Goal: Task Accomplishment & Management: Use online tool/utility

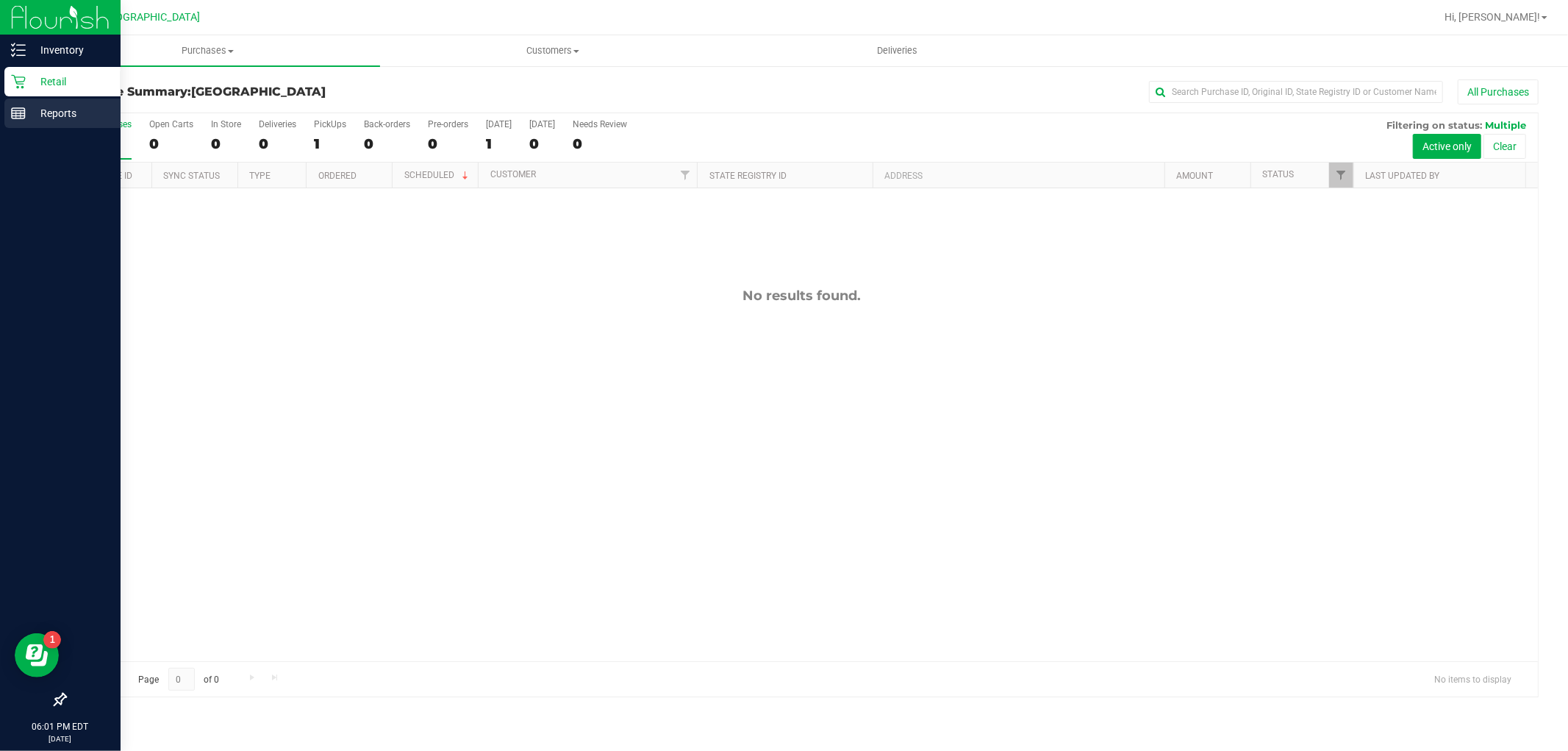
click at [76, 118] on p "Reports" at bounding box center [70, 113] width 89 height 18
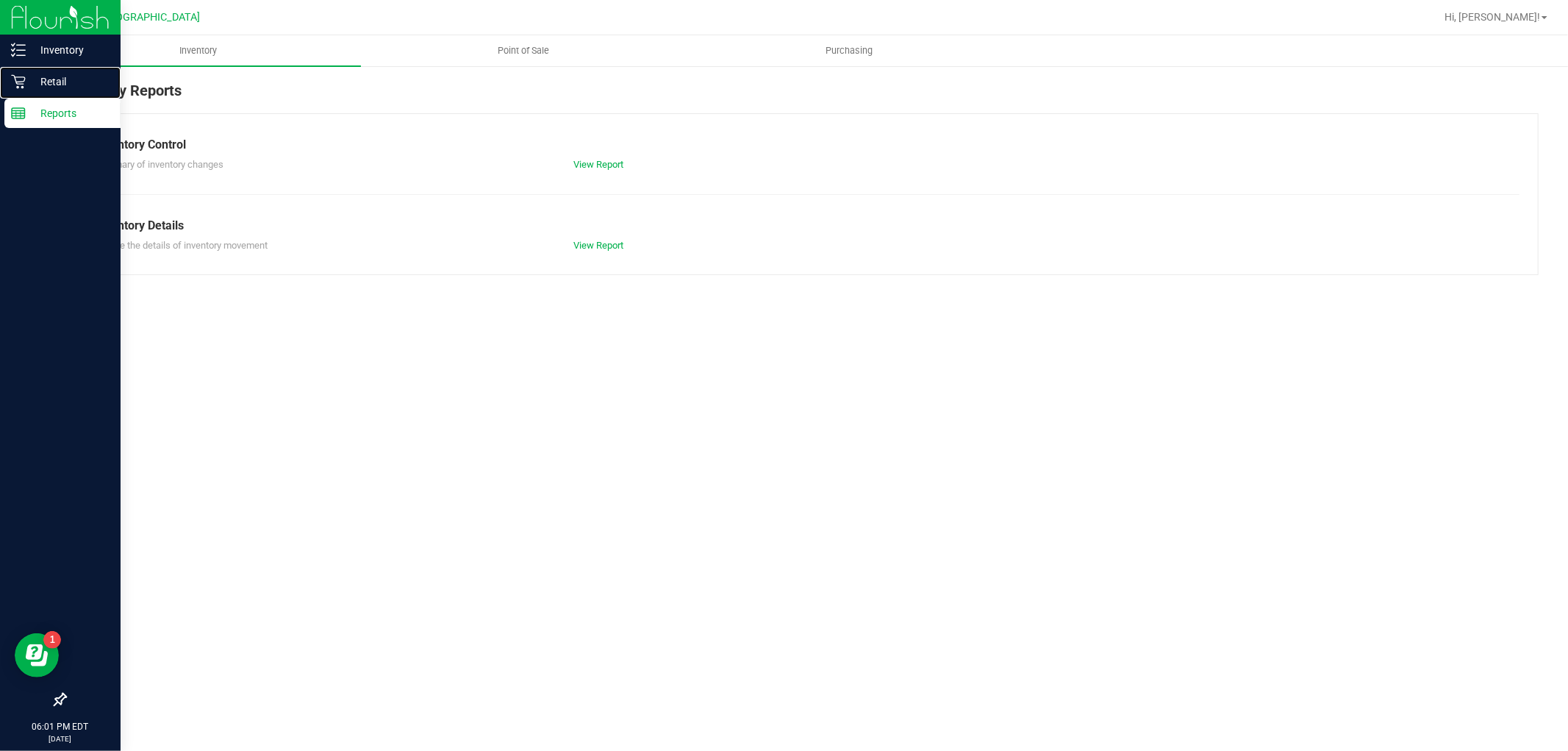
click at [77, 77] on p "Retail" at bounding box center [70, 81] width 89 height 18
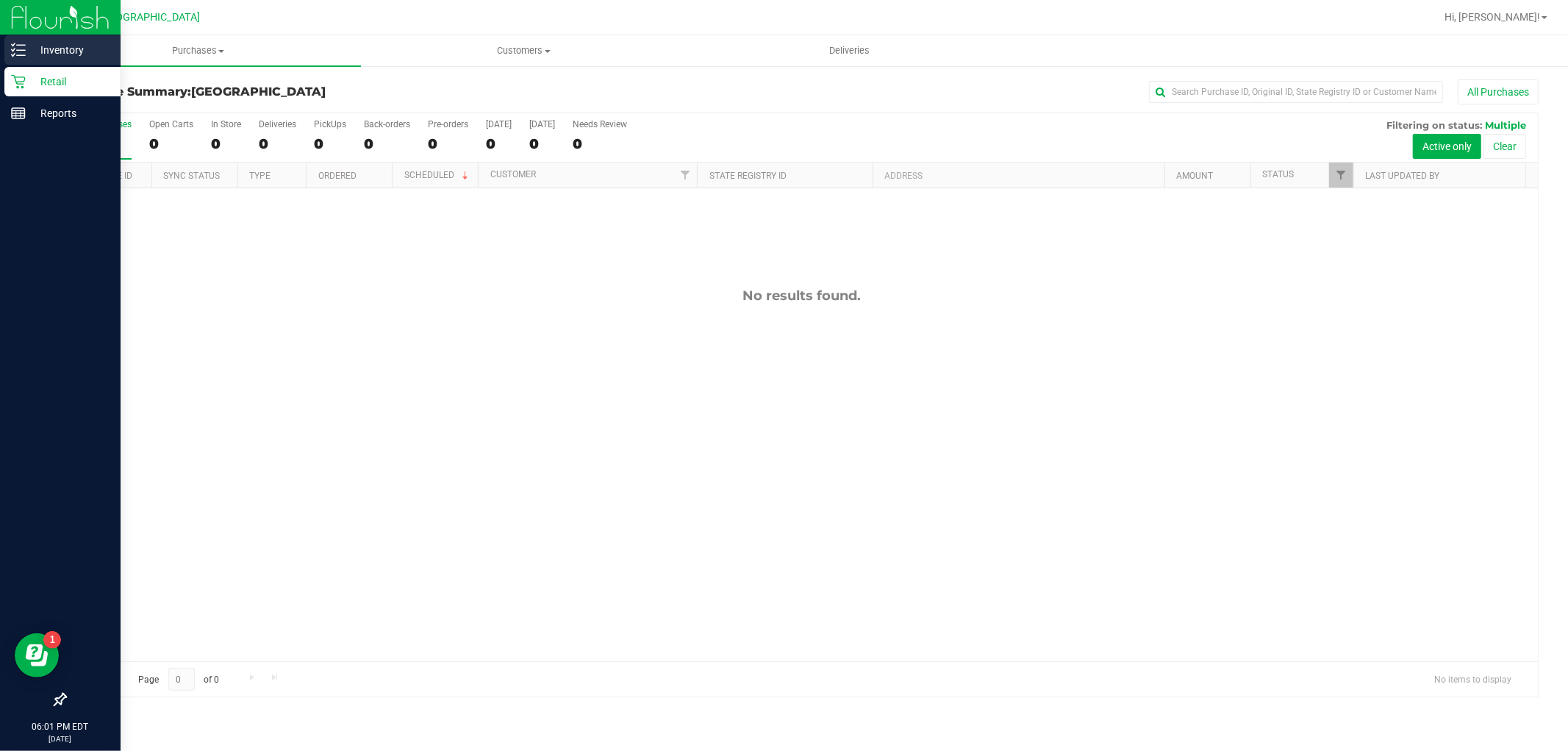
click at [38, 37] on div "Inventory" at bounding box center [63, 50] width 116 height 30
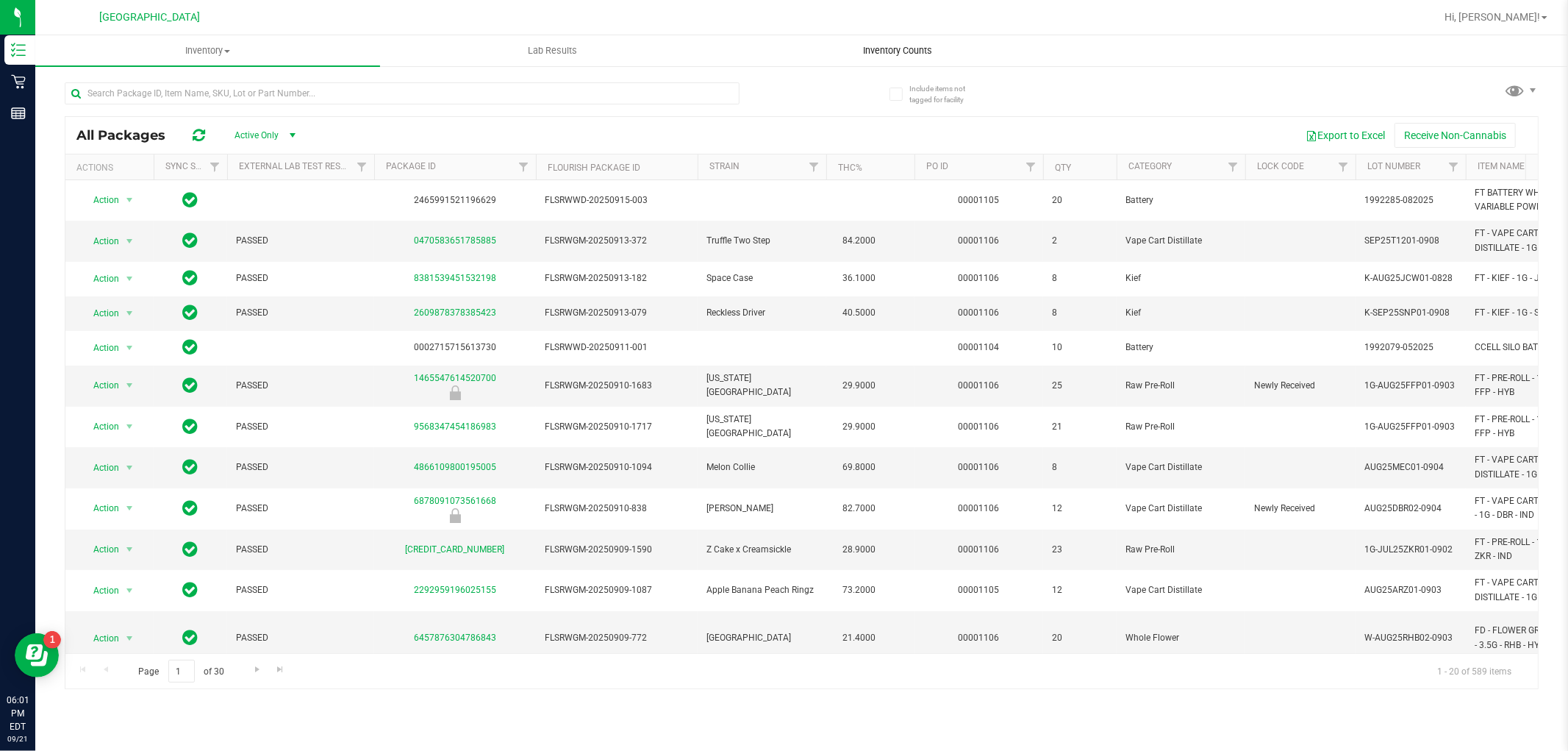
click at [914, 46] on span "Inventory Counts" at bounding box center [897, 51] width 109 height 13
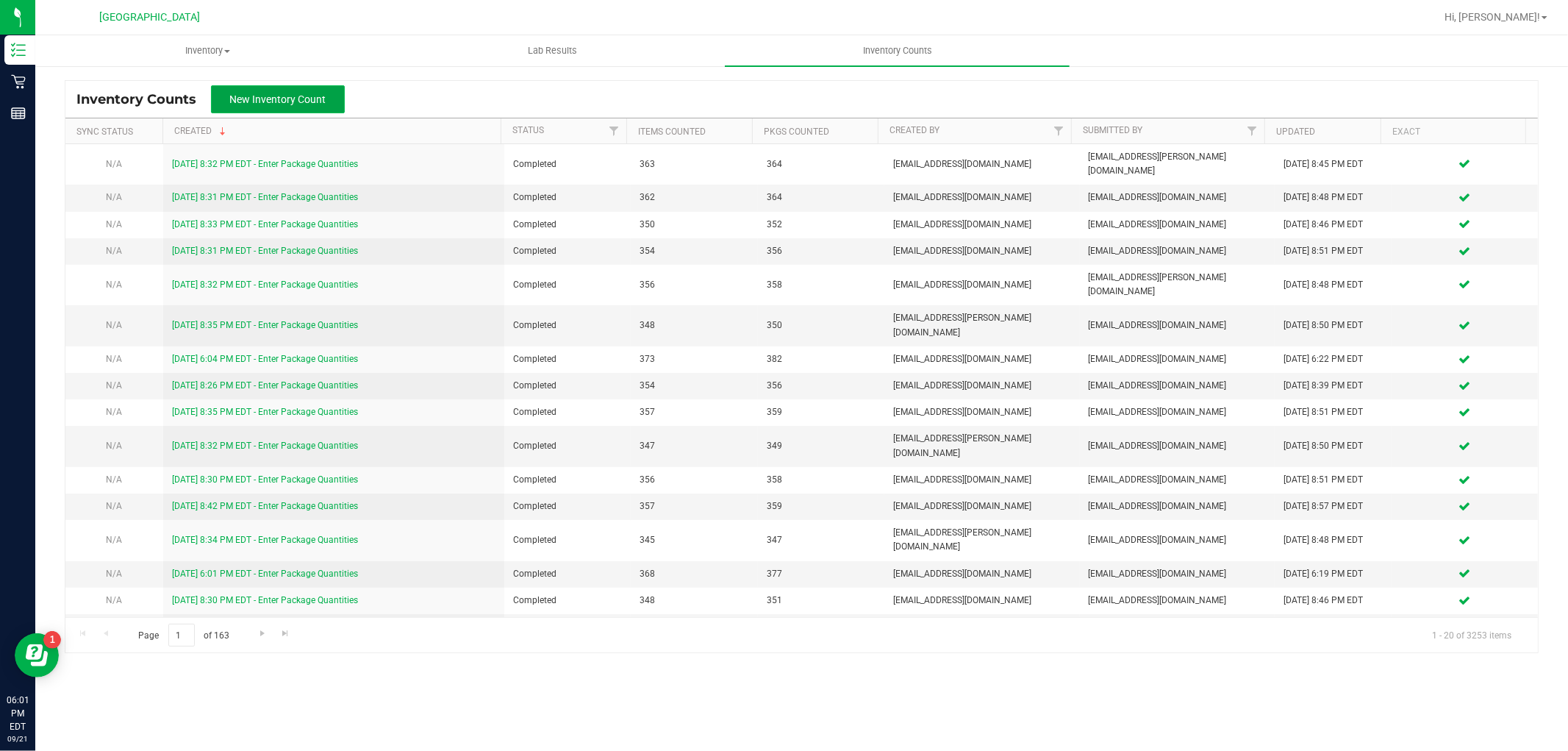
click at [320, 97] on span "New Inventory Count" at bounding box center [278, 99] width 96 height 12
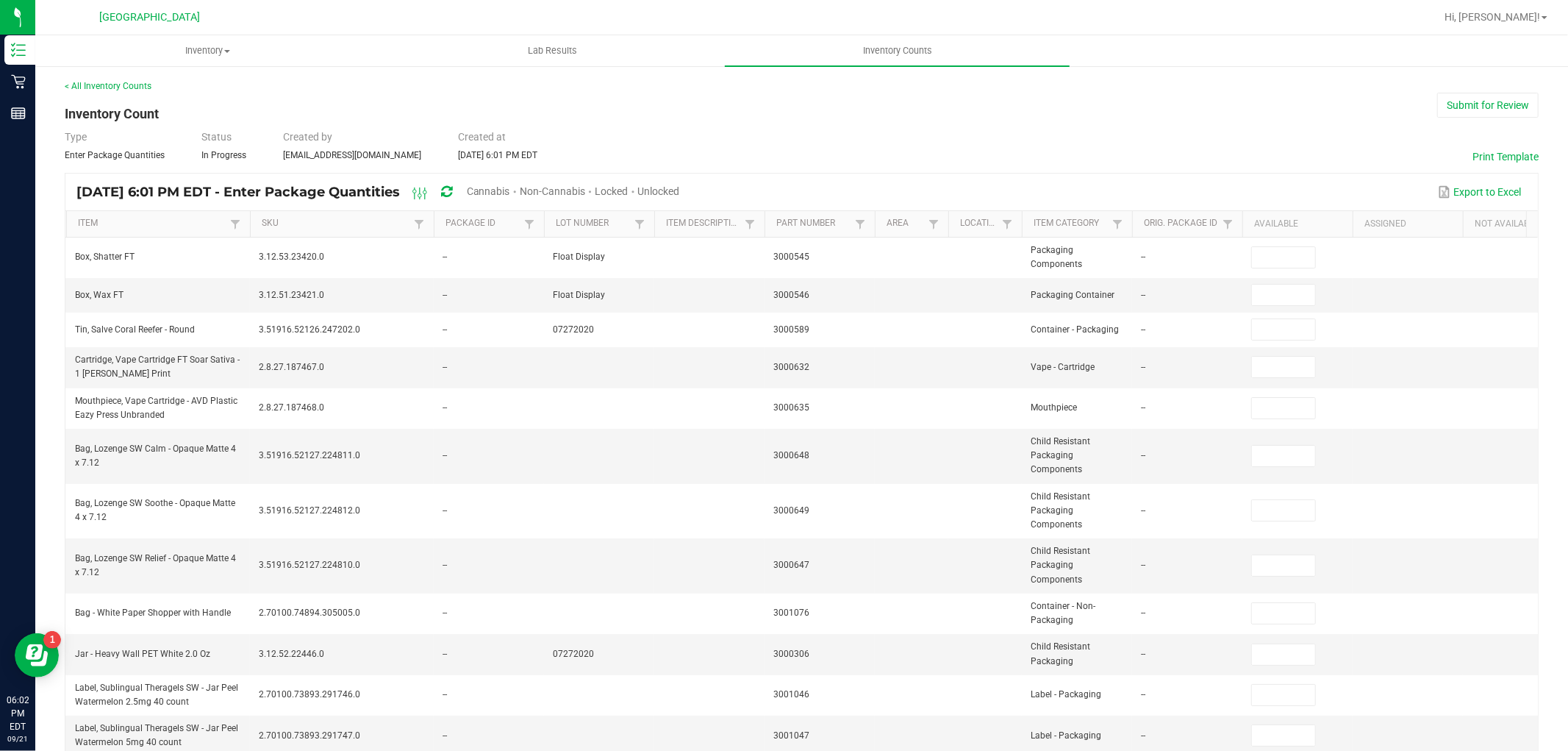
click at [680, 186] on span "Unlocked" at bounding box center [659, 191] width 42 height 12
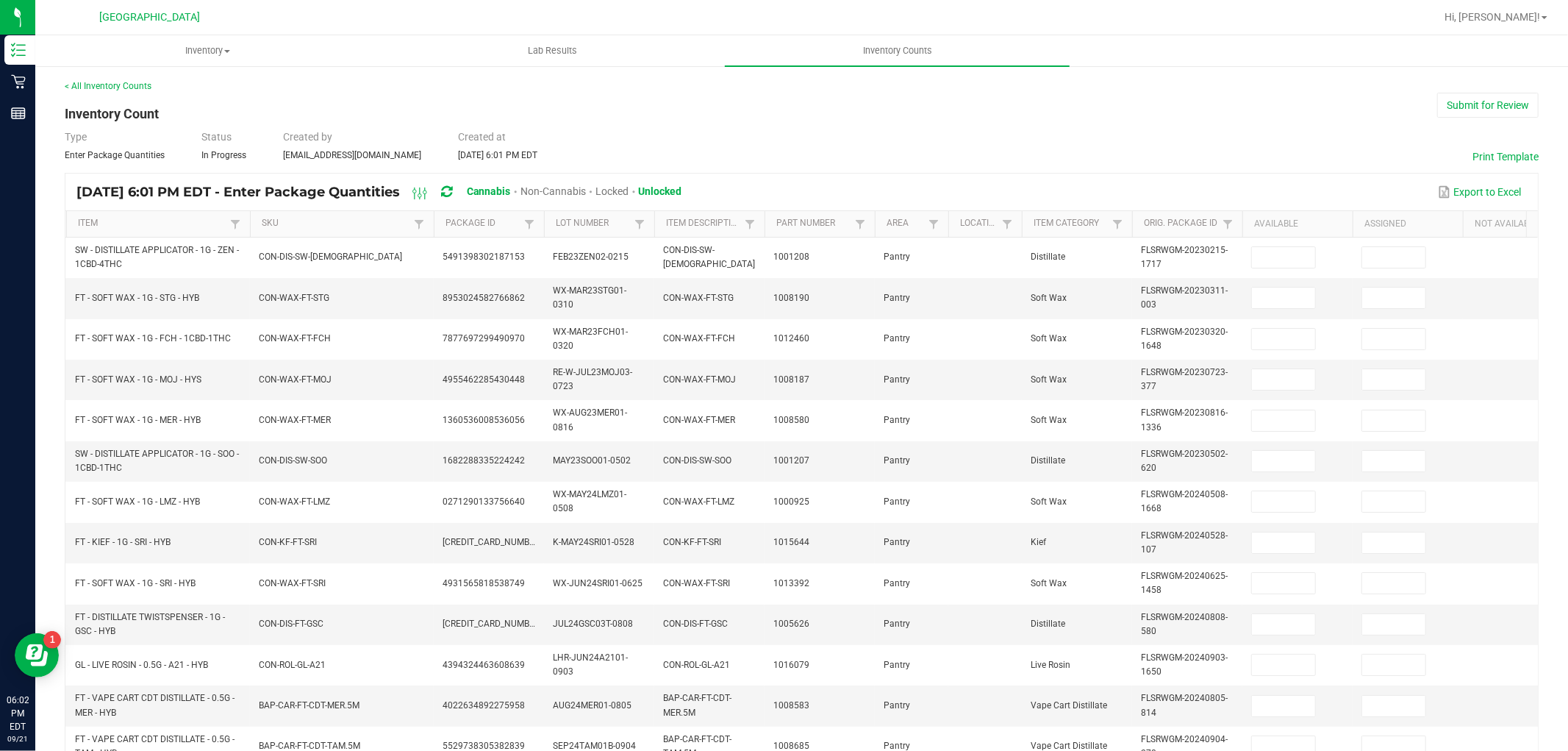
click at [327, 214] on th "SKU" at bounding box center [341, 224] width 184 height 27
click at [363, 230] on link "SKU" at bounding box center [336, 223] width 148 height 12
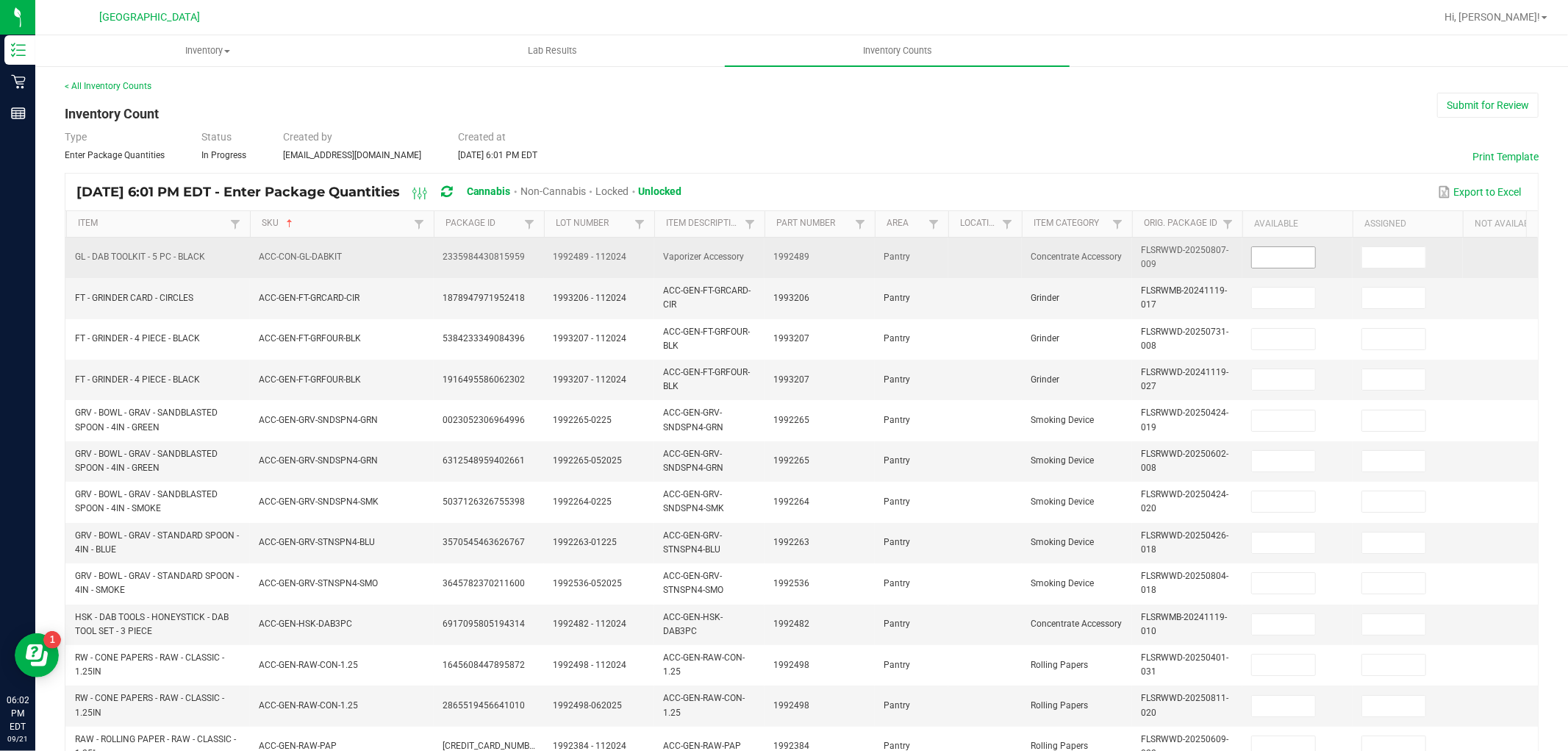
click at [1282, 263] on input at bounding box center [1283, 257] width 64 height 20
type input "5"
type input "1"
type input "2"
type input "10"
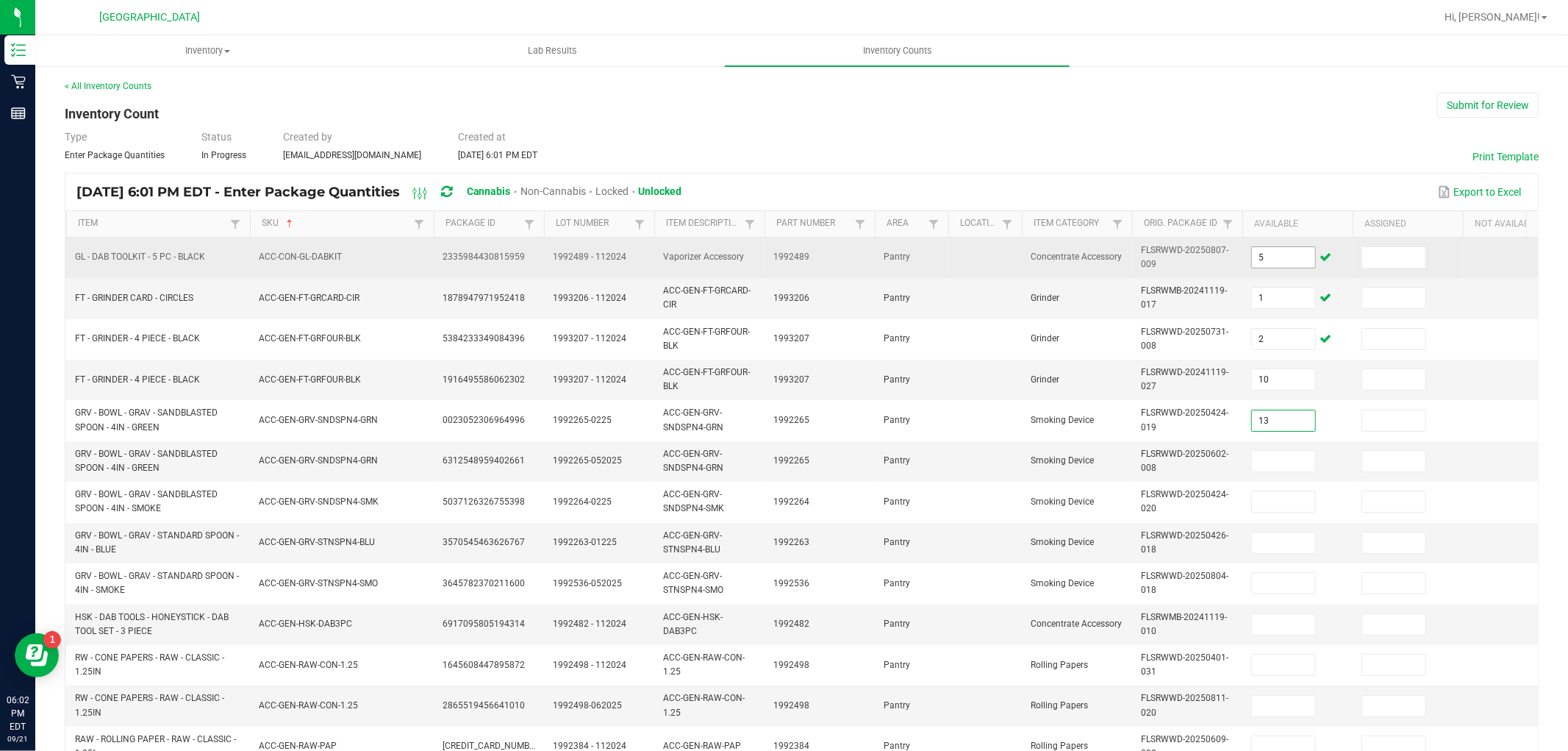
type input "13"
type input "6"
type input "15"
type input "11"
type input "13"
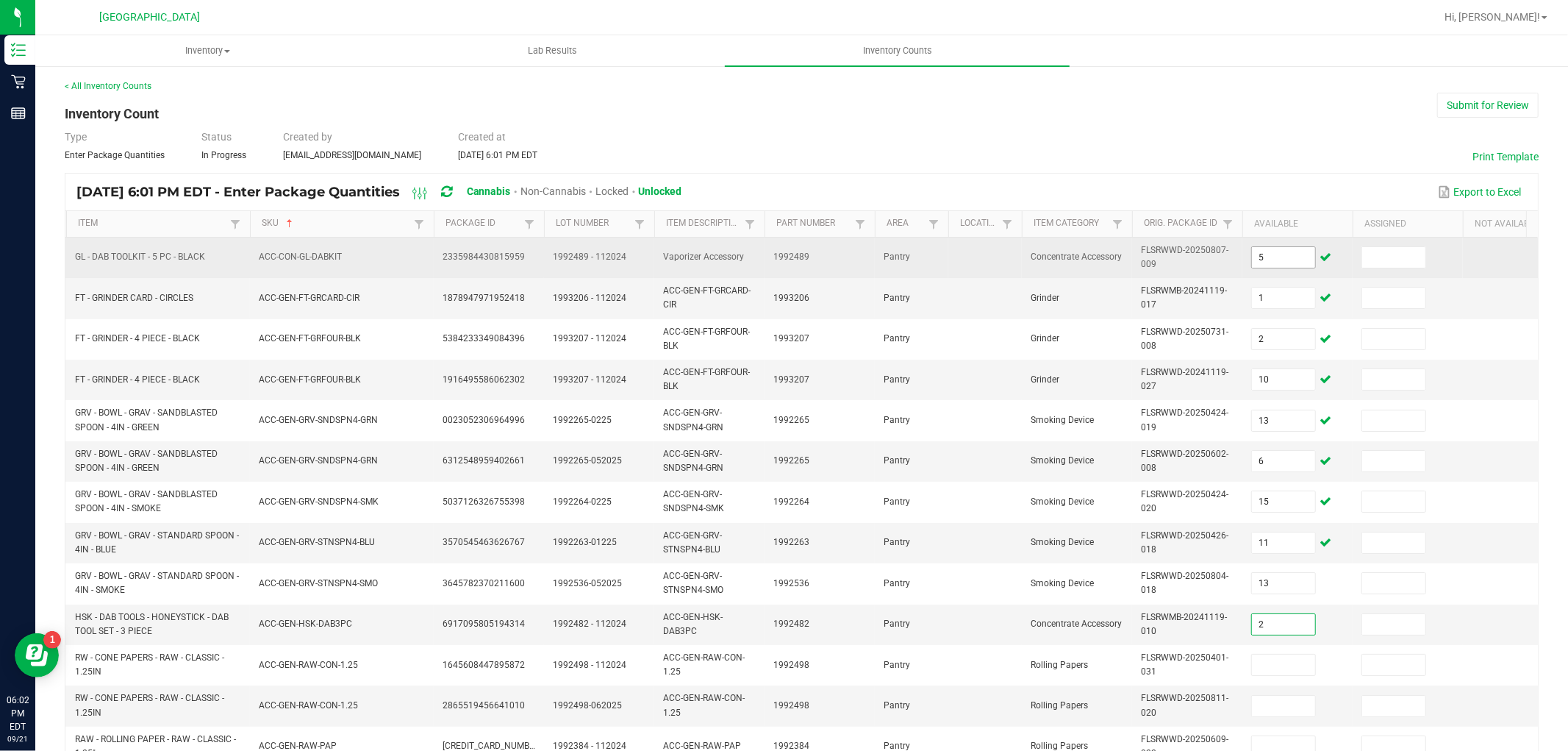
type input "2"
type input "41"
type input "16"
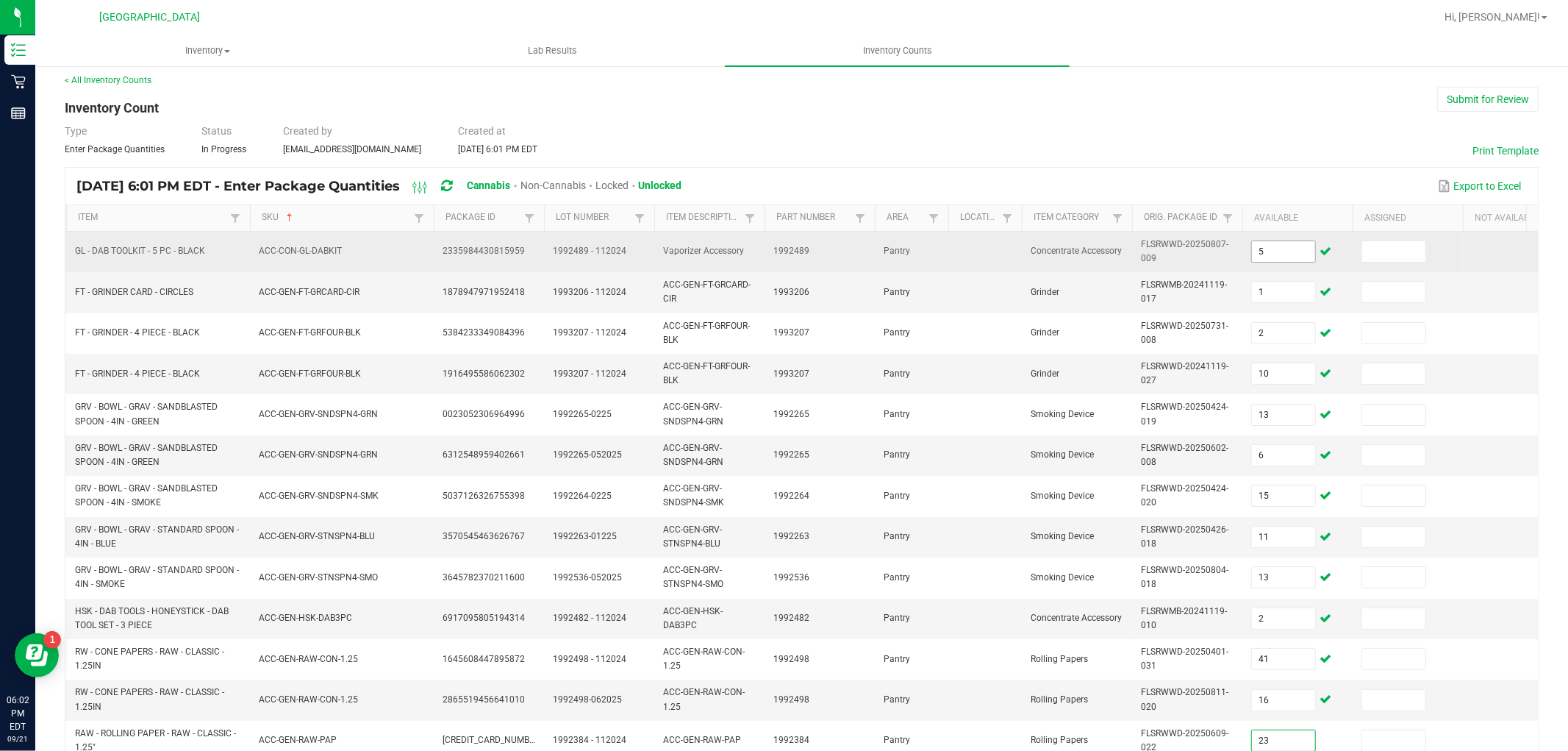
type input "23"
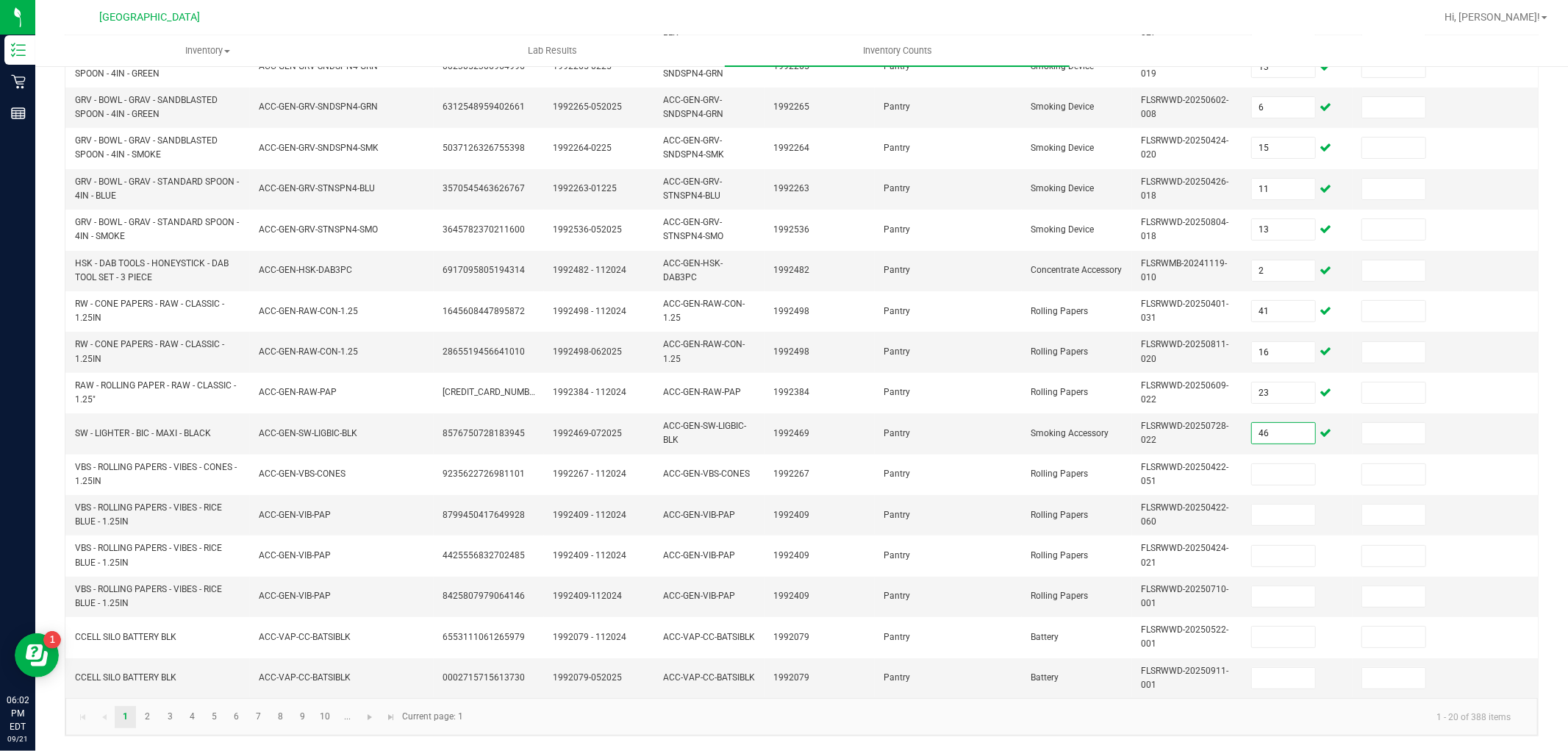
type input "46"
type input "3"
type input "20"
type input "33"
type input "48"
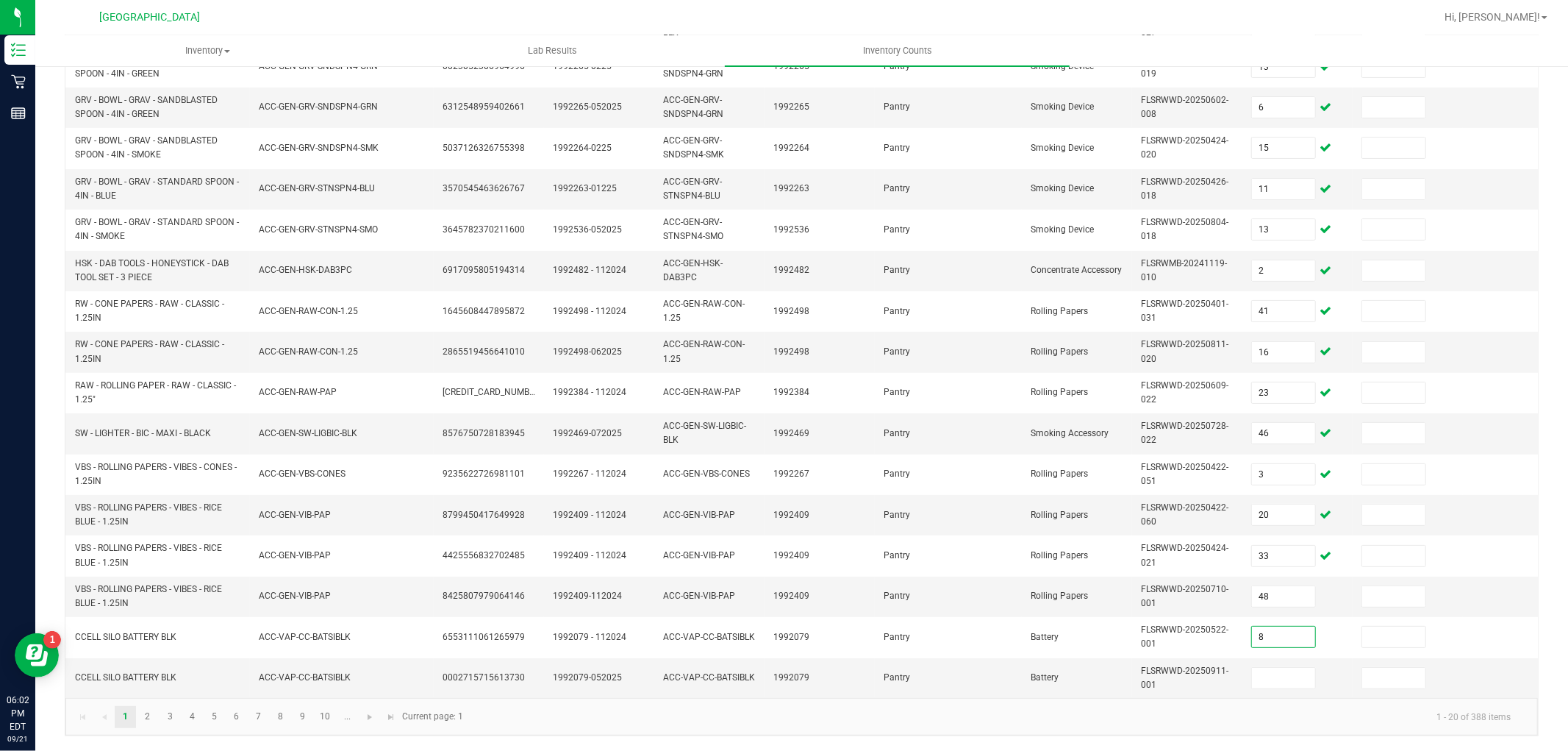
type input "8"
type input "10"
click at [375, 721] on span "Go to the next page" at bounding box center [369, 717] width 12 height 12
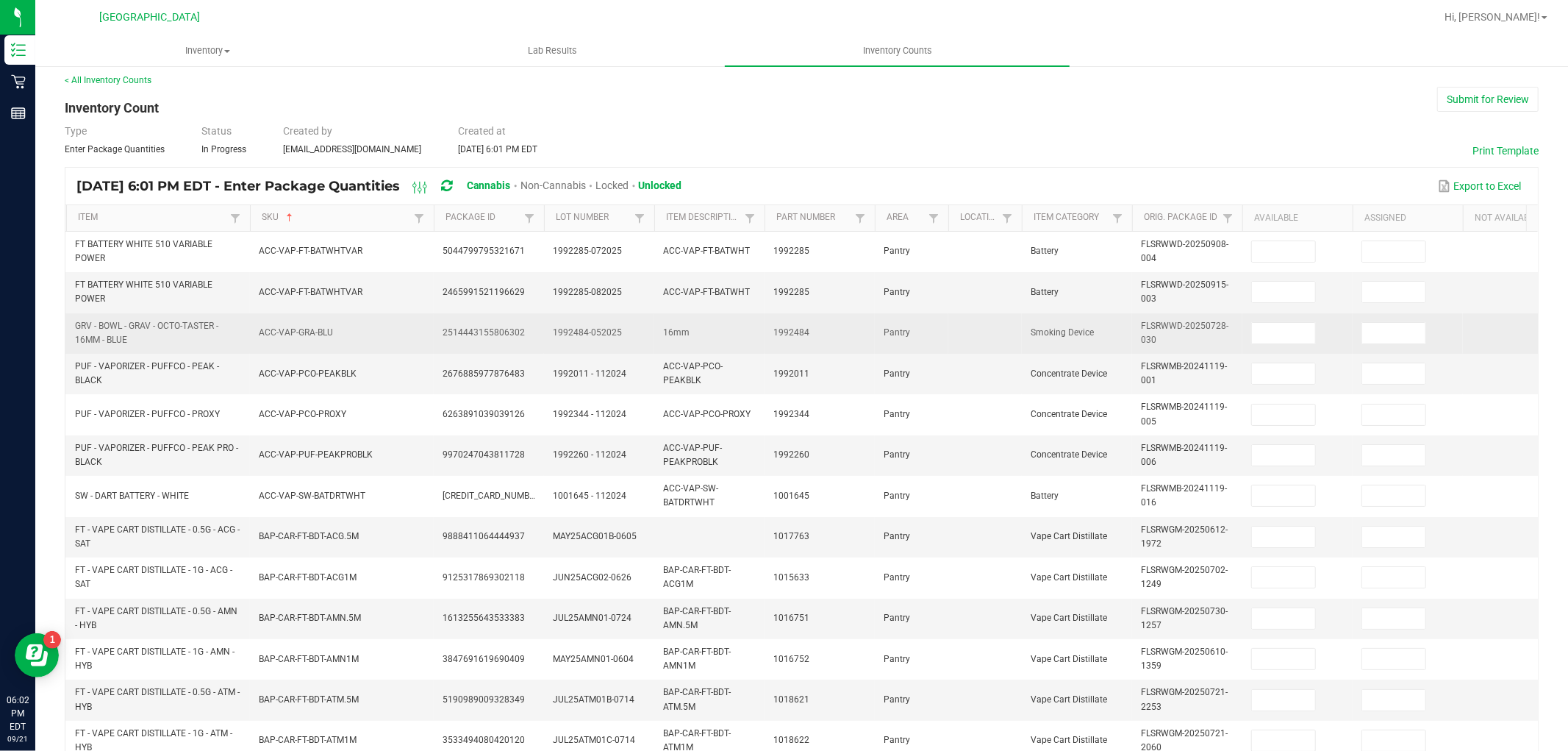
scroll to position [0, 0]
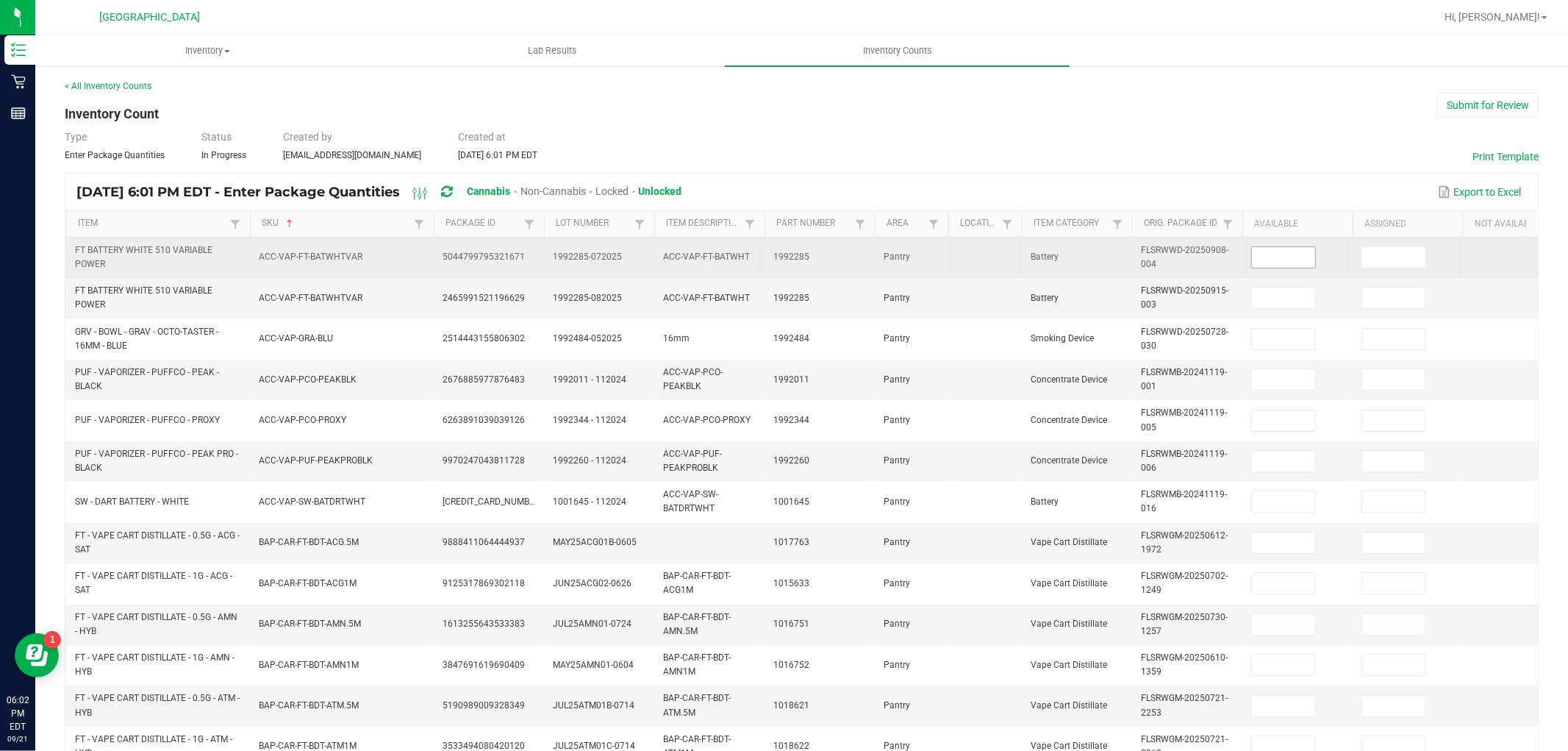
click at [1268, 263] on input at bounding box center [1283, 257] width 64 height 20
type input "5"
type input "20"
type input "3"
type input "1"
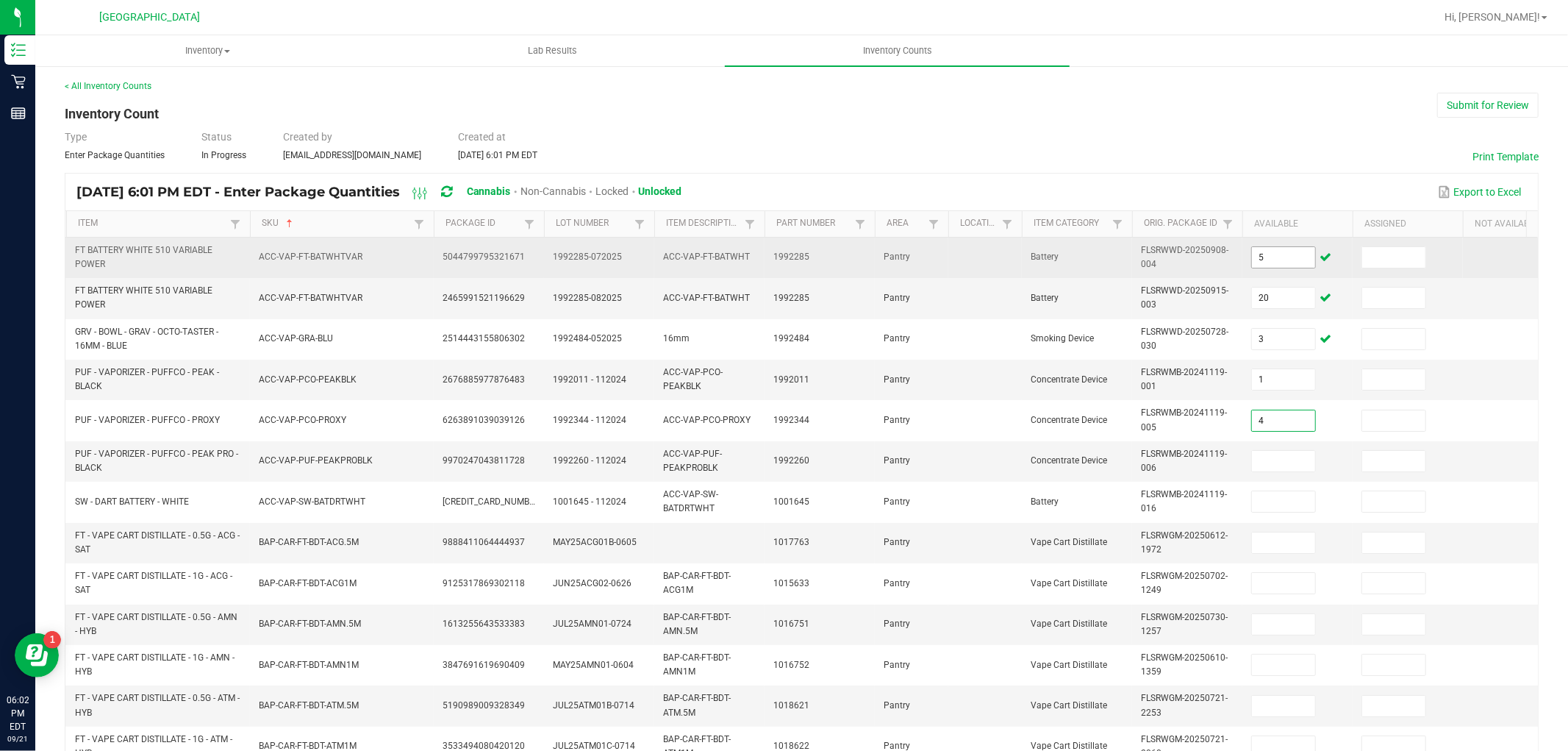
type input "4"
type input "2"
type input "3"
type input "4"
type input "6"
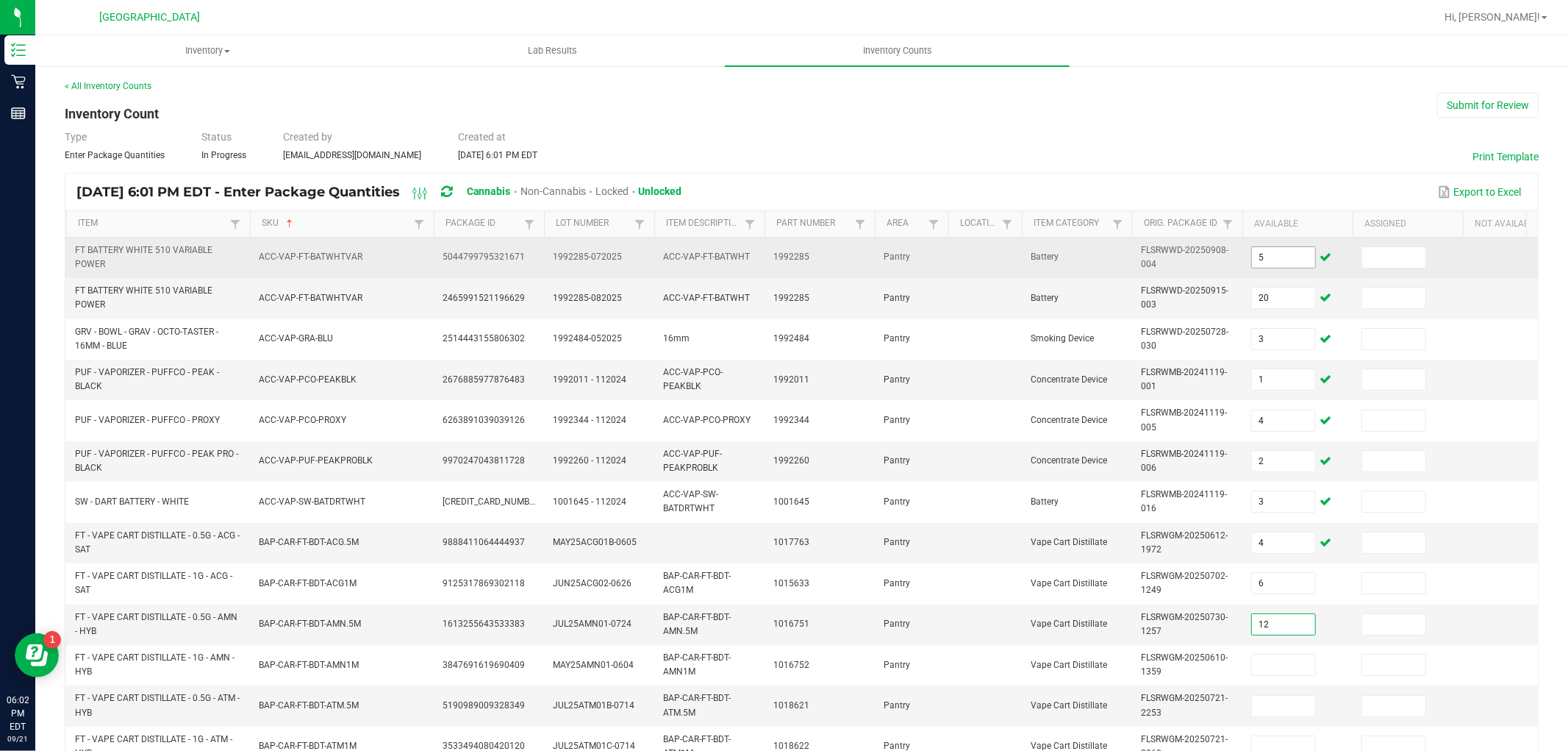
type input "12"
type input "1"
type input "10"
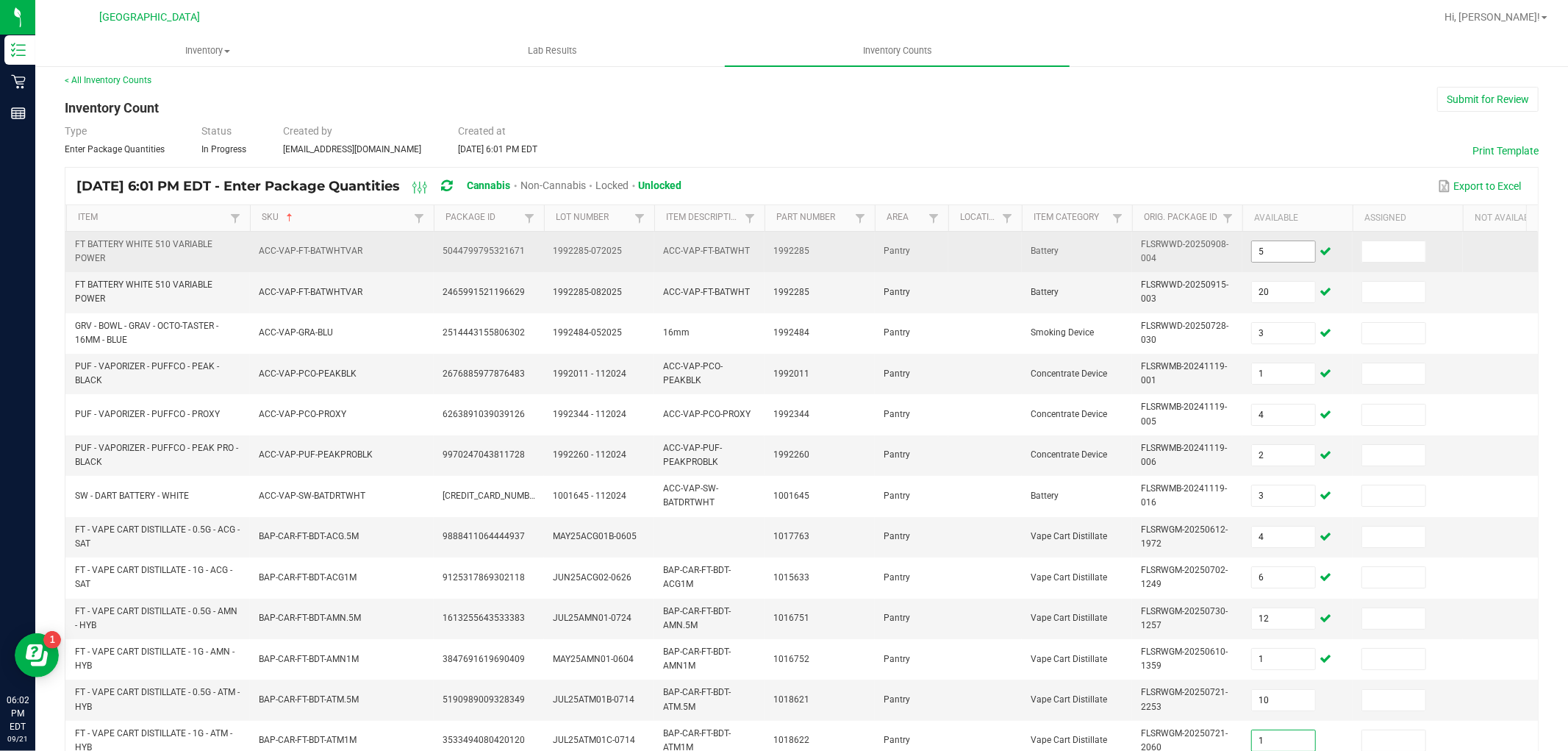
type input "1"
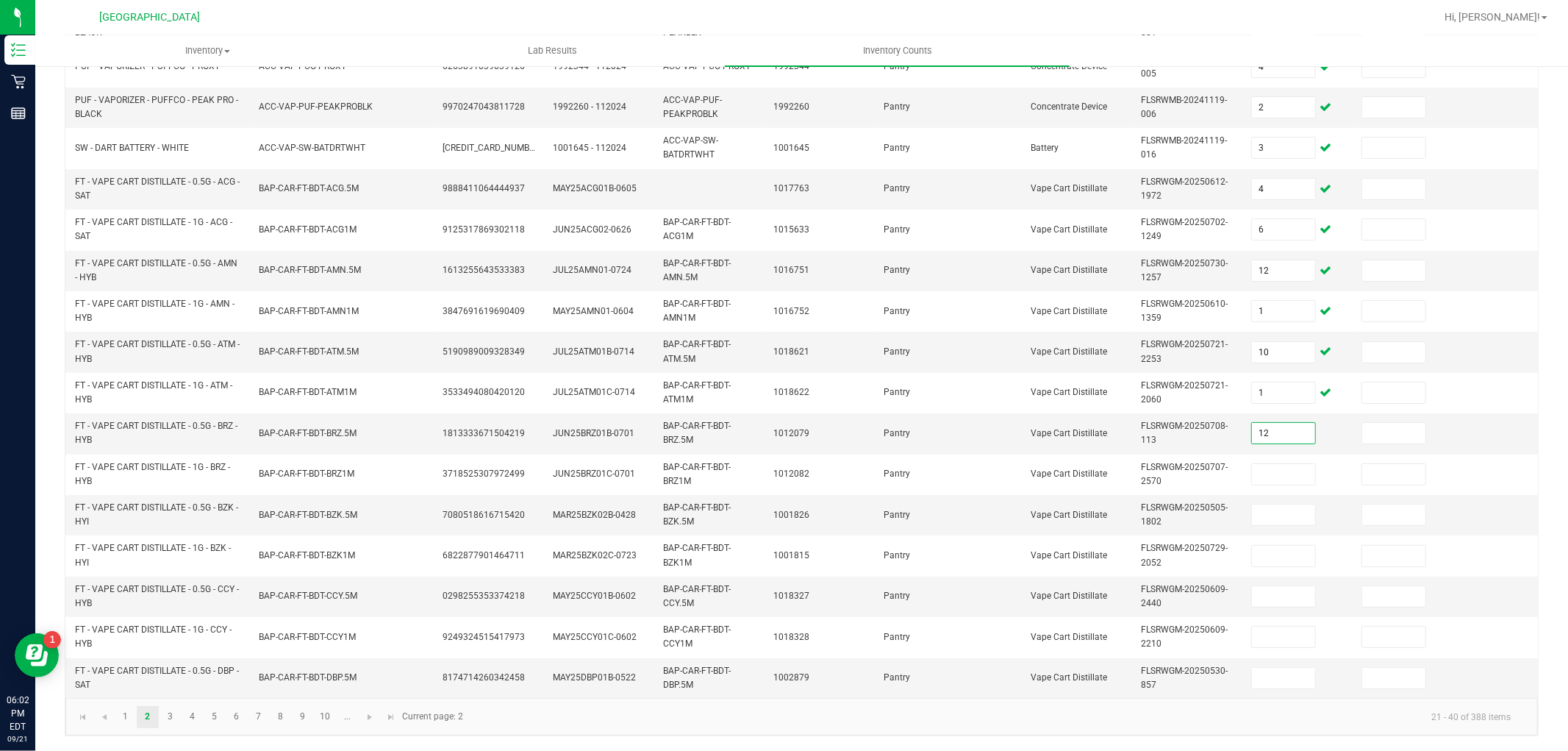
type input "12"
type input "10"
type input "6"
type input "7"
type input "3"
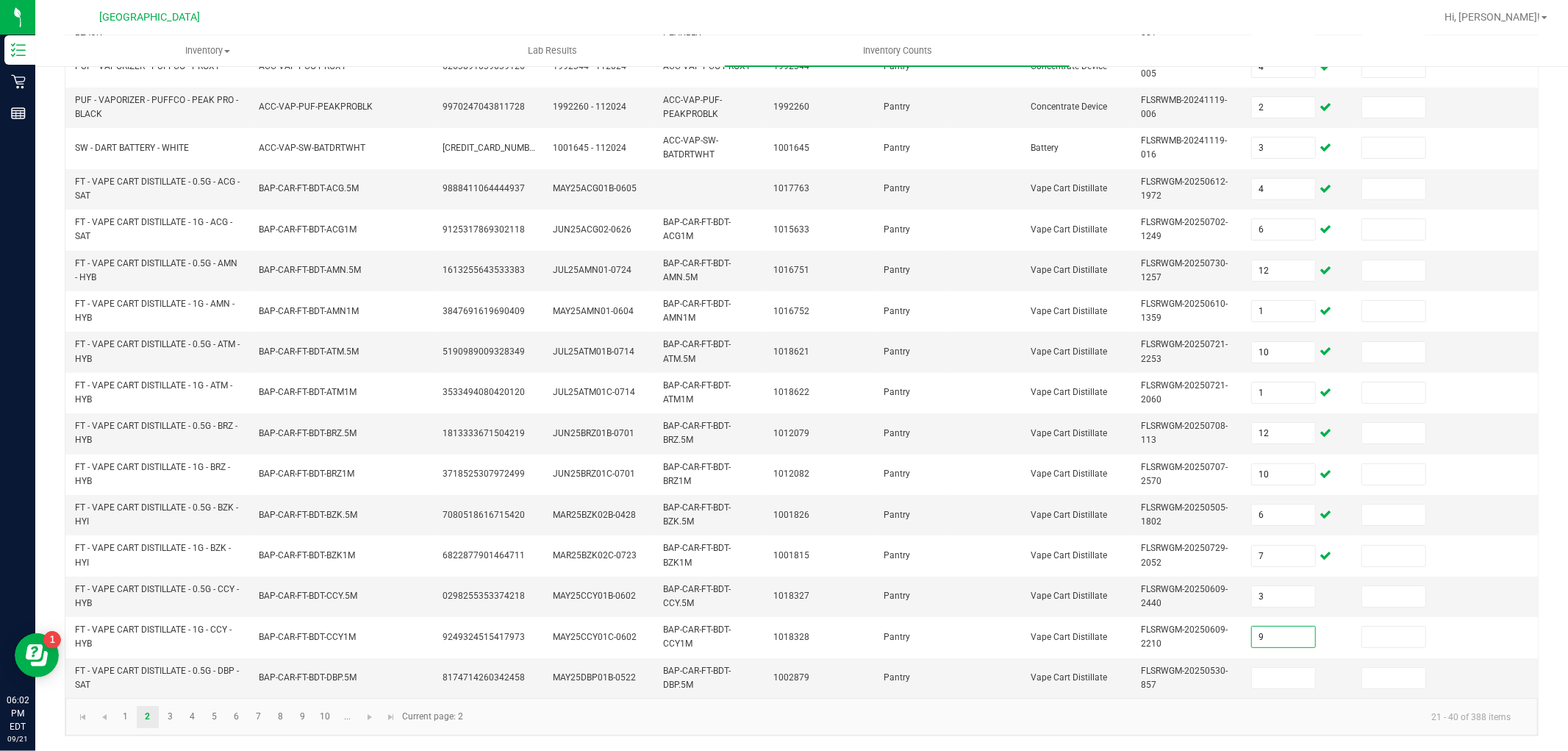
type input "9"
type input "3"
click at [368, 709] on link at bounding box center [370, 717] width 21 height 22
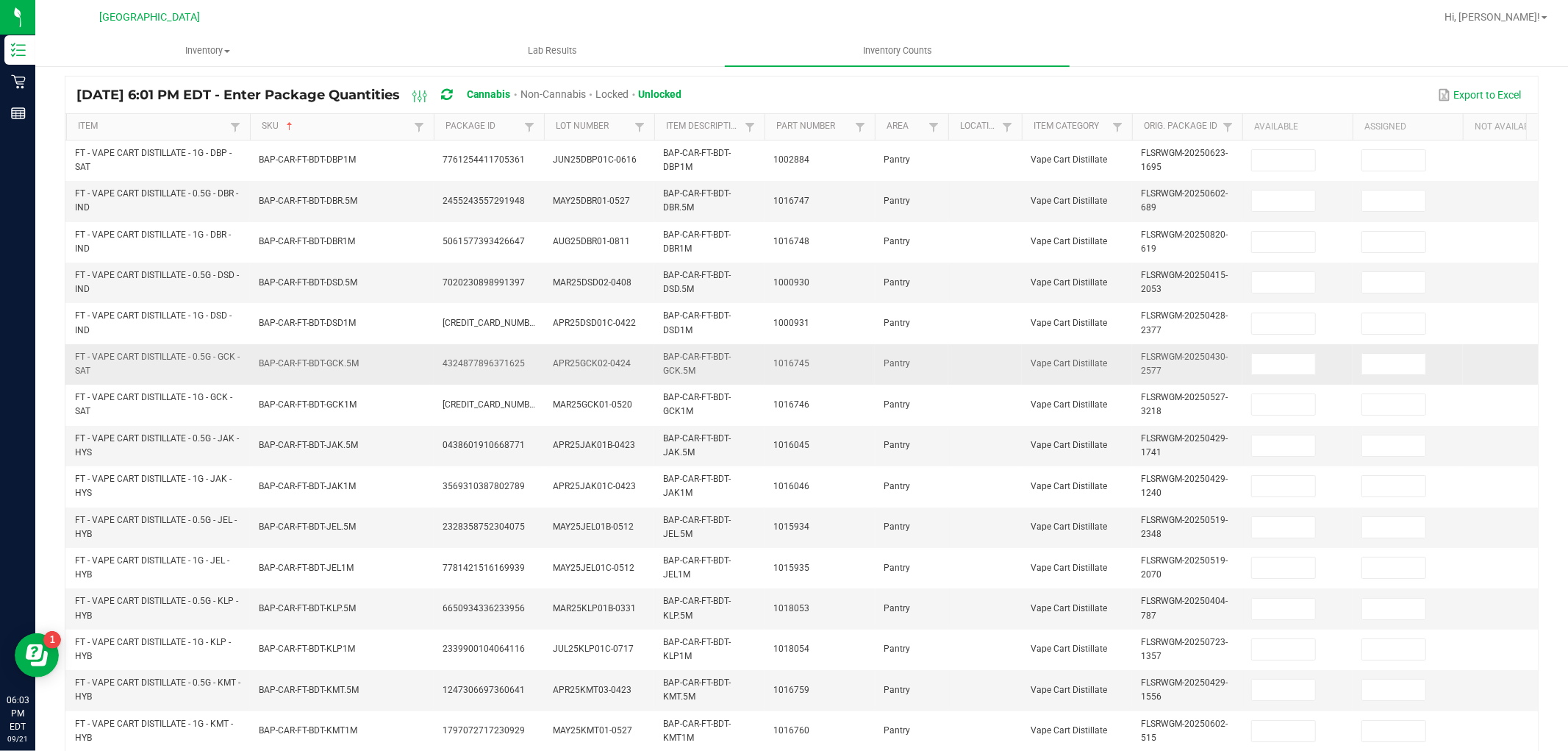
scroll to position [41, 0]
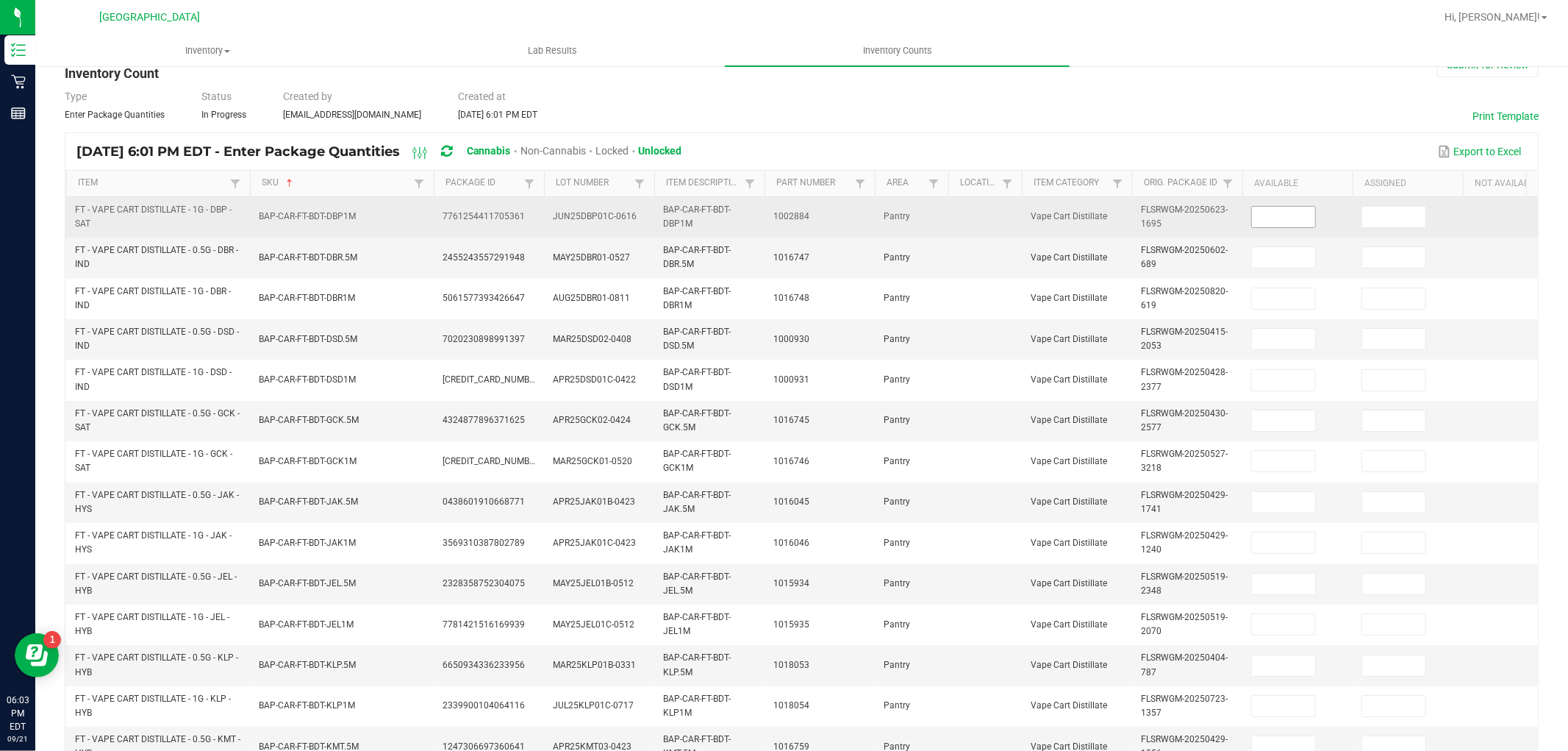
click at [1265, 217] on input at bounding box center [1283, 217] width 64 height 20
type input "2"
type input "10"
type input "5"
type input "12"
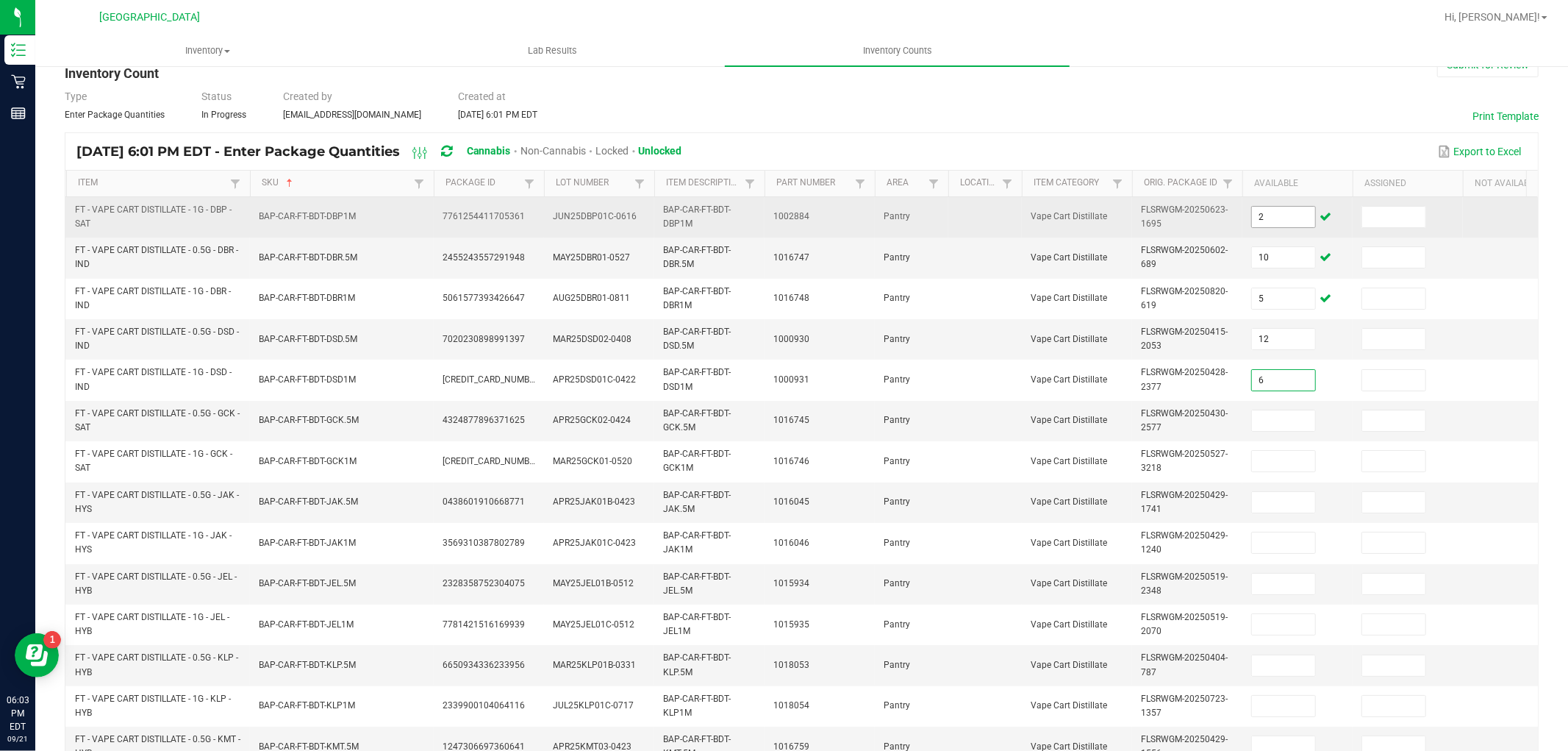
type input "6"
type input "10"
type input "12"
type input "7"
type input "6"
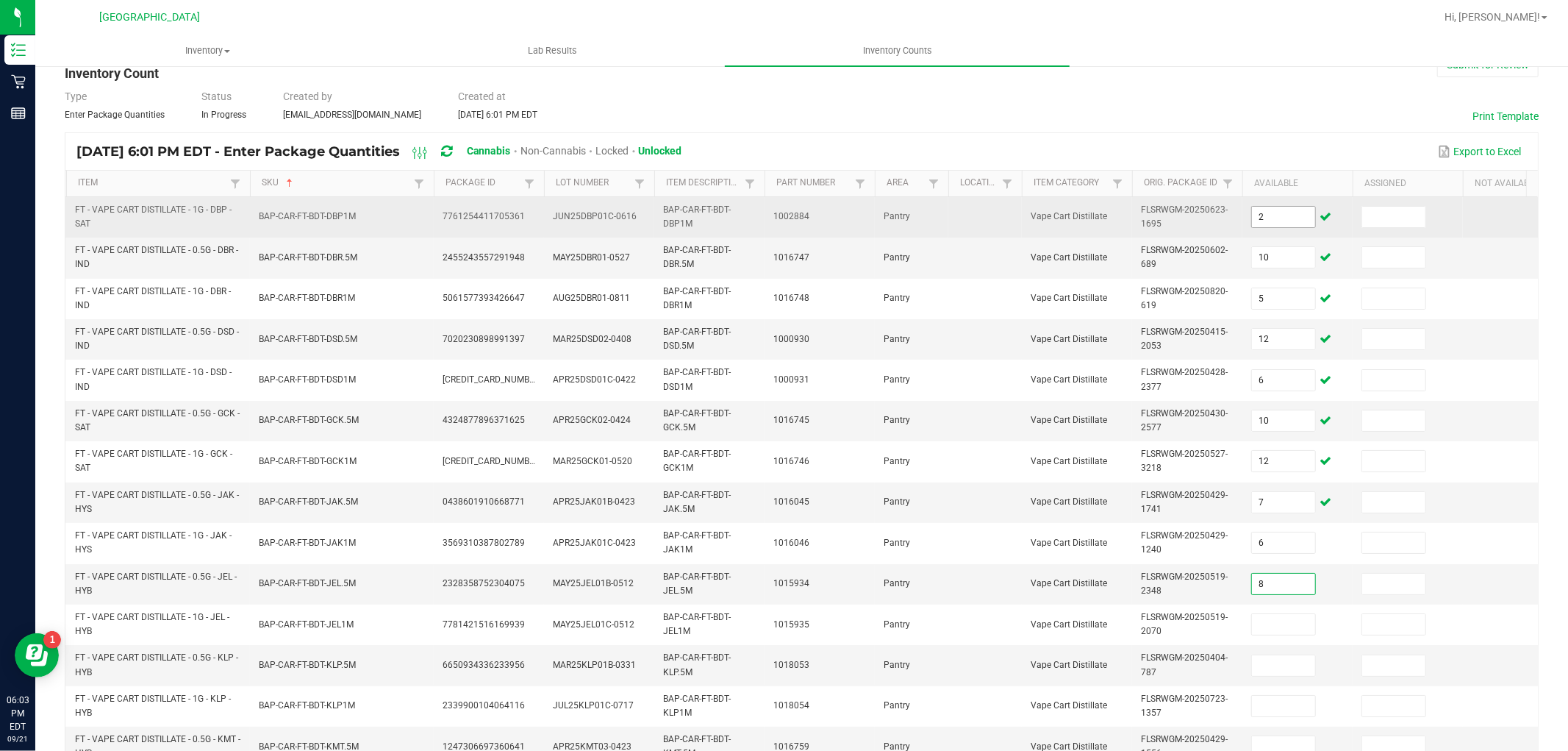
type input "8"
type input "10"
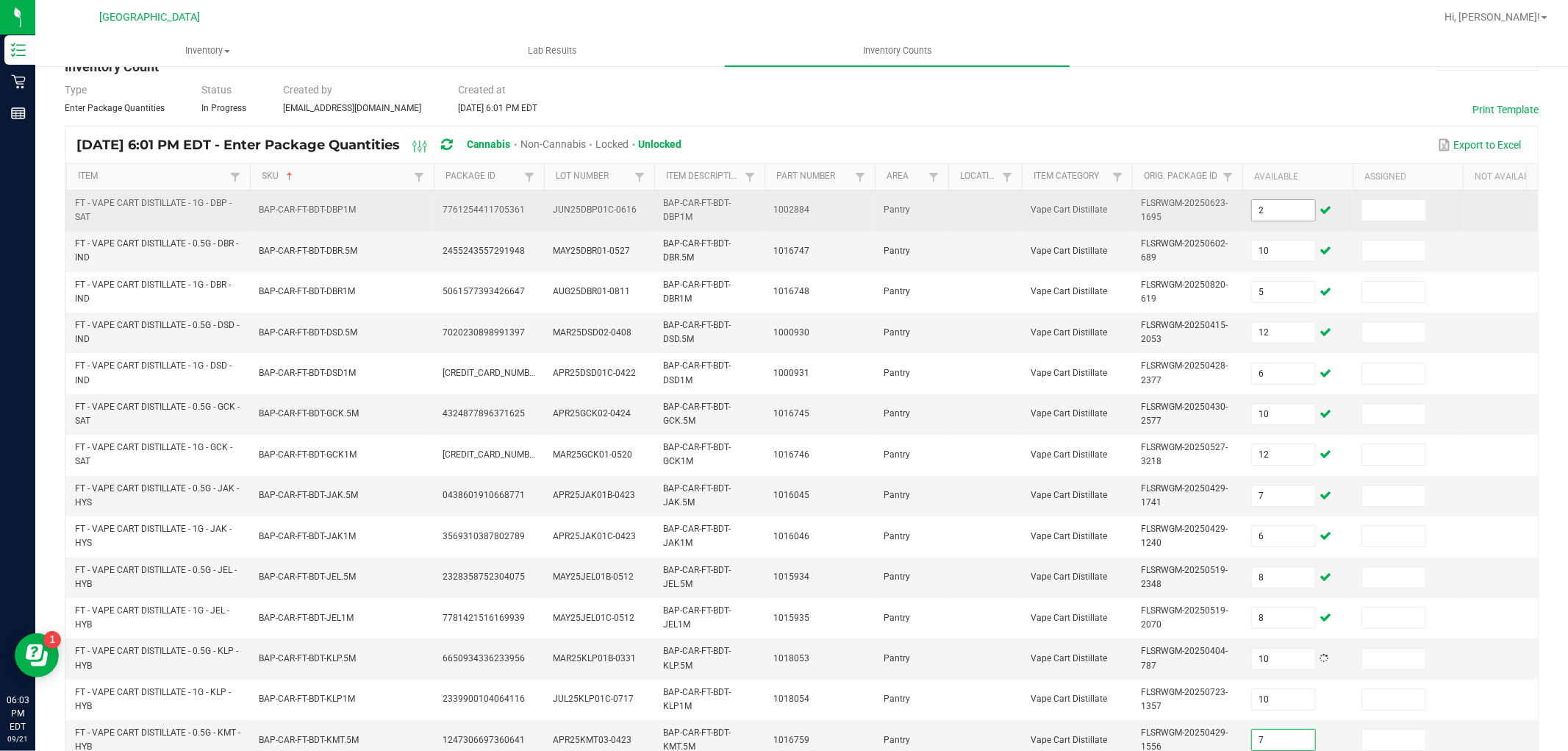
type input "7"
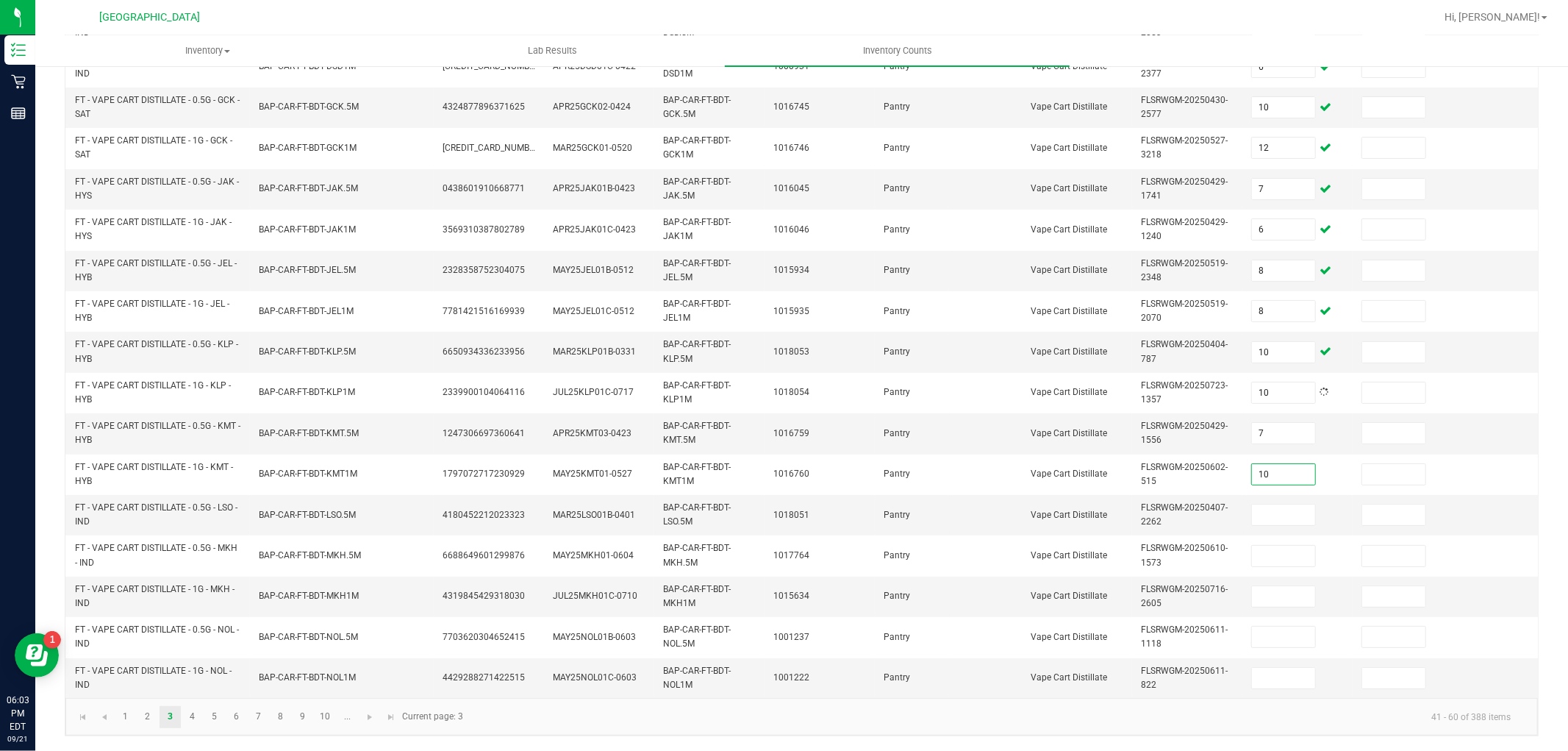
type input "10"
type input "4"
type input "2"
type input "10"
type input "6"
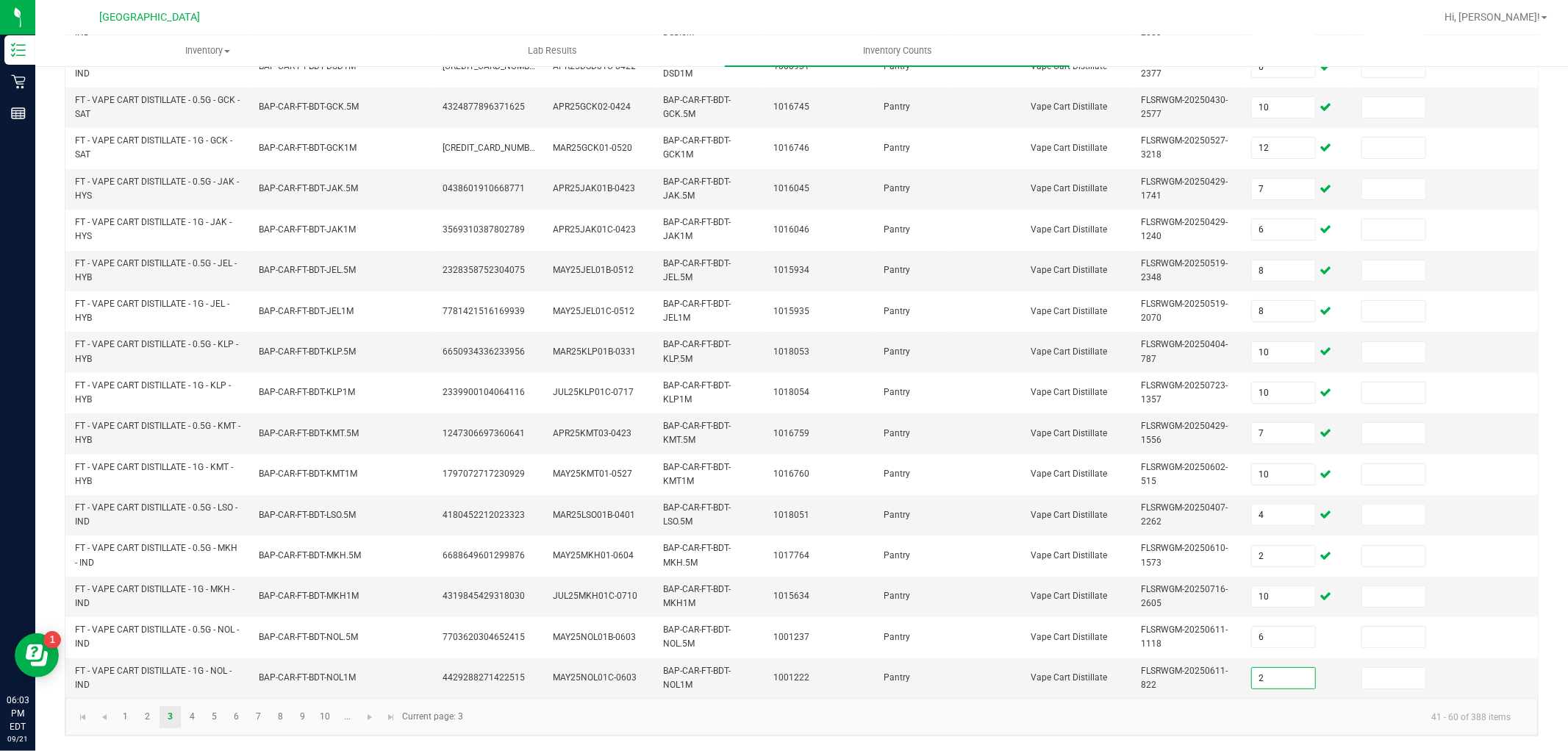
type input "2"
click at [366, 719] on span "Go to the next page" at bounding box center [369, 717] width 12 height 12
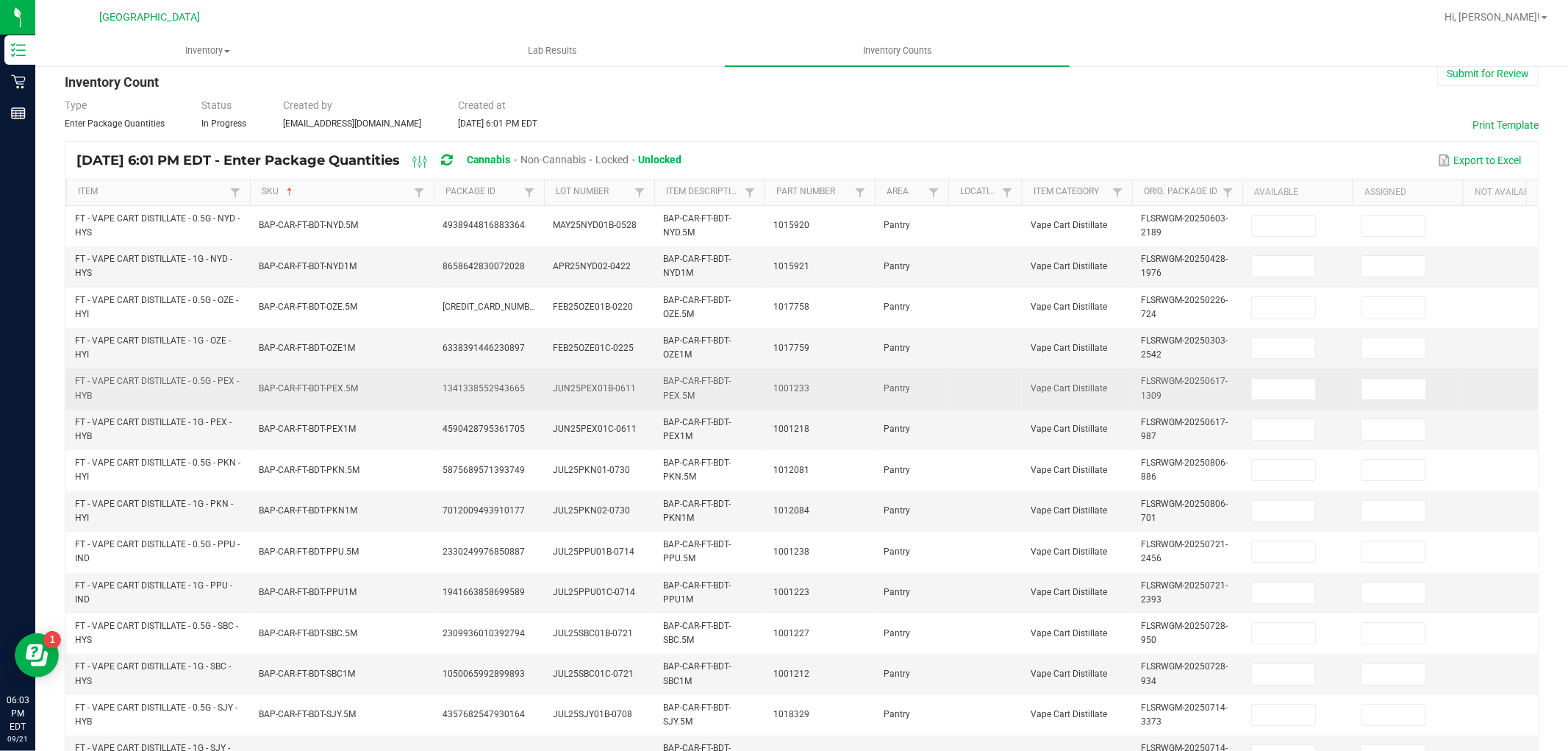
scroll to position [0, 0]
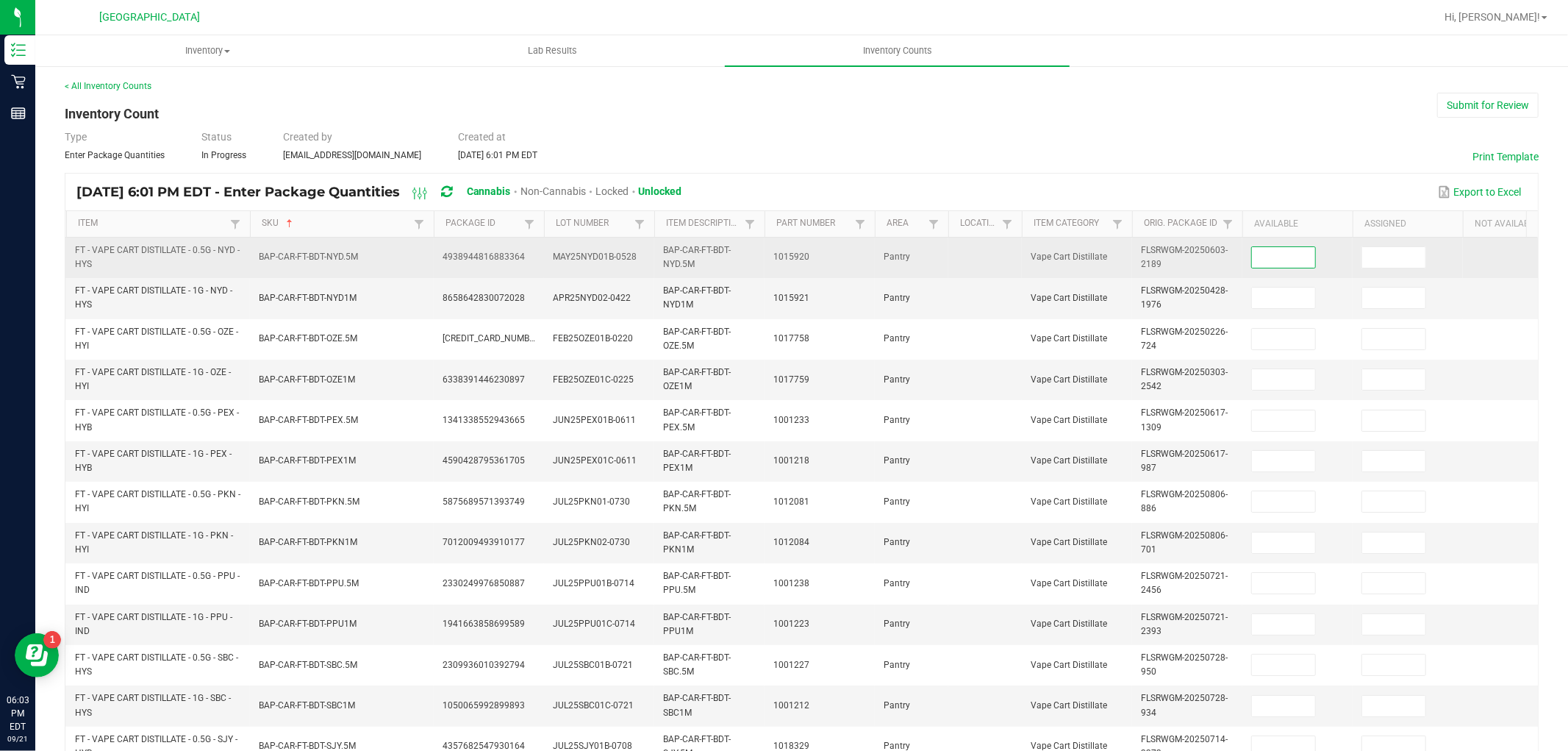
click at [1287, 263] on input at bounding box center [1283, 257] width 64 height 20
type input "3"
type input "1"
type input "6"
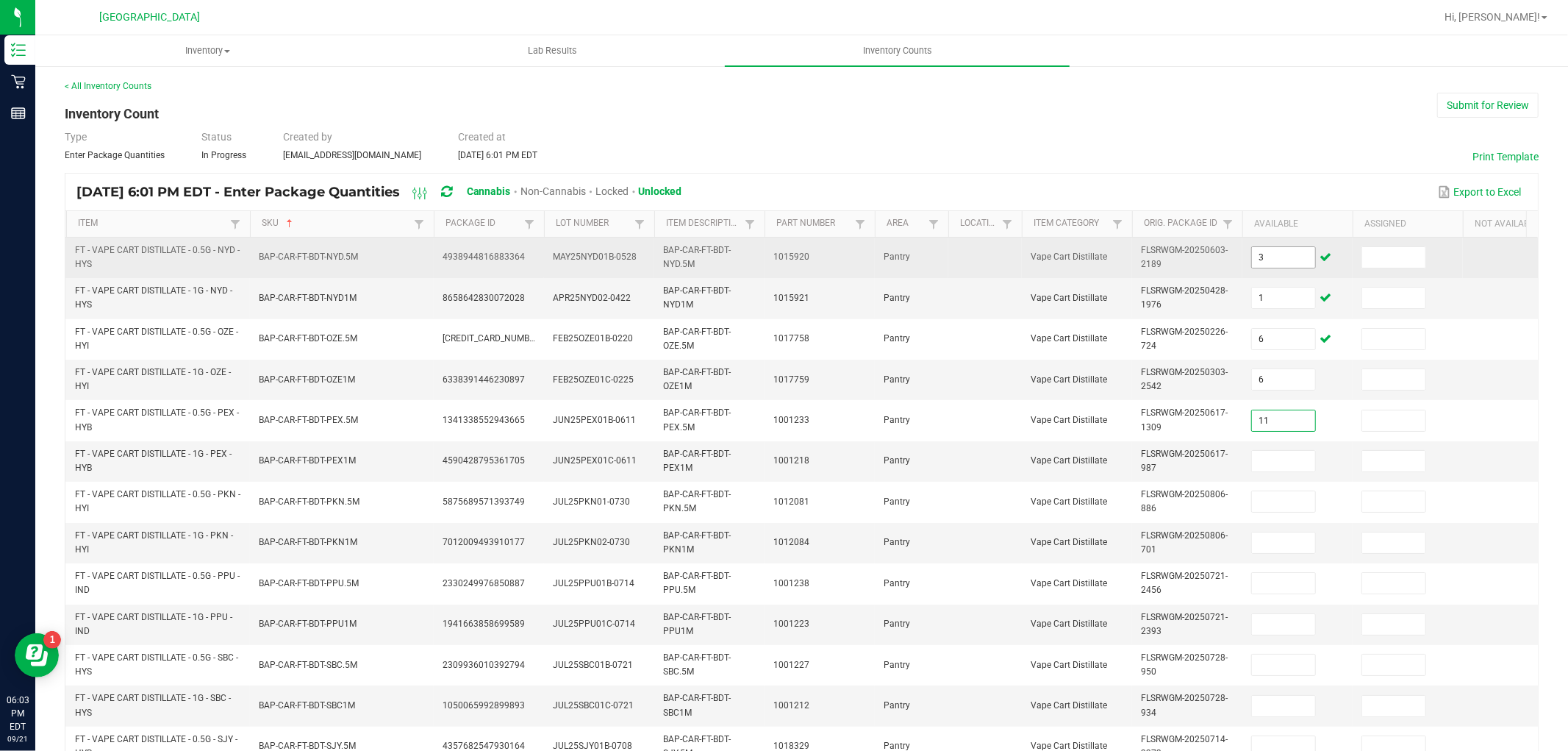
type input "11"
type input "8"
type input "1"
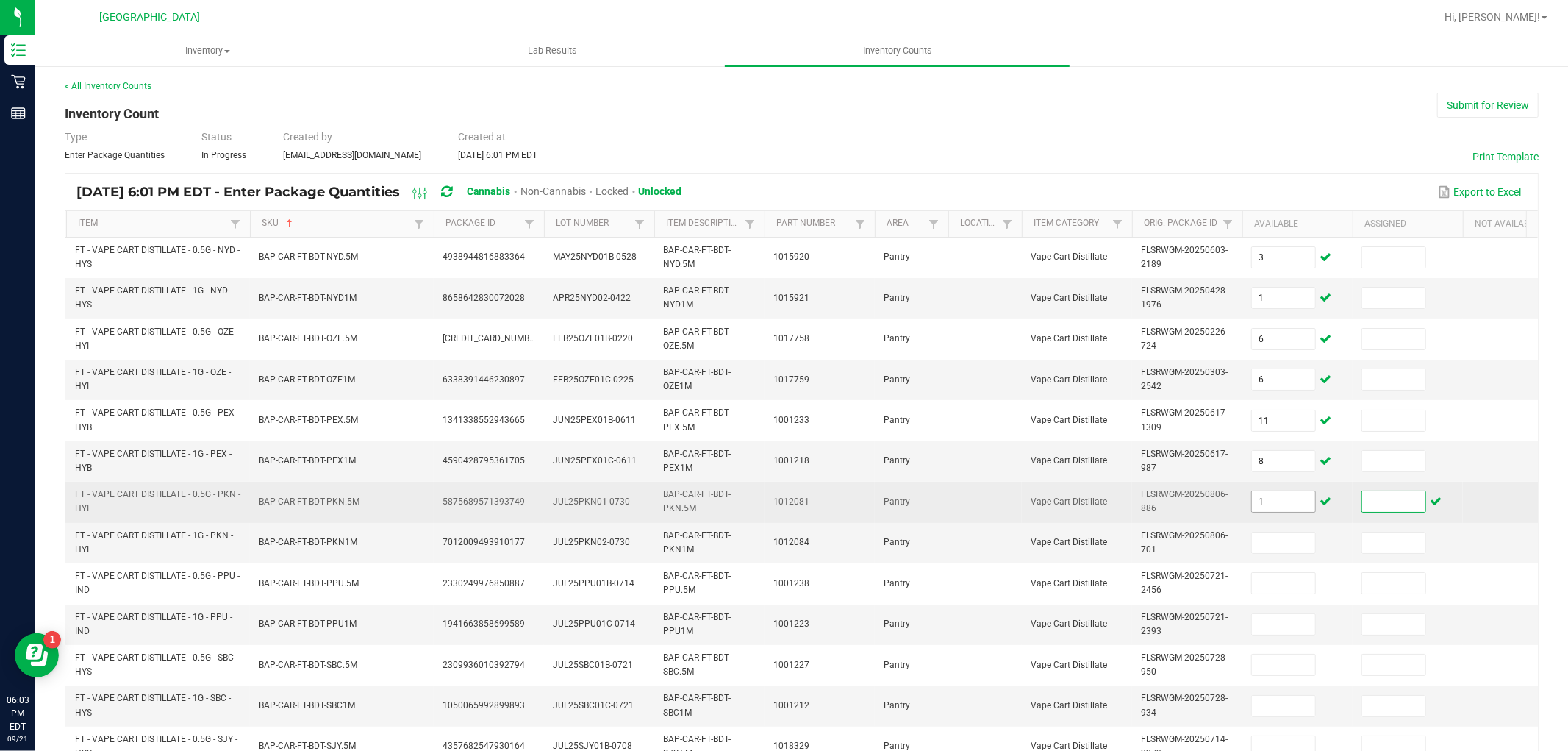
click at [1305, 498] on input "1" at bounding box center [1283, 501] width 64 height 20
type input "11"
type input "7"
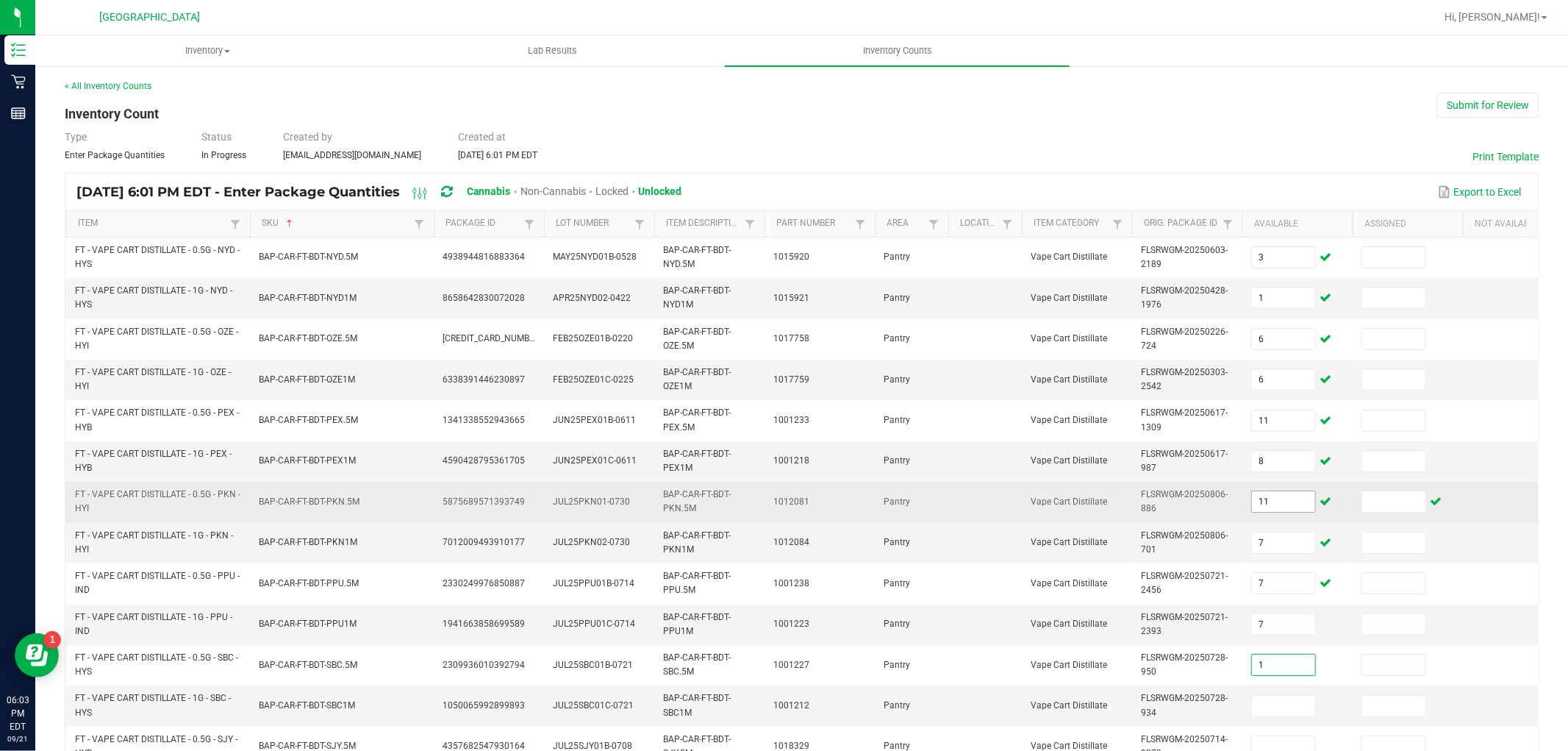
type input "1"
type input "10"
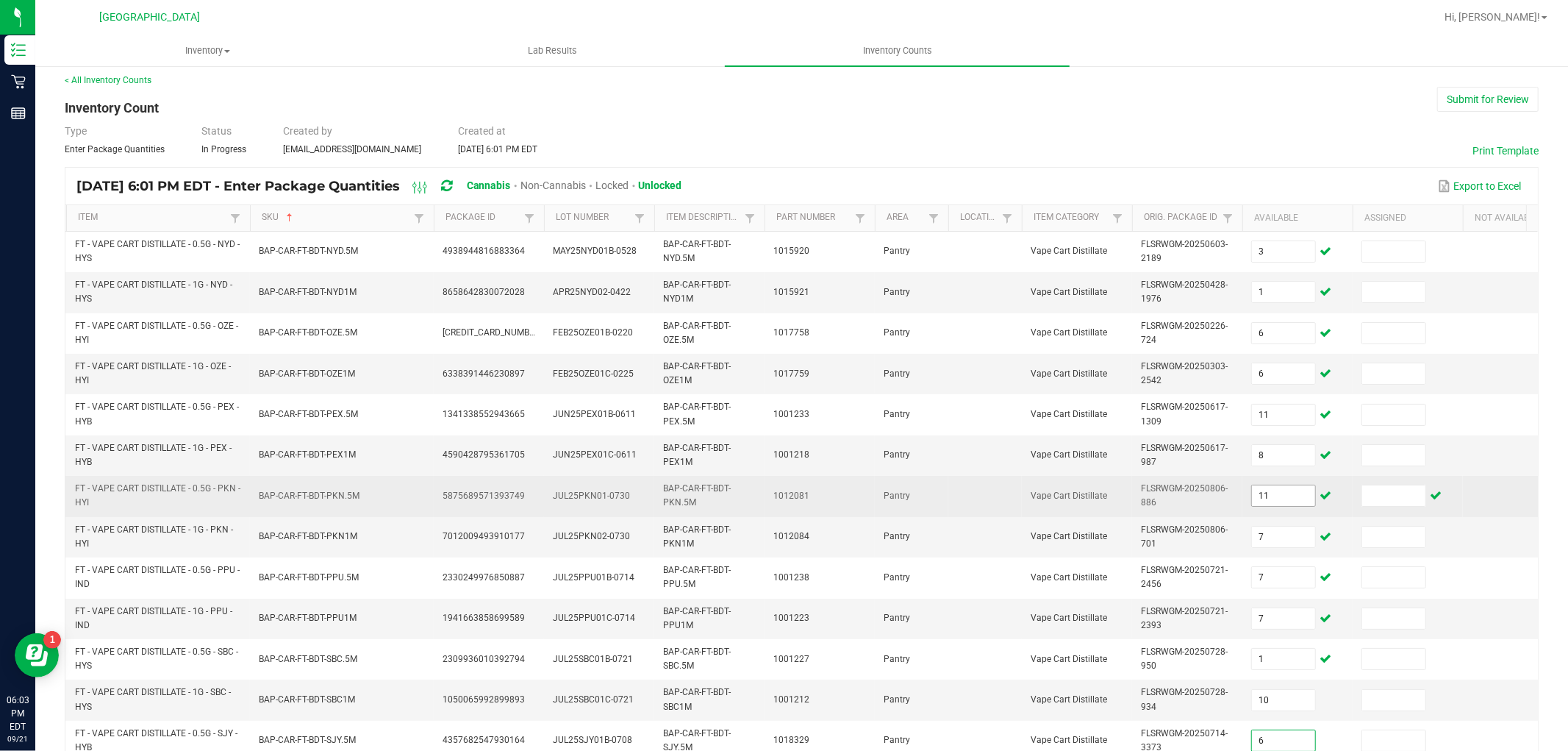
type input "6"
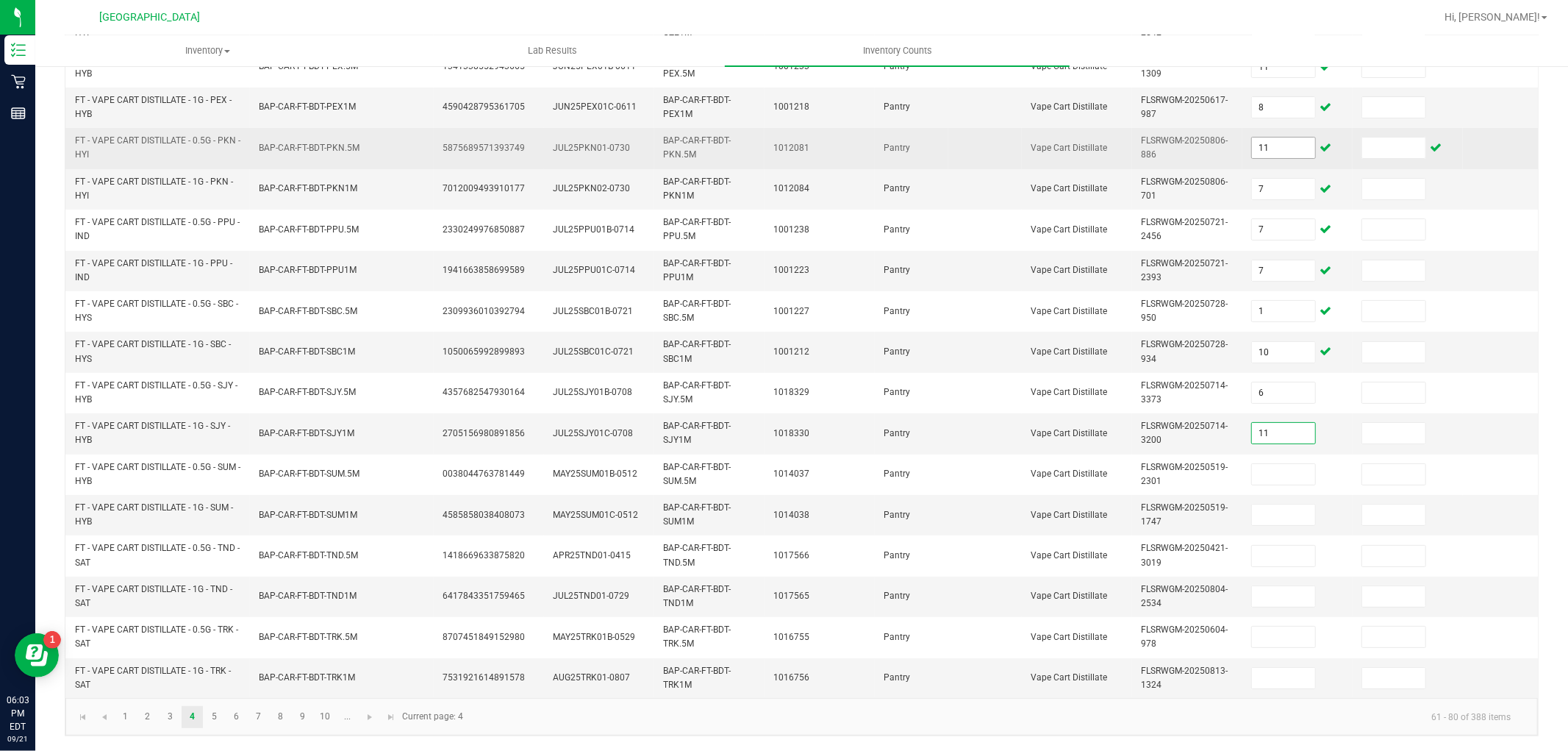
type input "11"
type input "10"
type input "12"
type input "3"
type input "11"
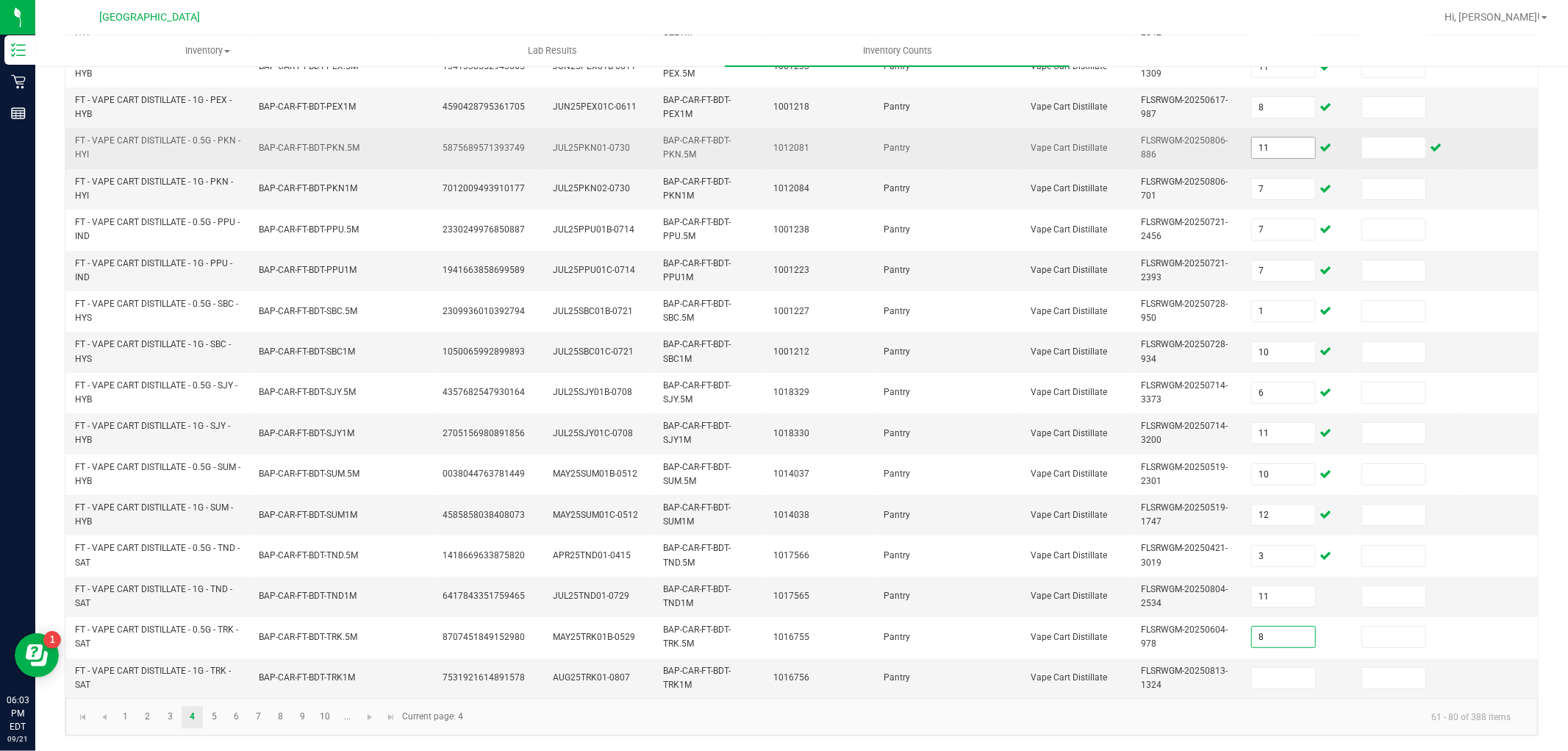
type input "8"
type input "9"
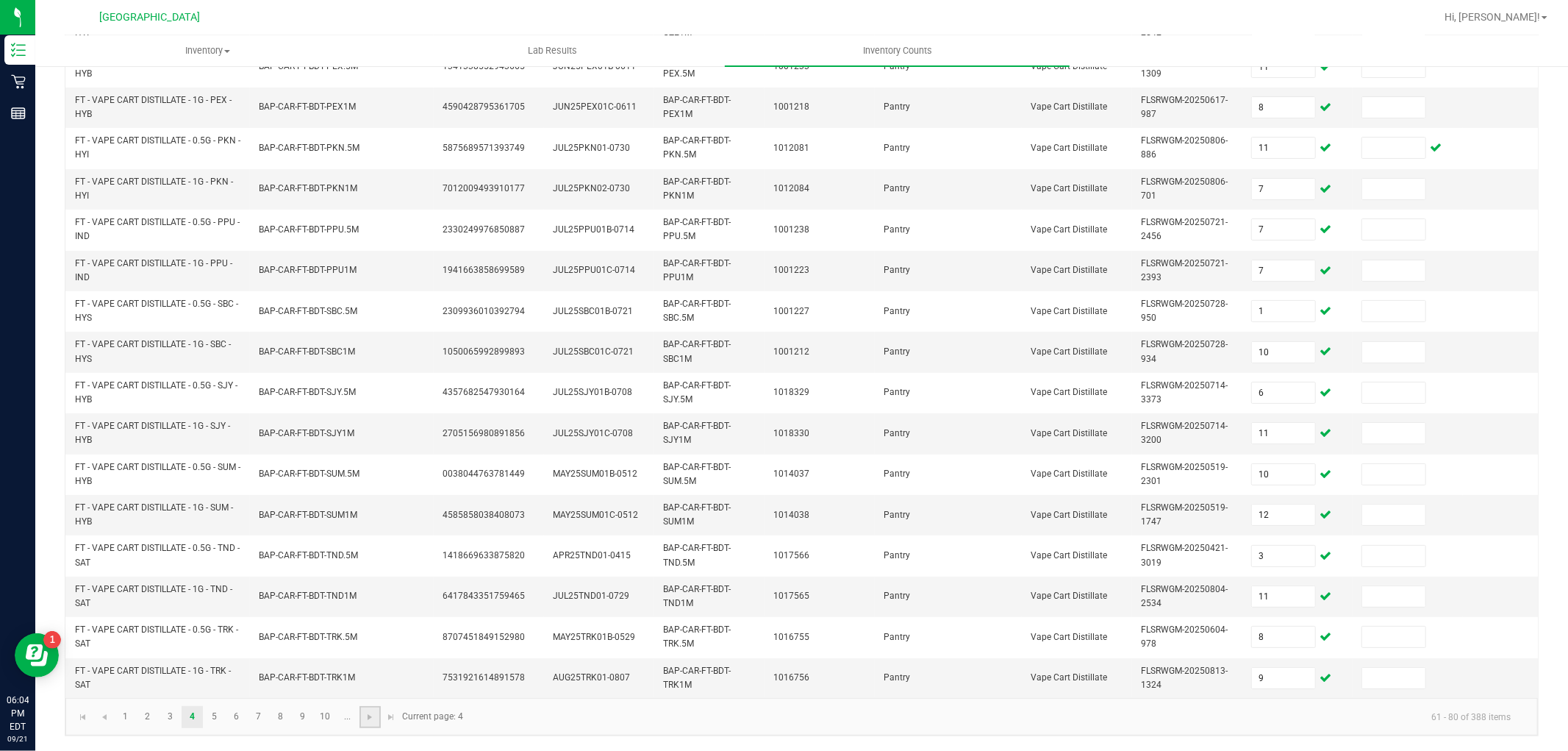
click at [378, 711] on link at bounding box center [370, 717] width 21 height 22
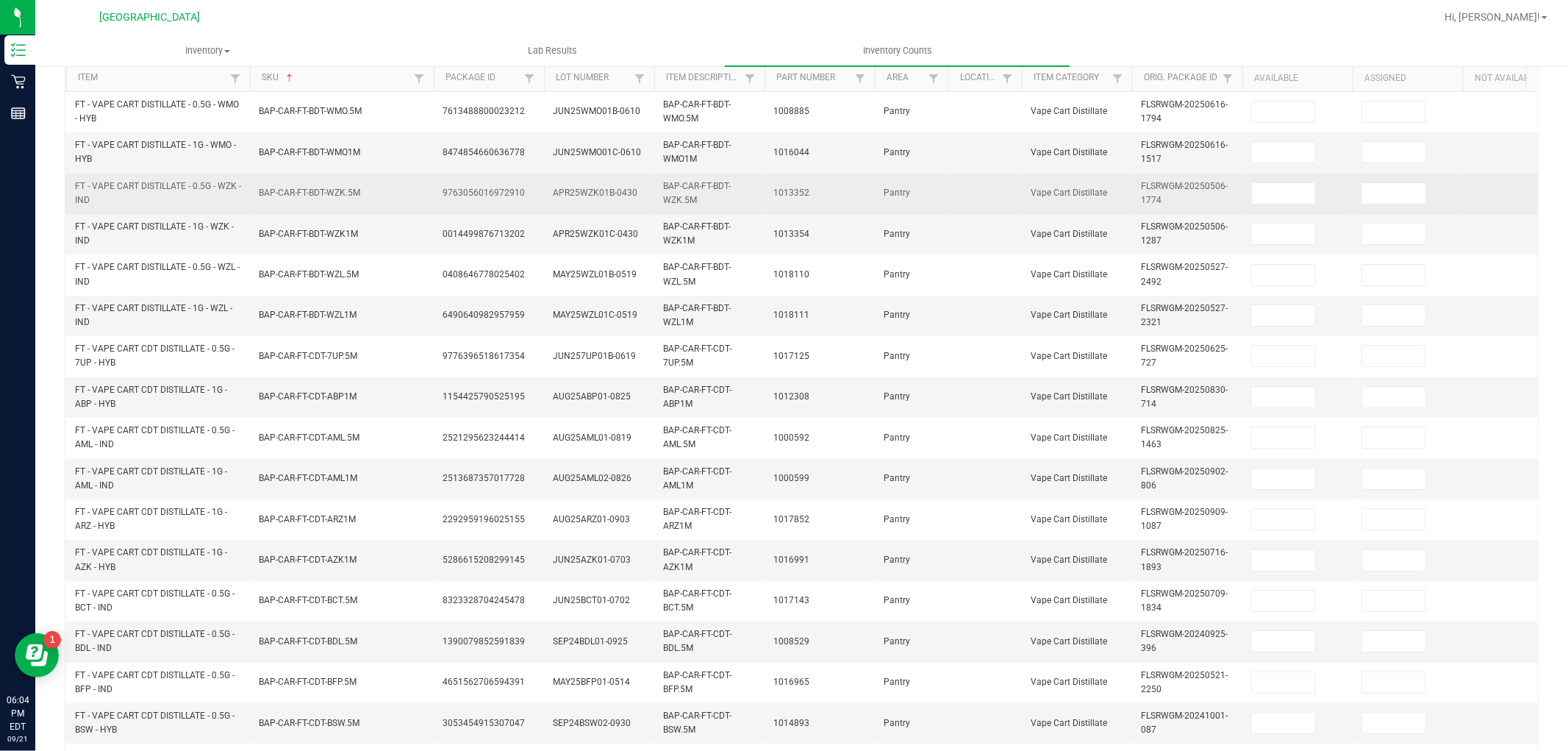
scroll to position [122, 0]
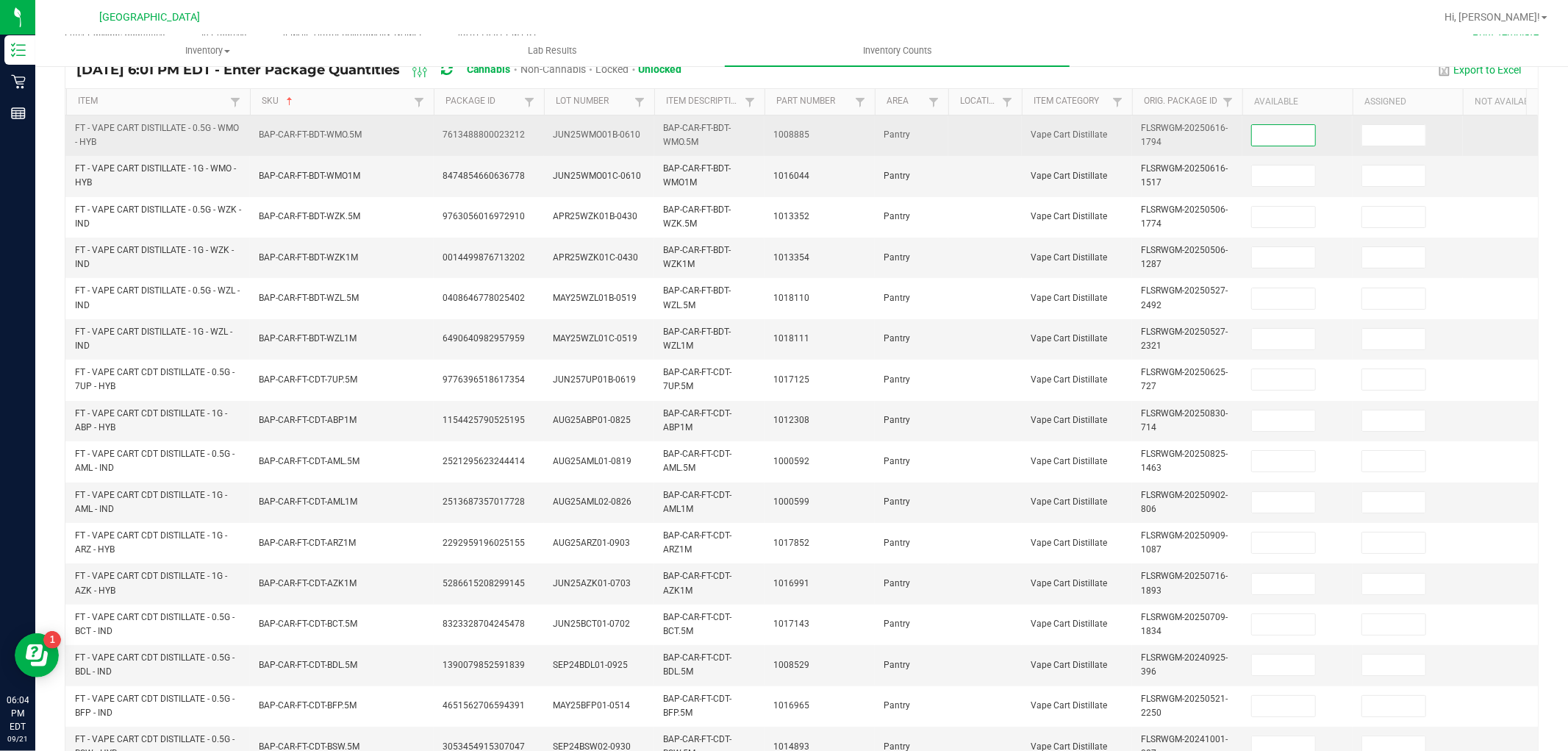
click at [1299, 136] on input at bounding box center [1283, 135] width 64 height 20
type input "7"
type input "3"
type input "11"
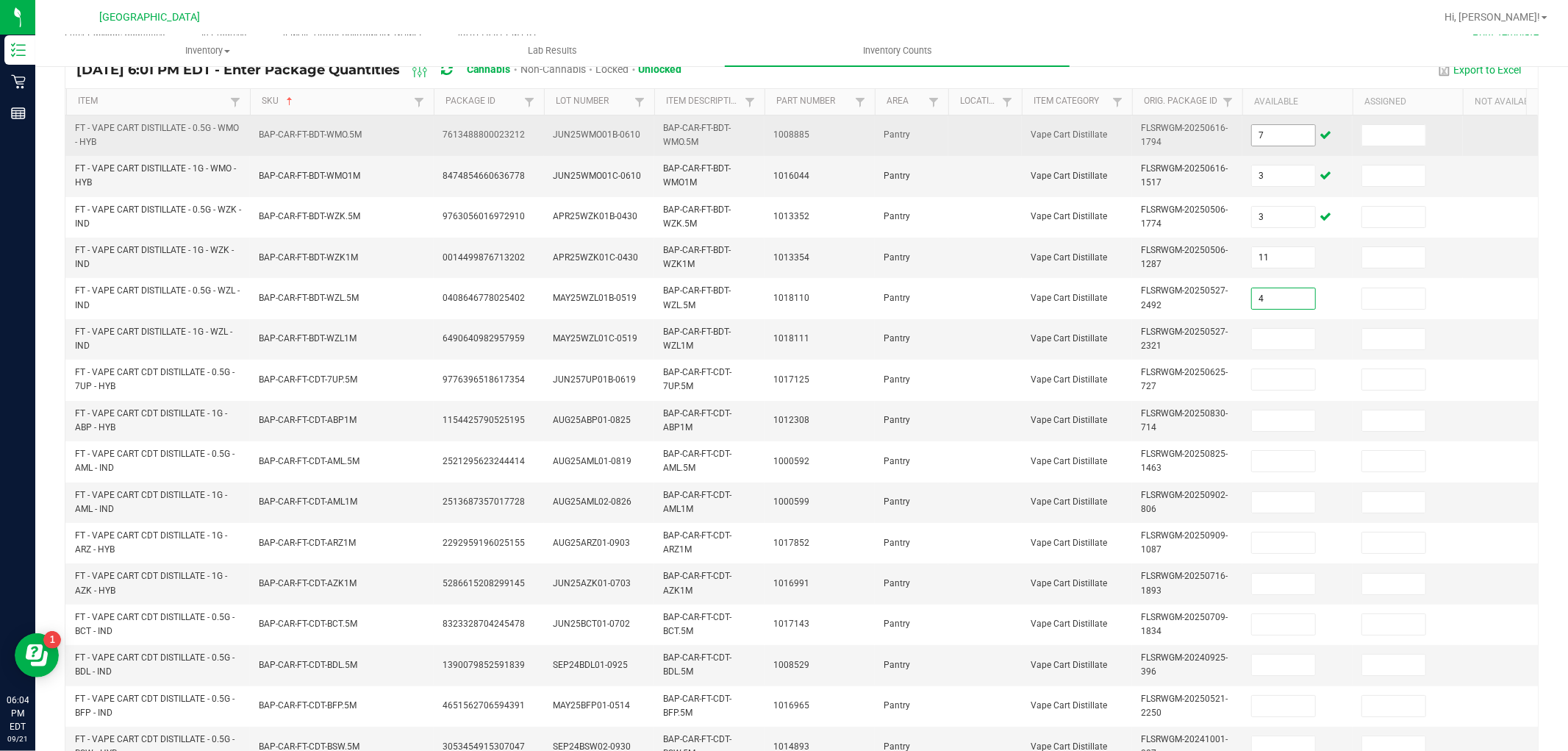
type input "4"
type input "5"
type input "7"
type input "9"
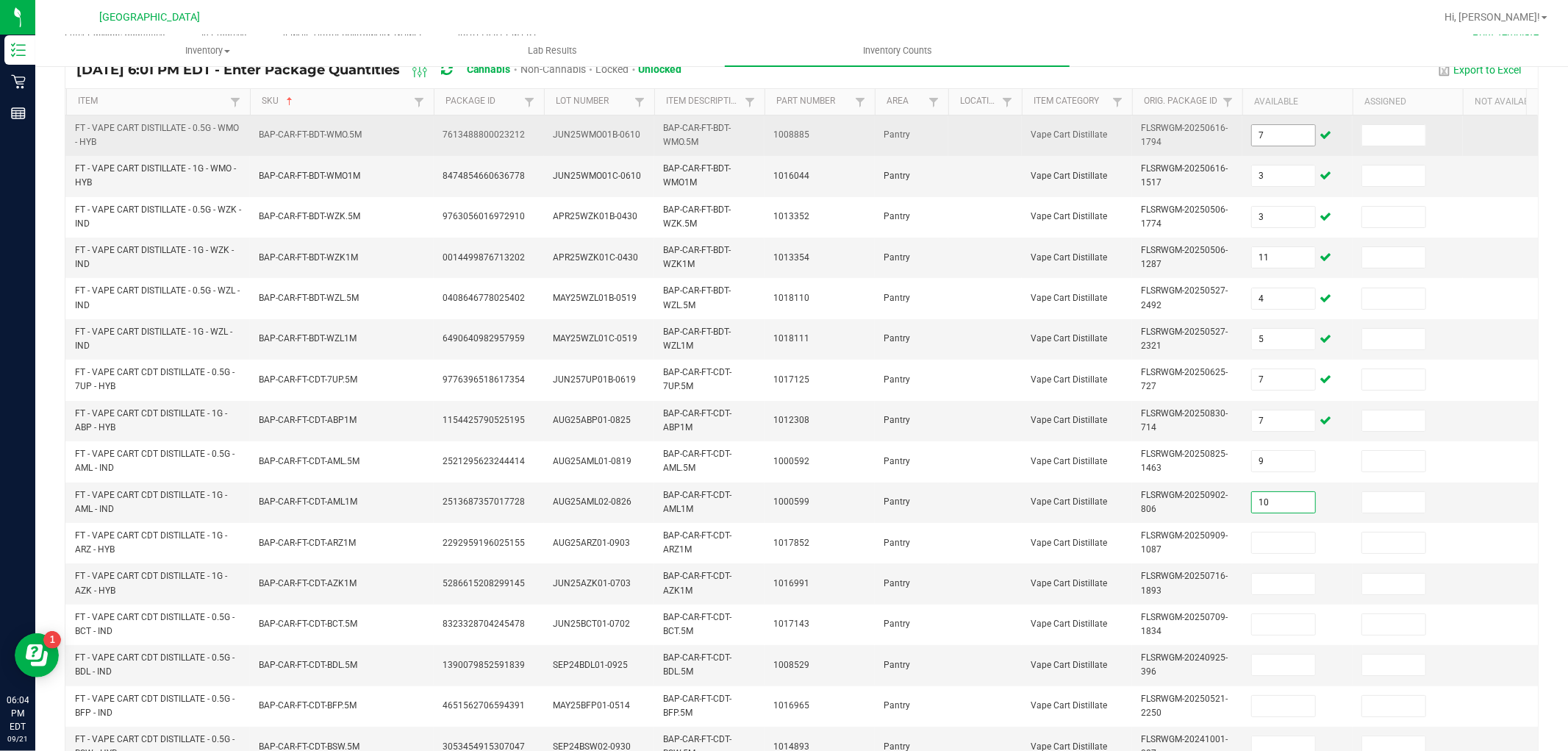
type input "10"
type input "12"
type input "8"
type input "1"
type input "4"
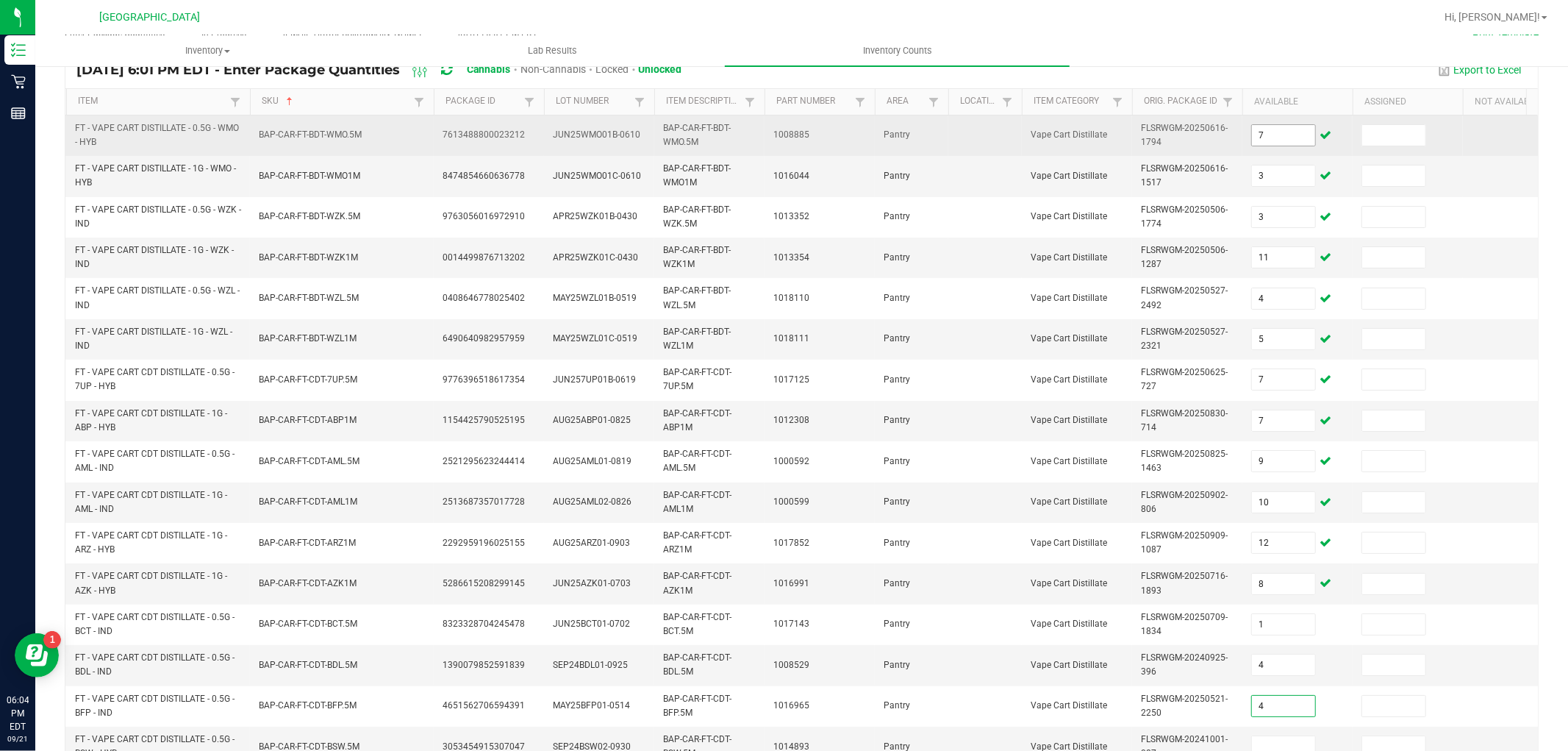
type input "4"
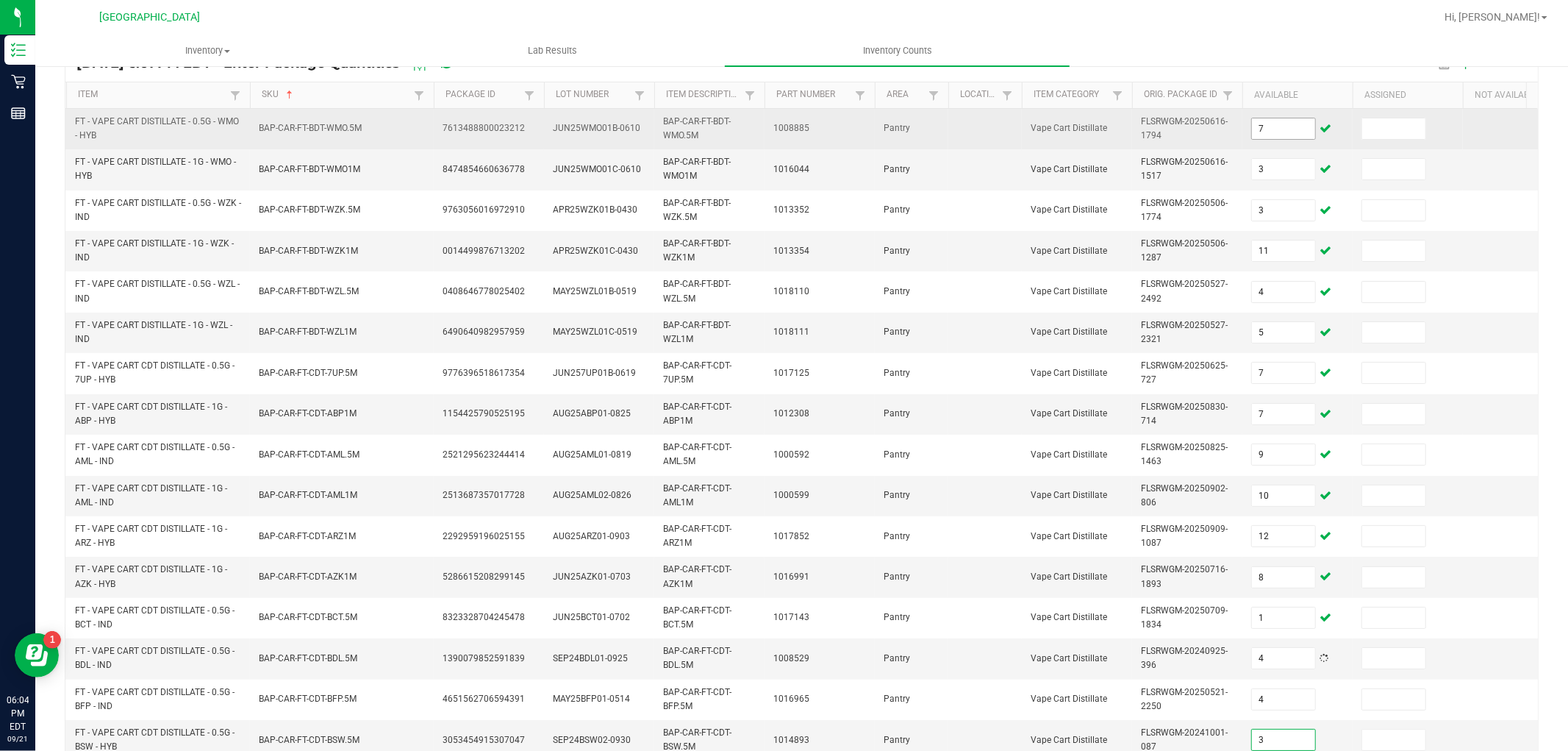
type input "3"
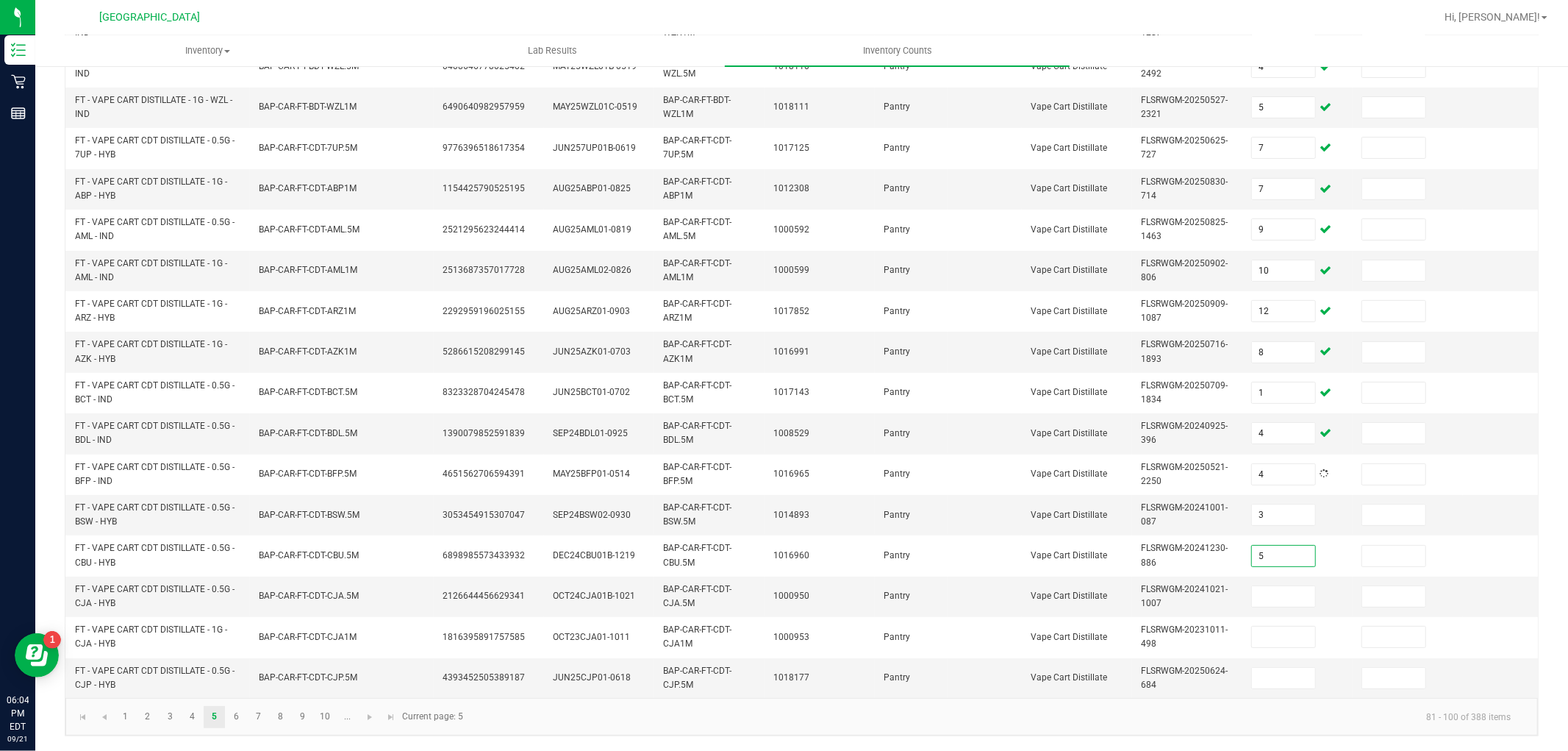
type input "5"
type input "12"
type input "4"
type input "8"
click at [363, 719] on span "Go to the next page" at bounding box center [369, 717] width 12 height 12
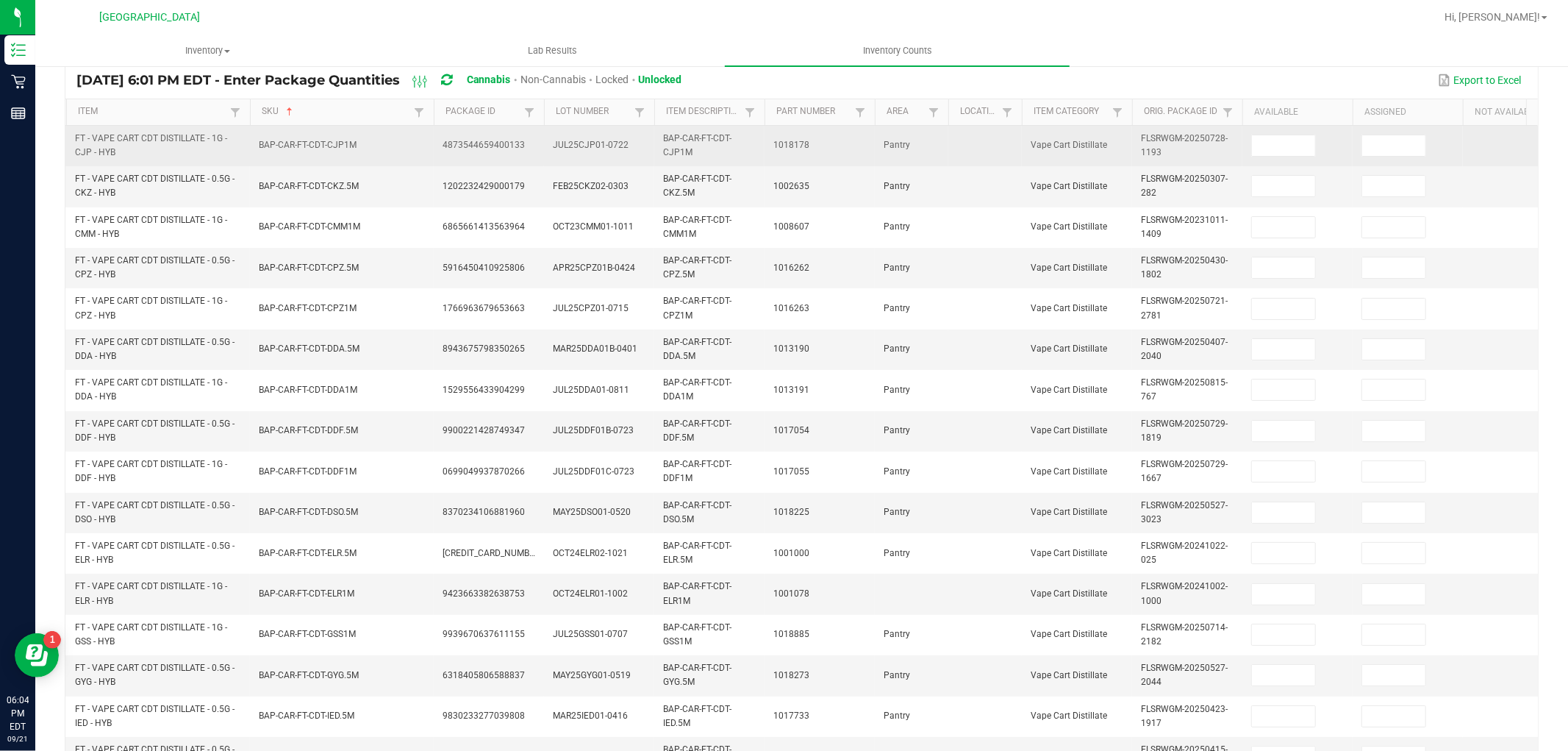
scroll to position [41, 0]
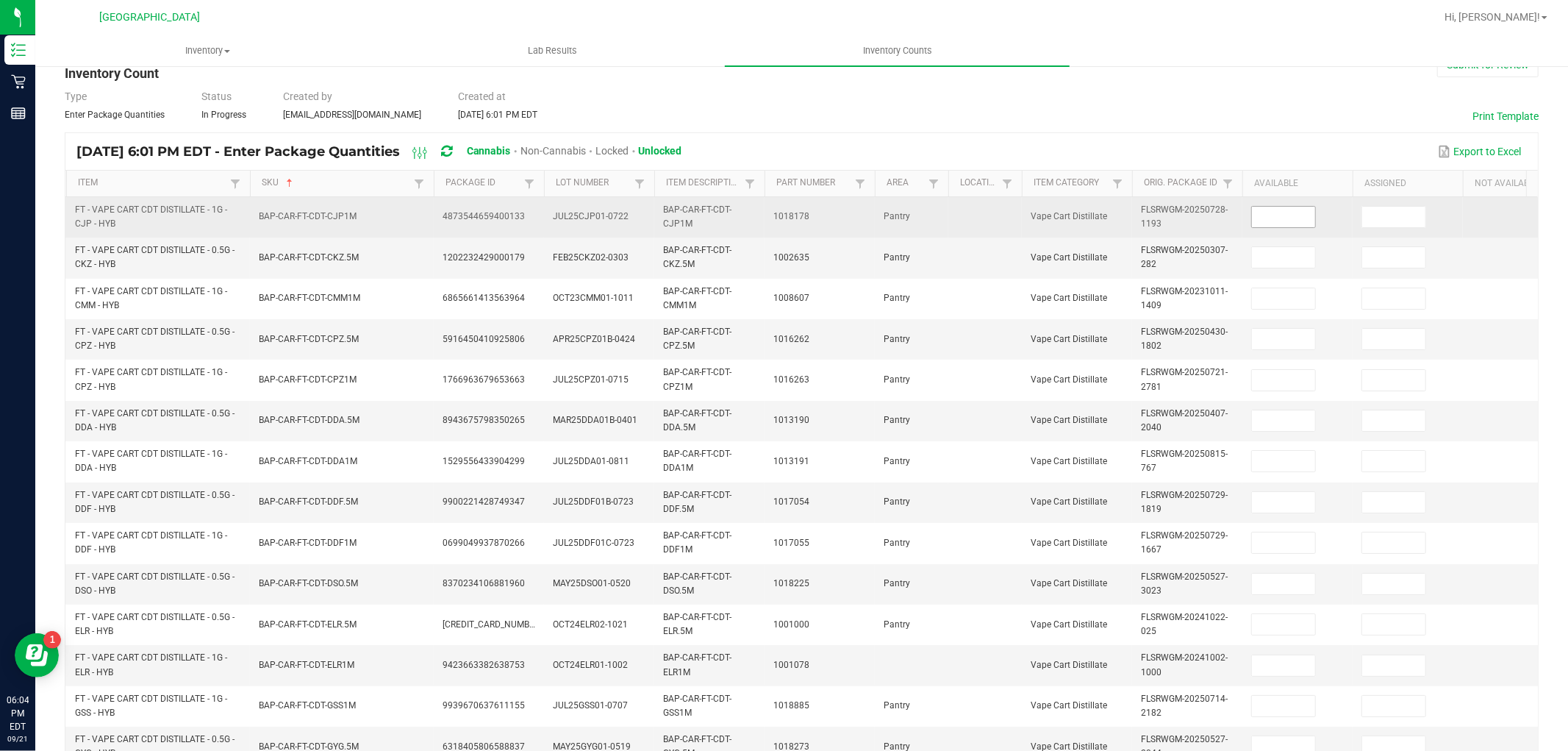
click at [1267, 224] on input at bounding box center [1283, 217] width 64 height 20
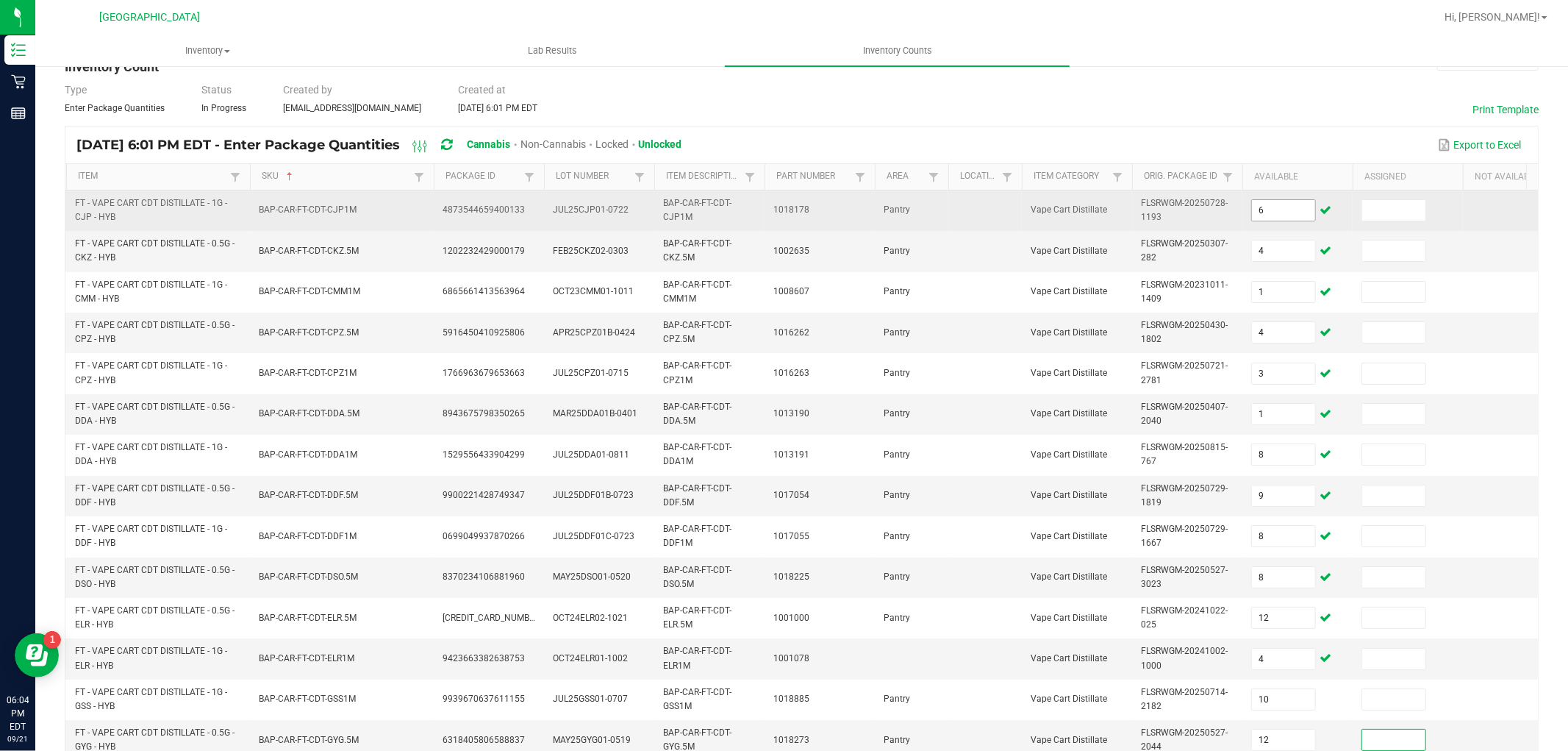
scroll to position [367, 0]
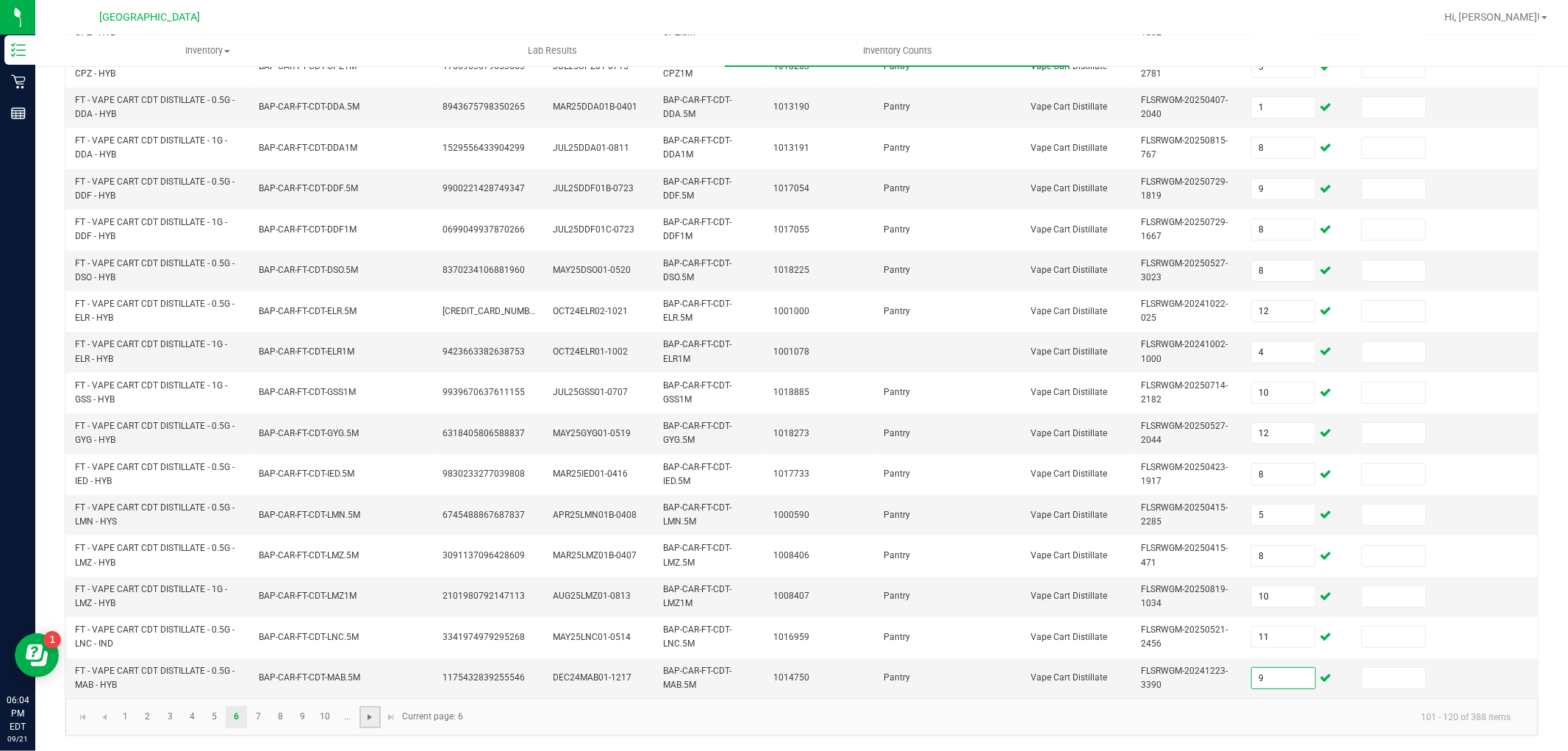
click at [372, 715] on span "Go to the next page" at bounding box center [369, 717] width 12 height 12
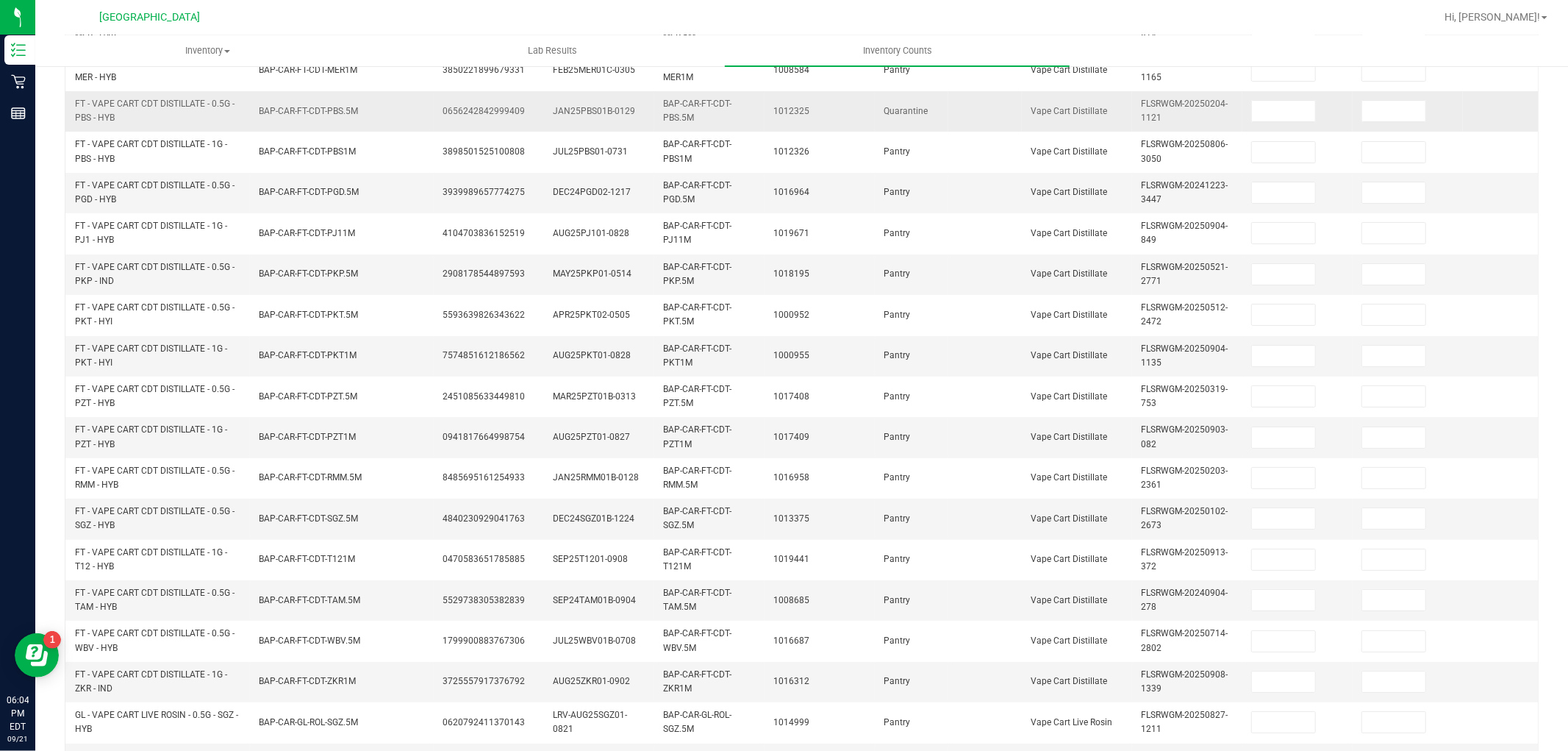
scroll to position [0, 0]
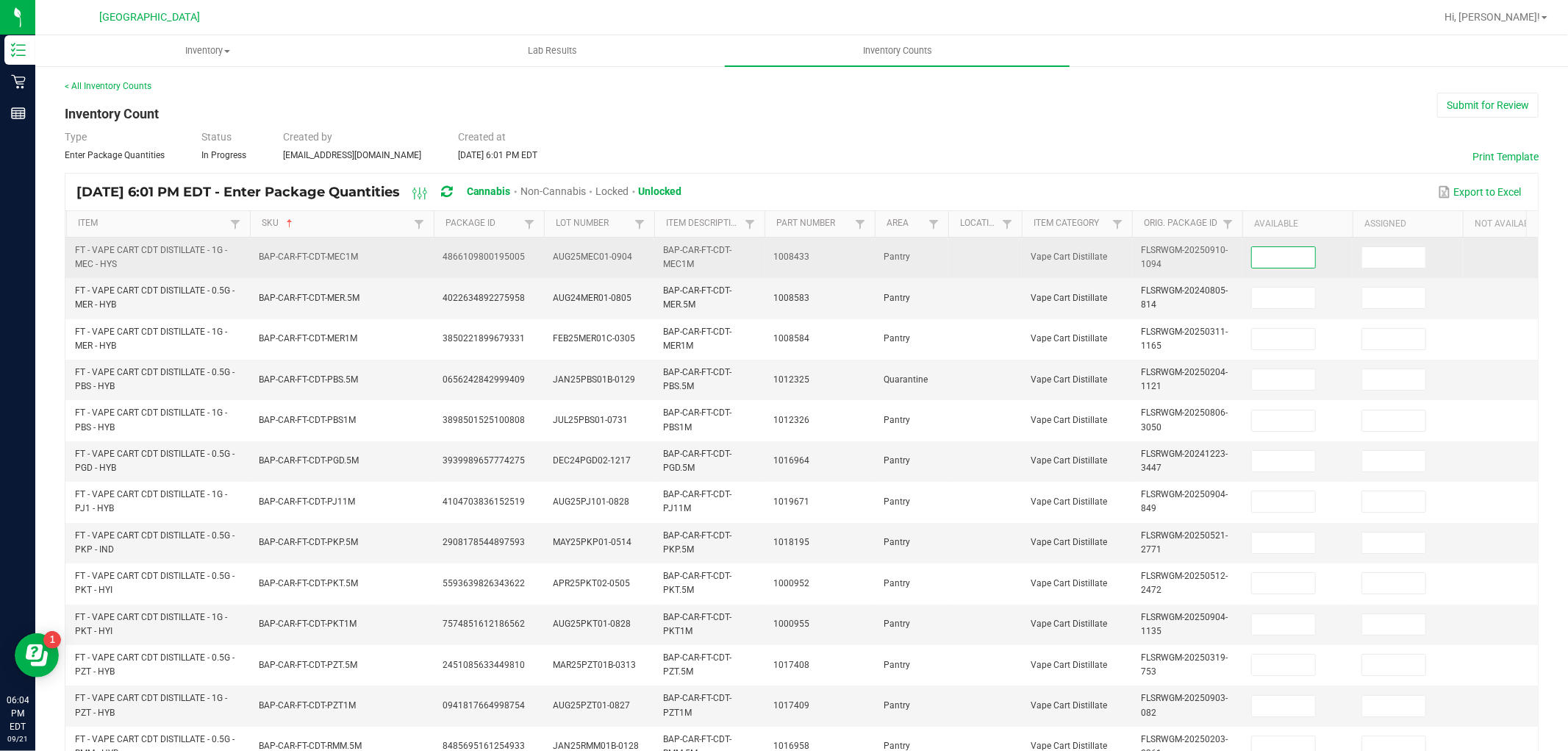
click at [1289, 248] on input at bounding box center [1283, 257] width 64 height 20
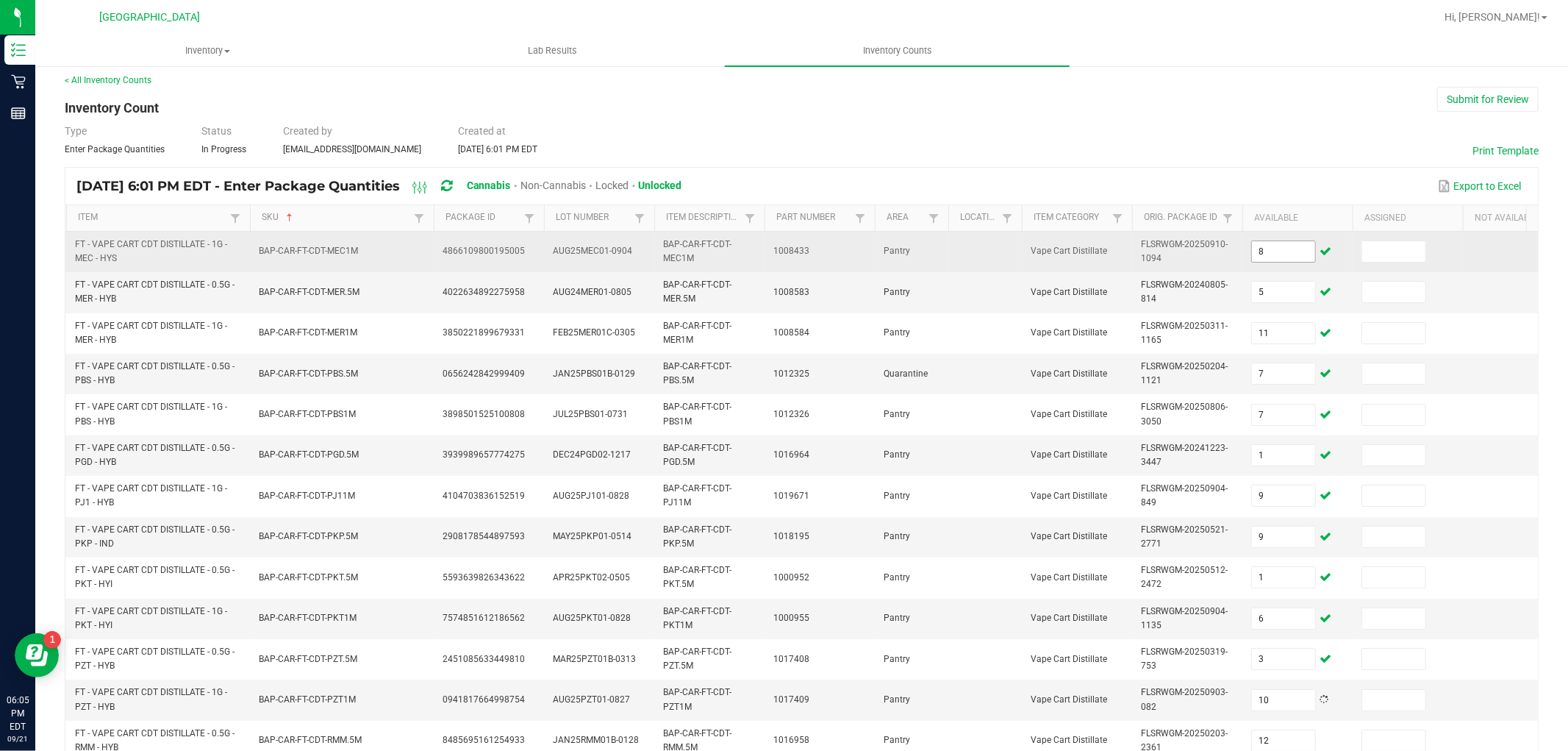
scroll to position [367, 0]
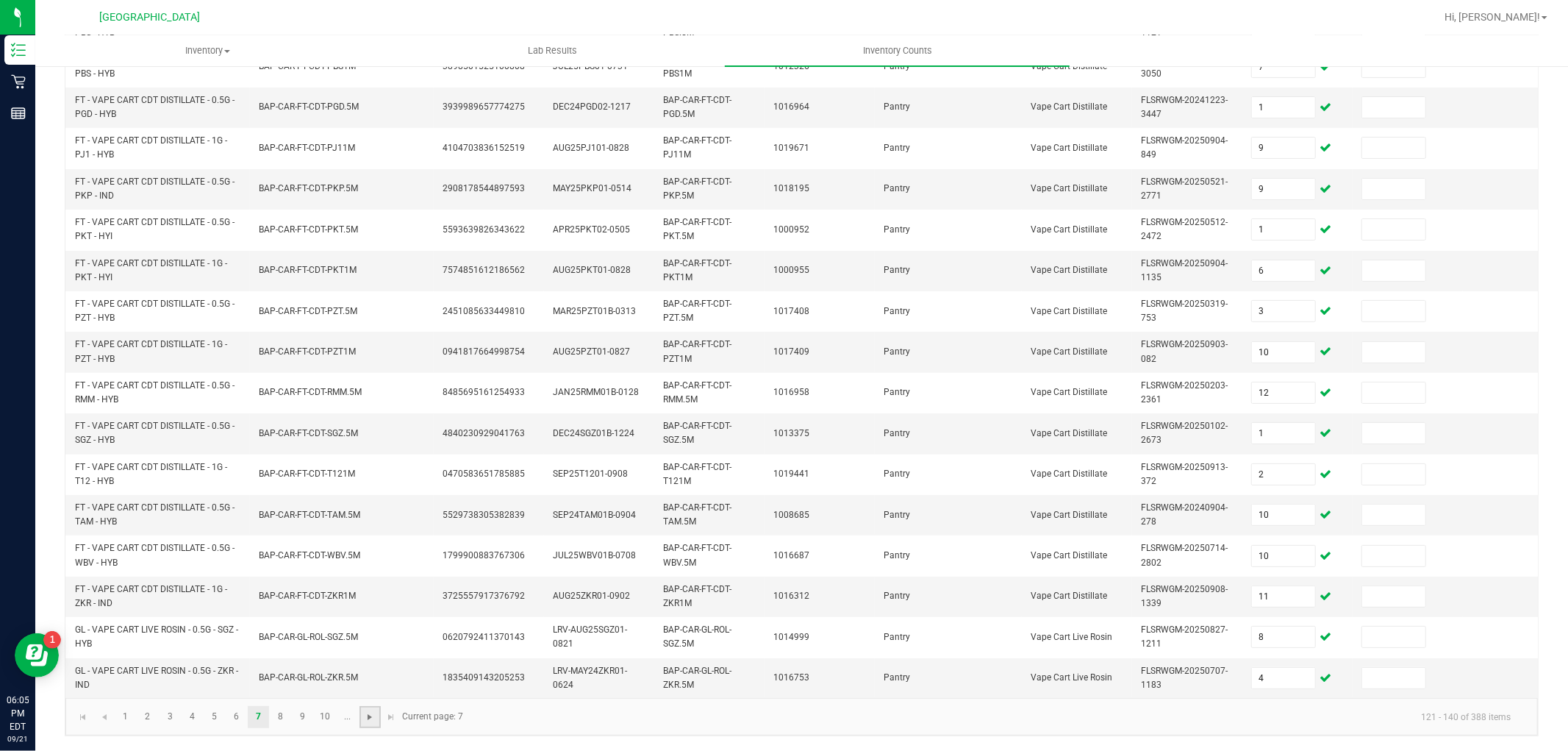
click at [374, 719] on span "Go to the next page" at bounding box center [369, 717] width 12 height 12
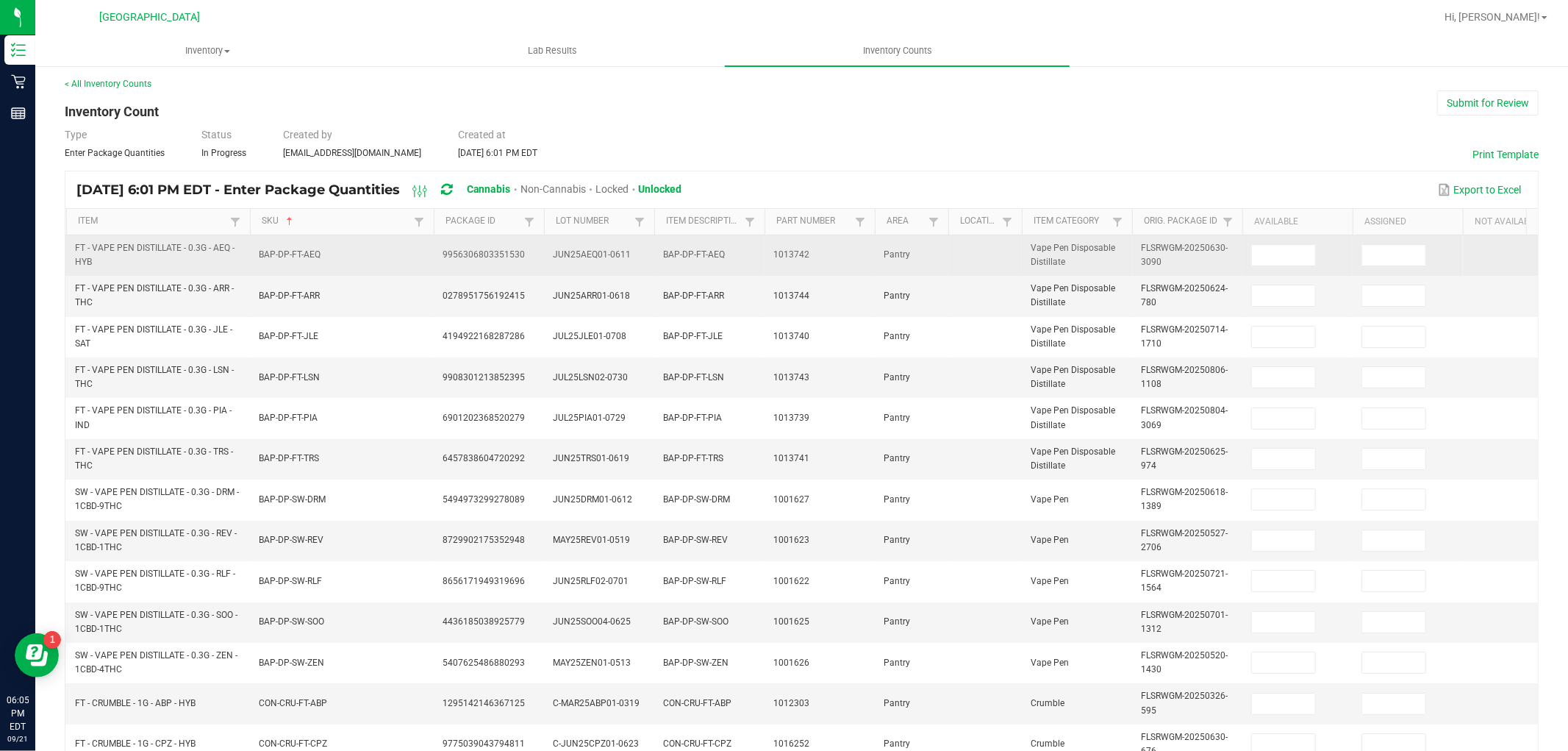
scroll to position [0, 0]
click at [1282, 266] on input at bounding box center [1283, 257] width 64 height 20
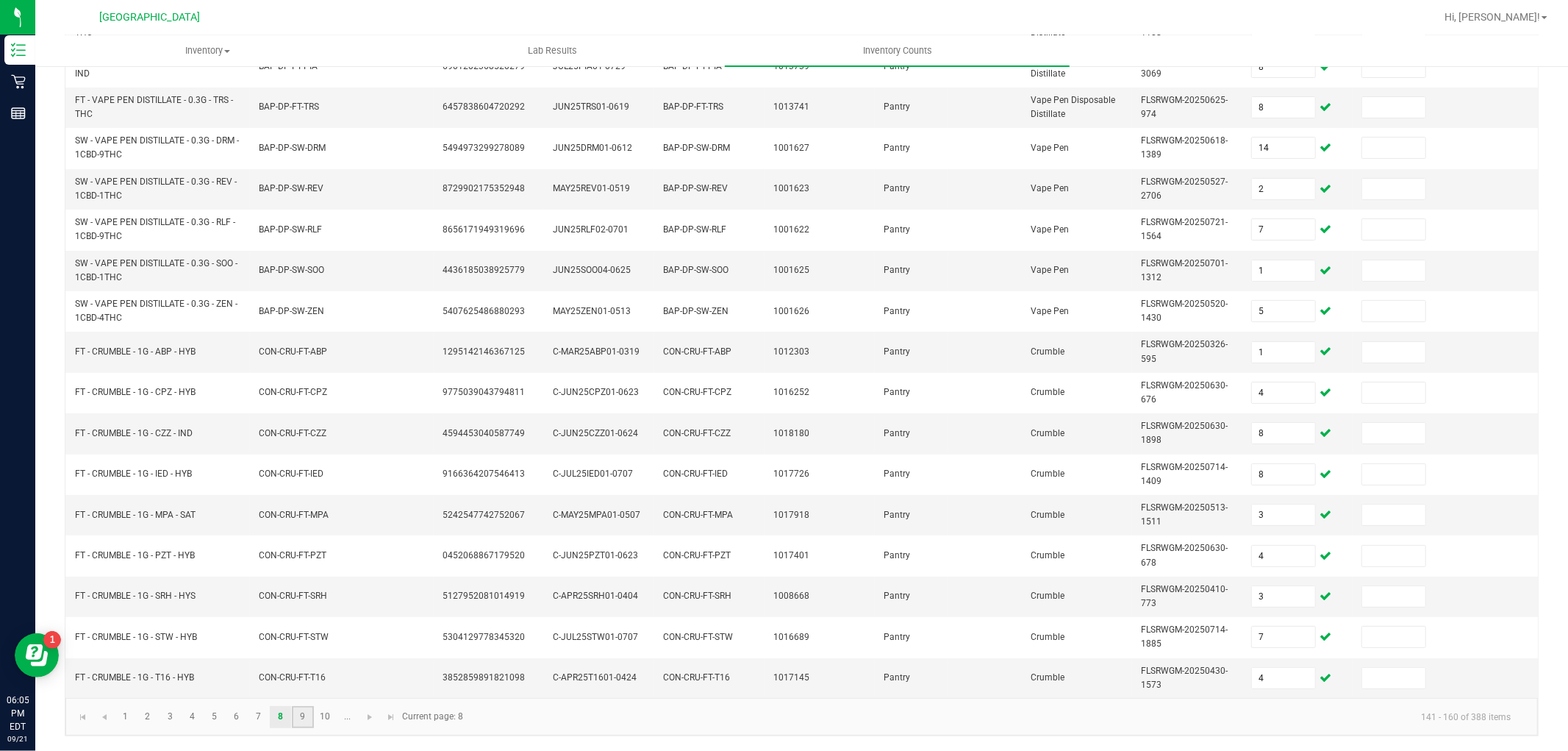
click at [309, 714] on link "9" at bounding box center [302, 717] width 21 height 22
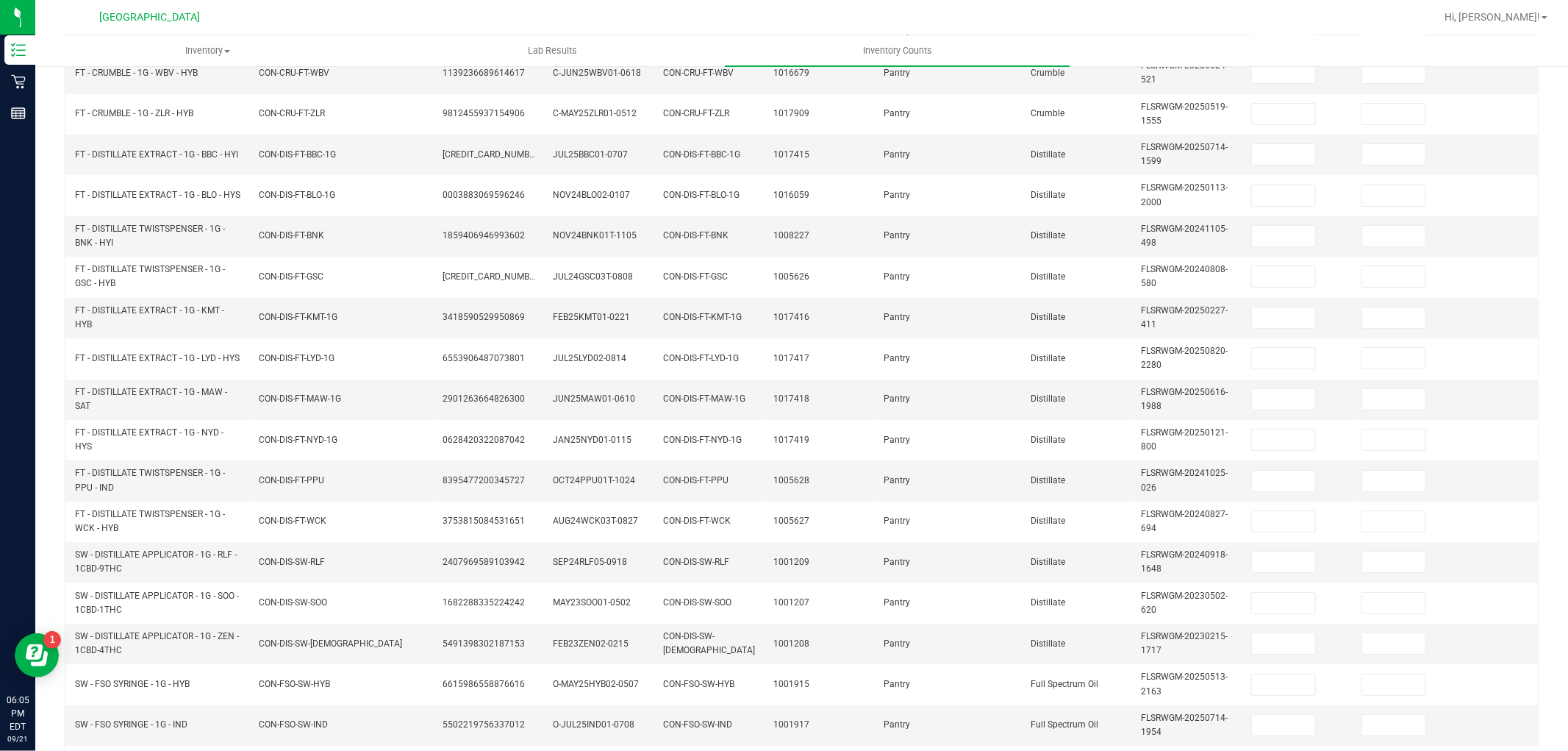
scroll to position [0, 0]
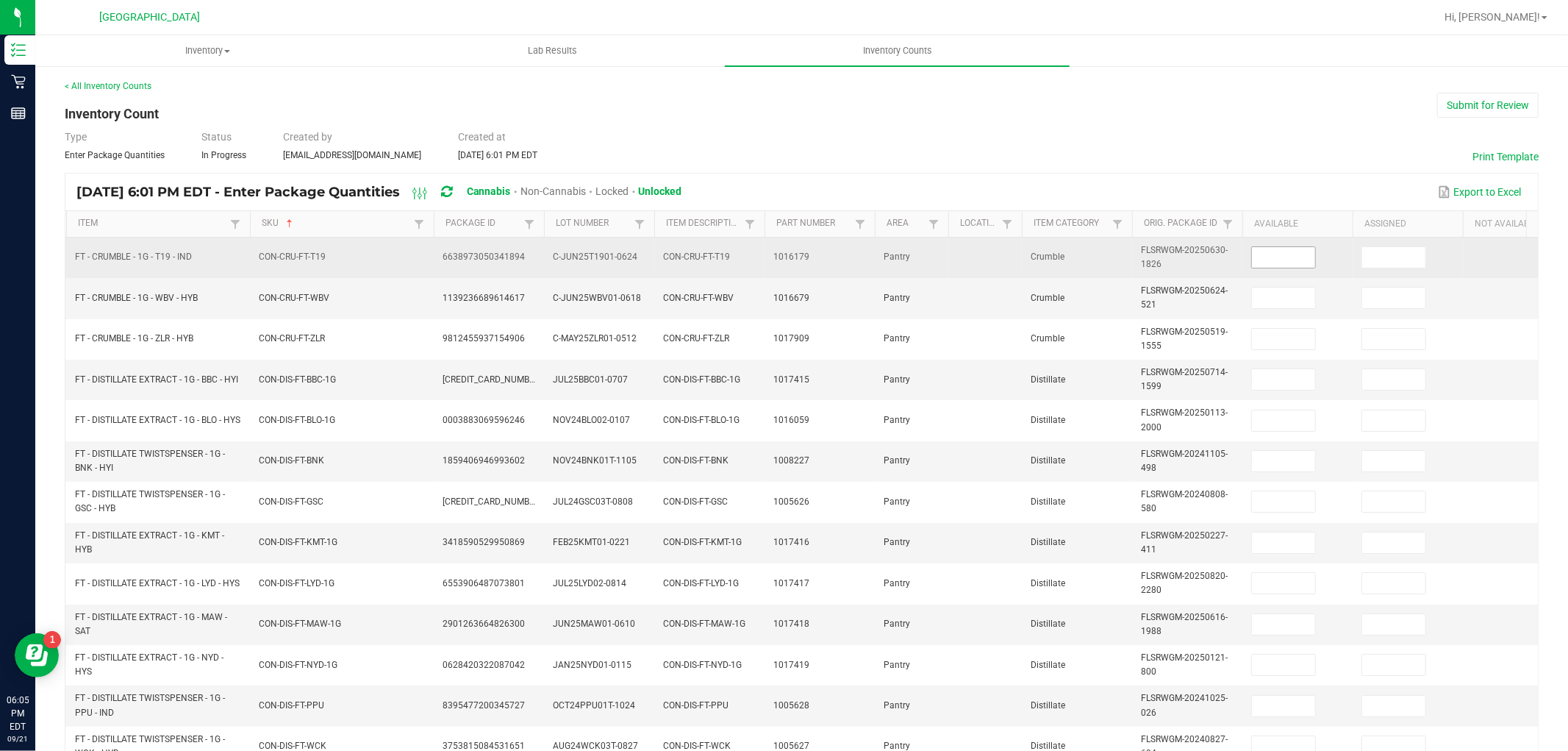
click at [1267, 251] on input at bounding box center [1283, 257] width 64 height 20
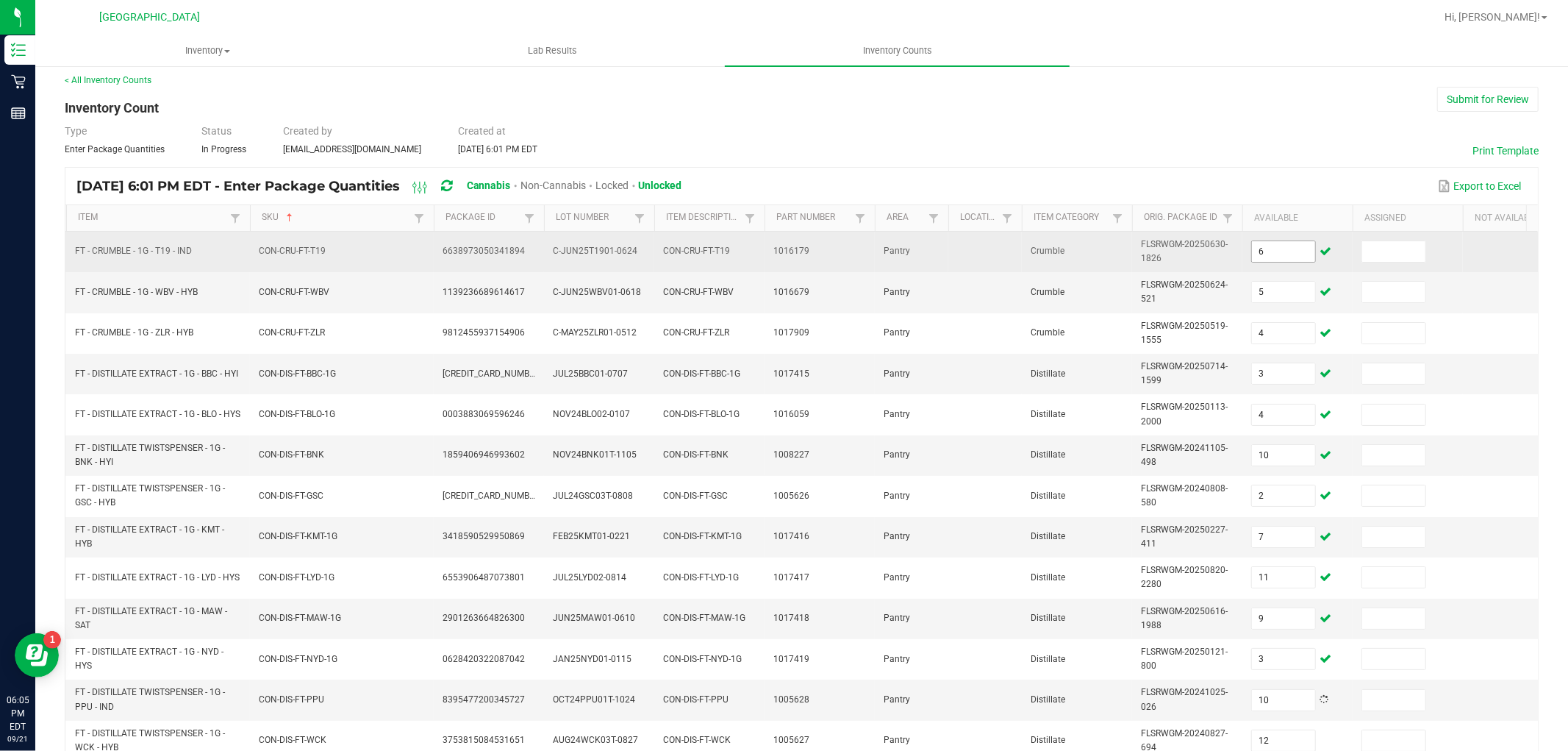
scroll to position [367, 0]
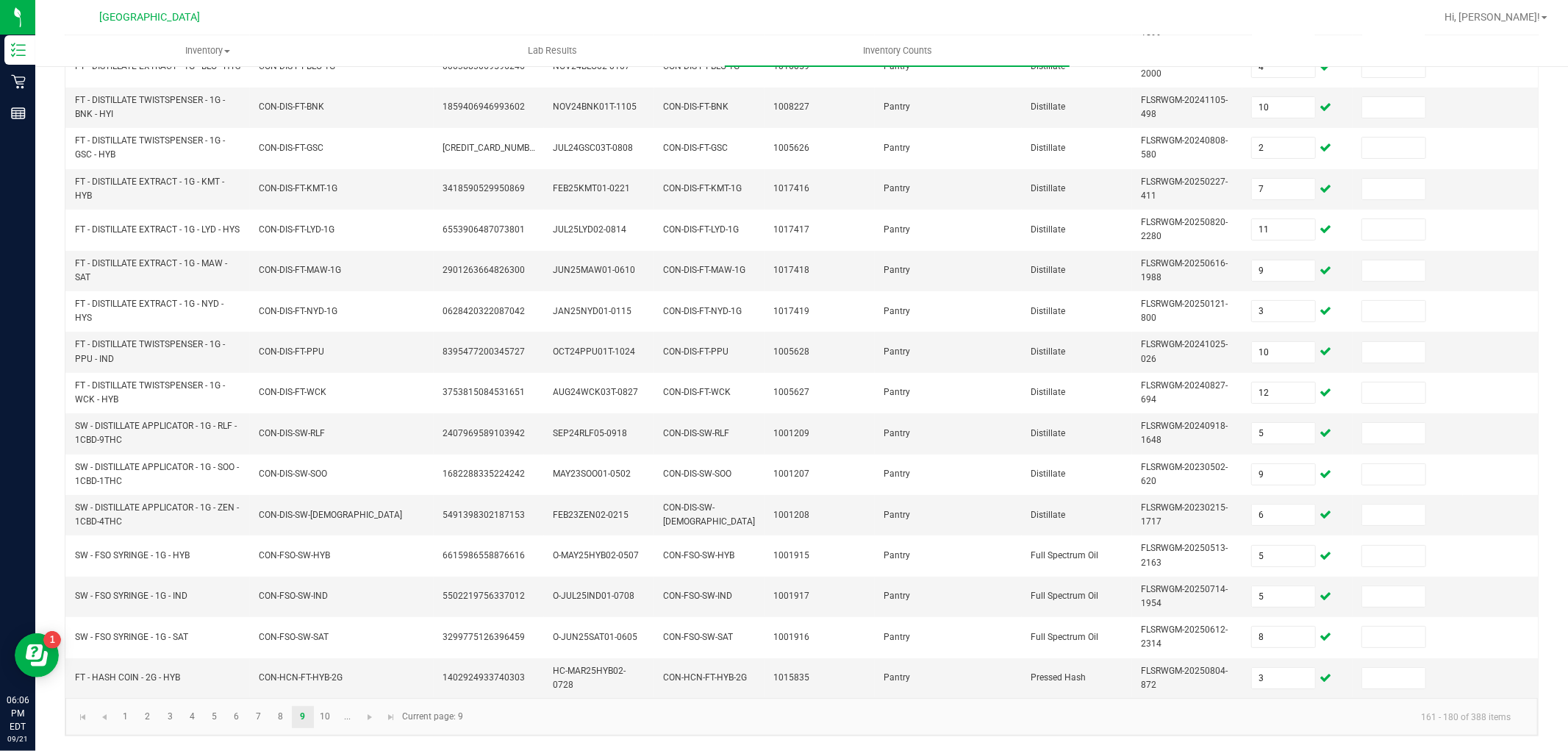
click at [517, 702] on kendo-pager "1 2 3 4 5 6 7 8 9 10 ... 161 - 180 of 388 items Current page: 9" at bounding box center [802, 716] width 1472 height 38
click at [373, 711] on span "Go to the next page" at bounding box center [369, 717] width 12 height 12
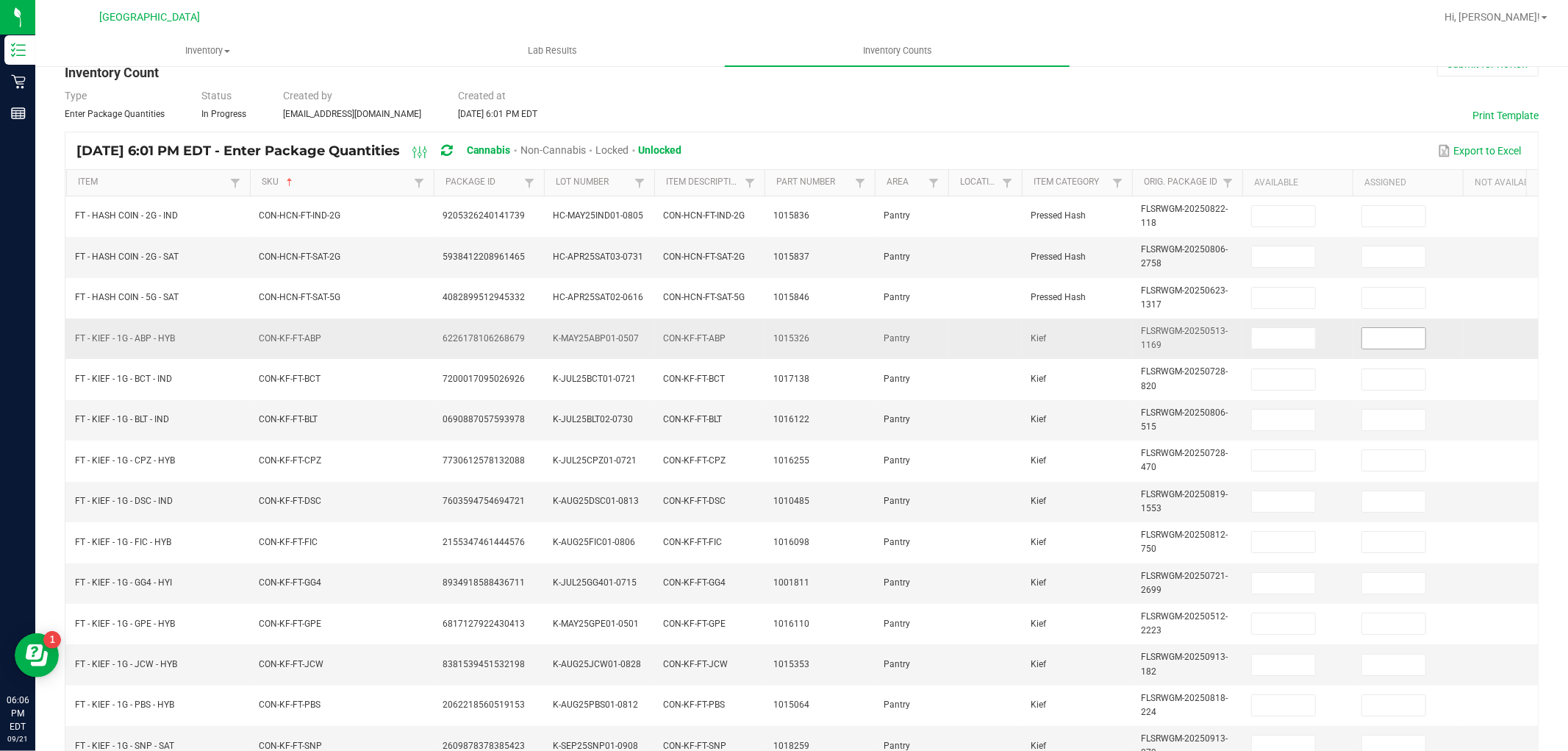
scroll to position [41, 0]
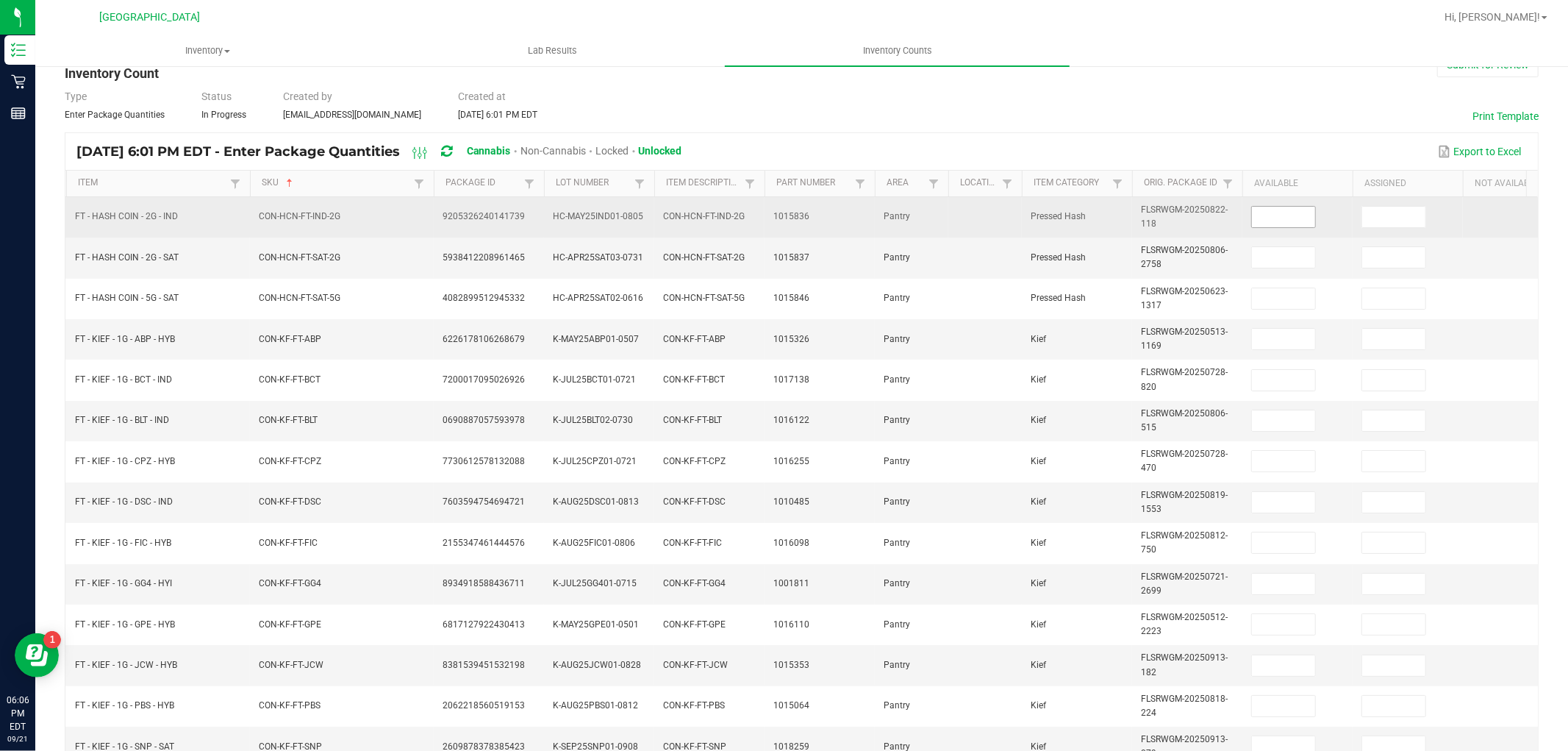
click at [1289, 221] on input at bounding box center [1283, 217] width 64 height 20
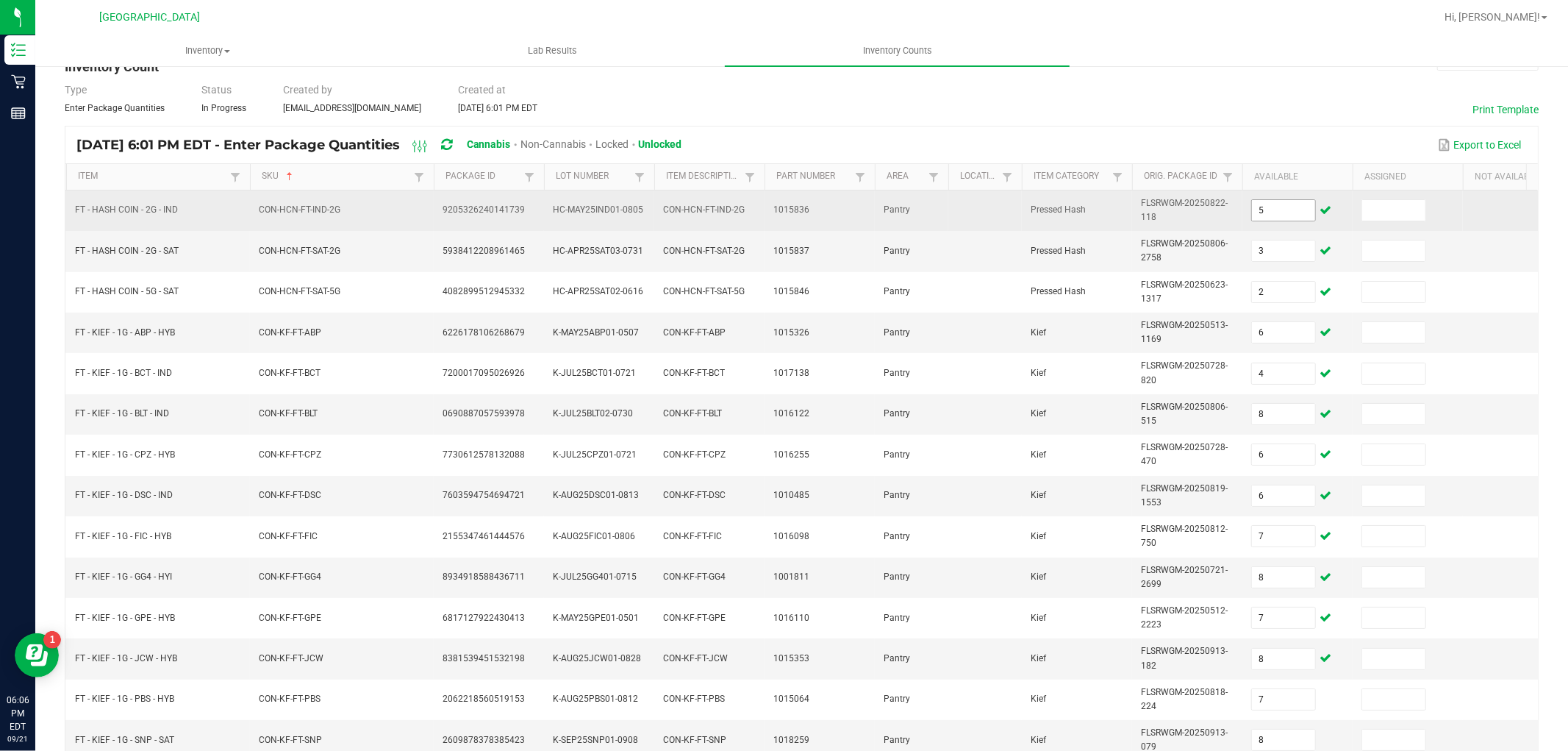
scroll to position [367, 0]
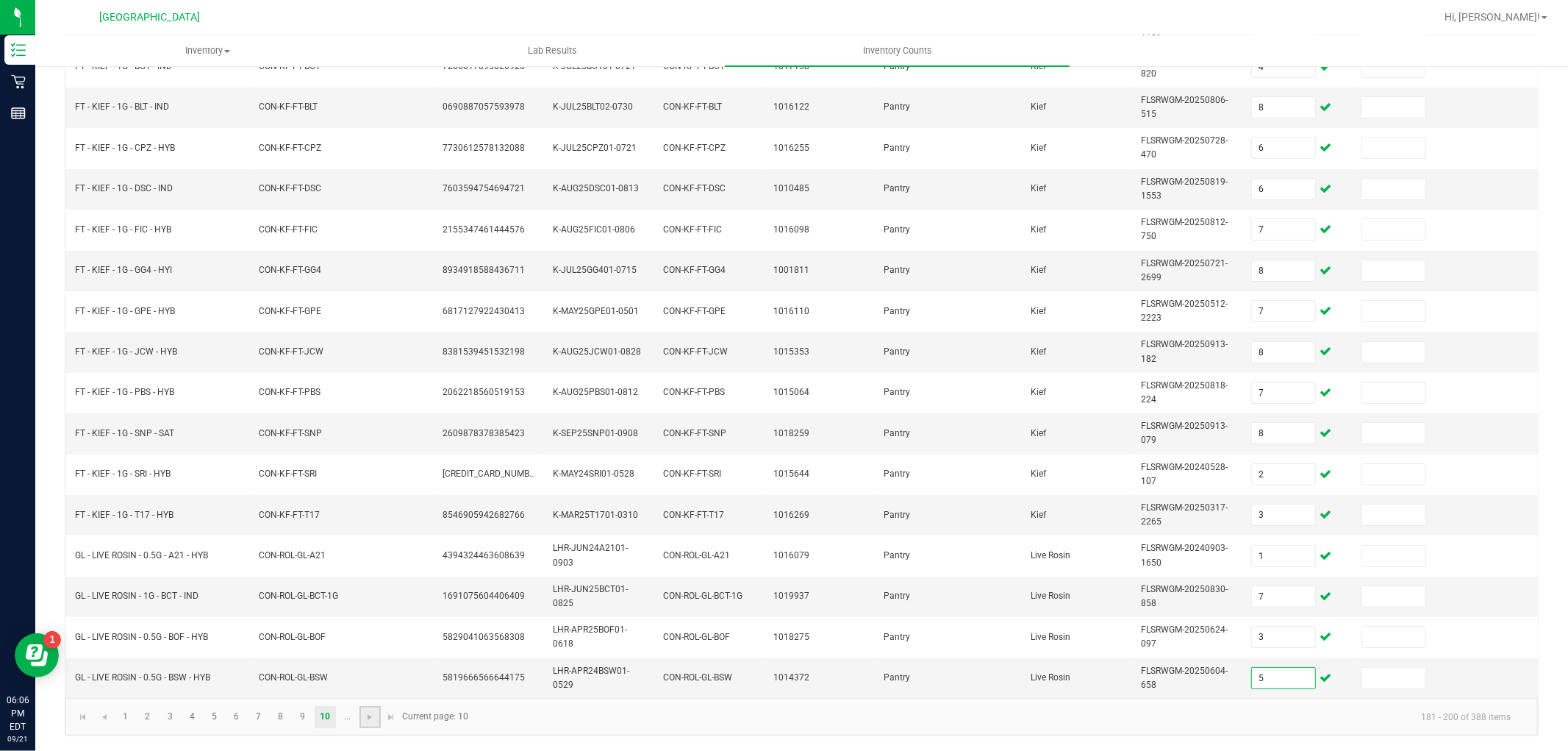
click at [369, 709] on link at bounding box center [370, 717] width 21 height 22
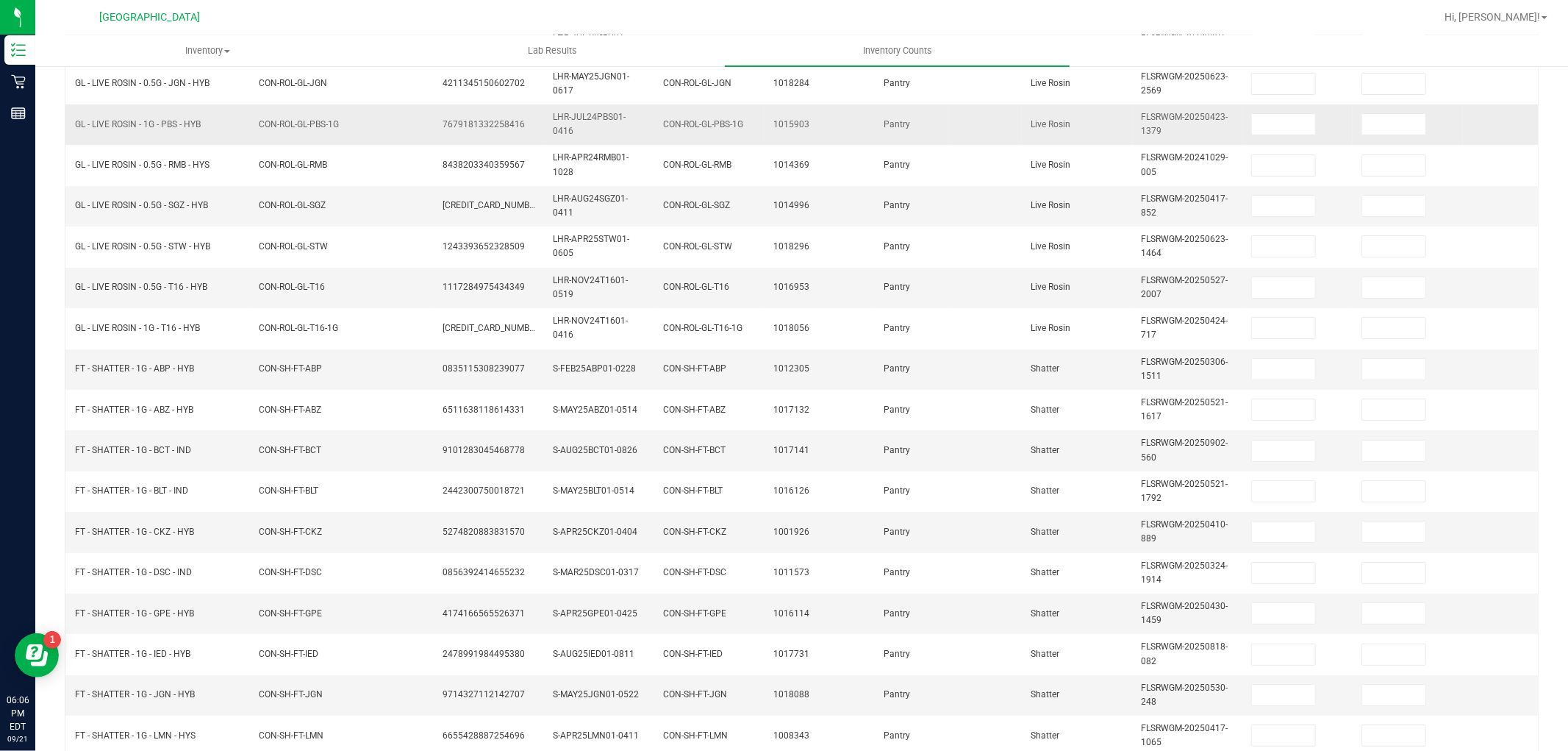
scroll to position [41, 0]
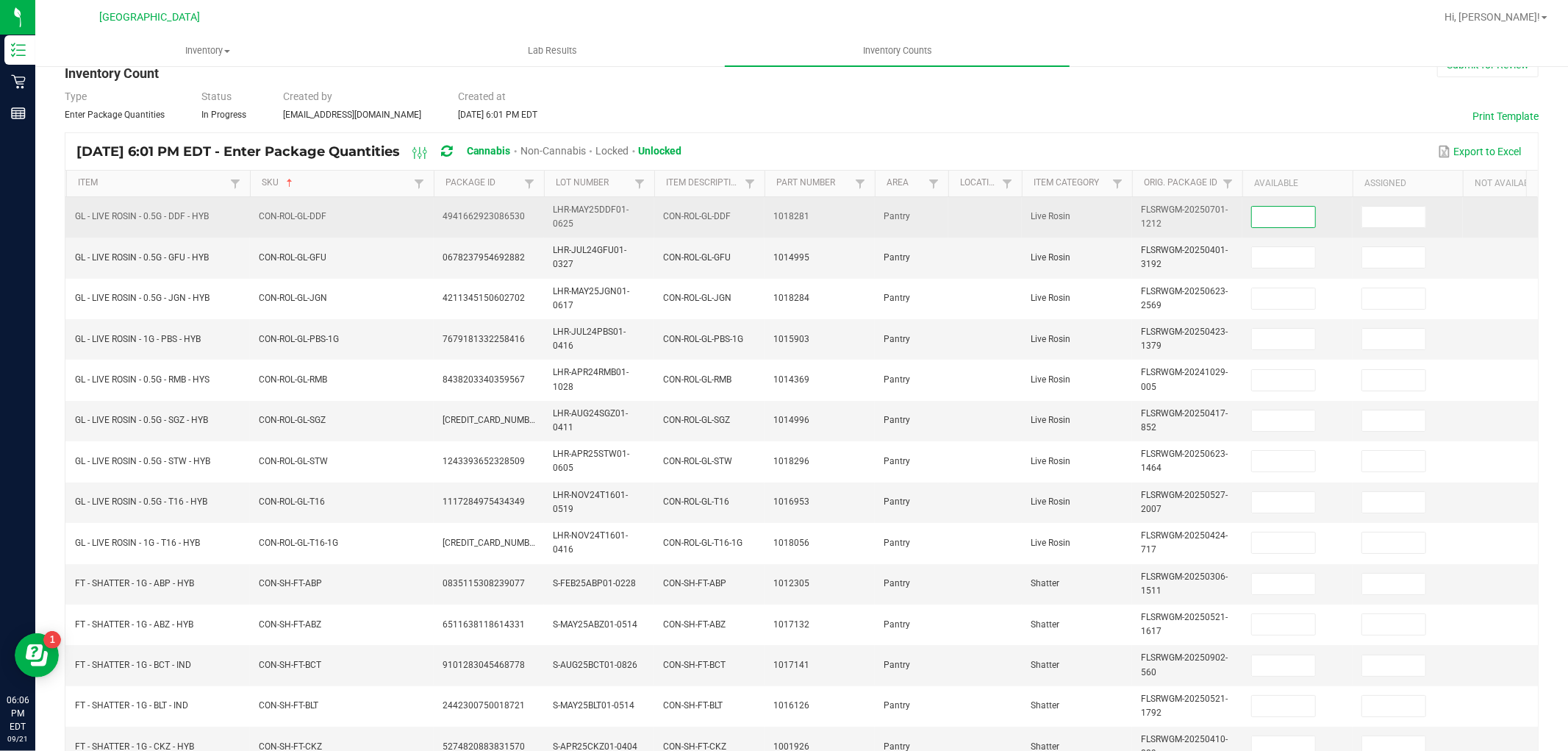
click at [1268, 219] on input at bounding box center [1283, 217] width 64 height 20
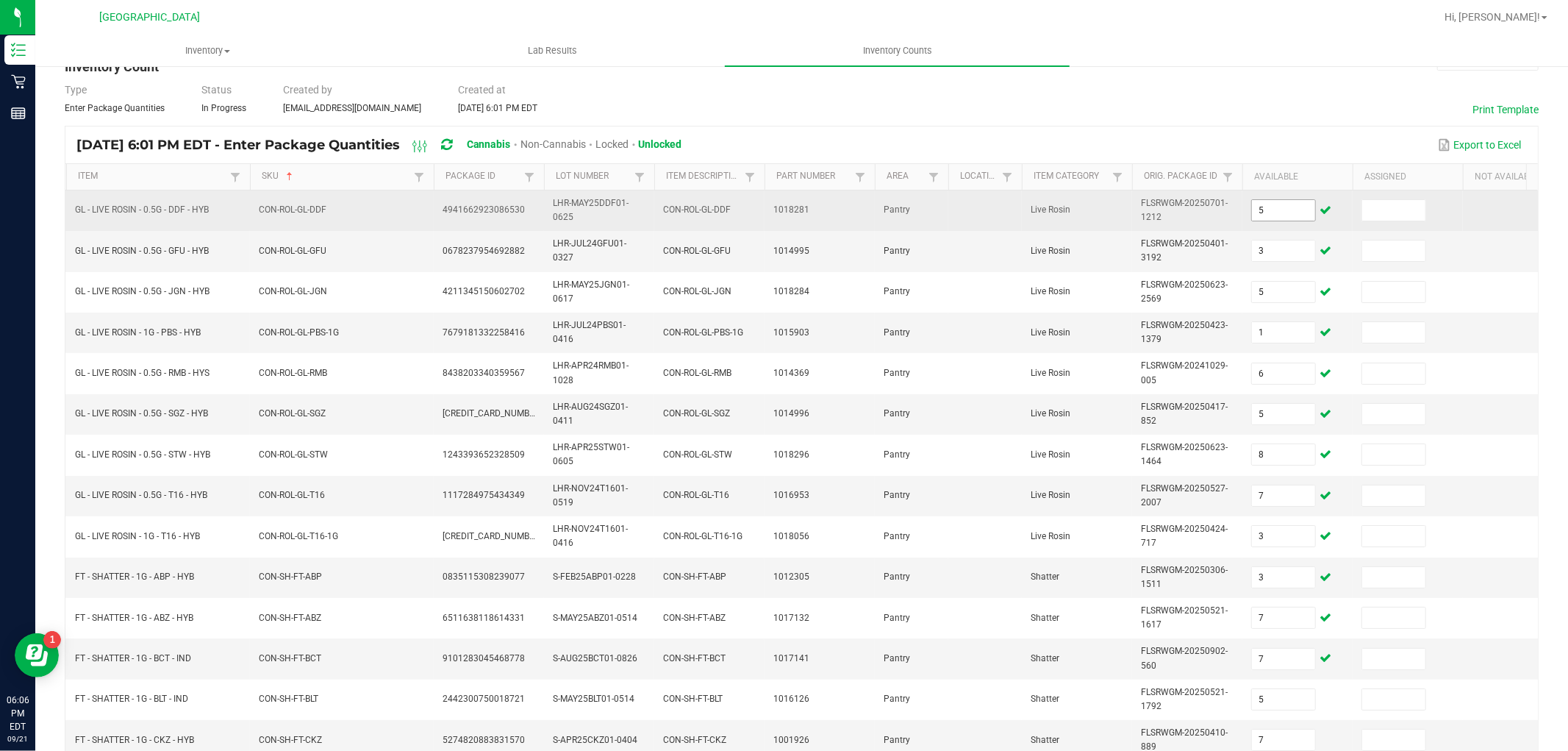
scroll to position [367, 0]
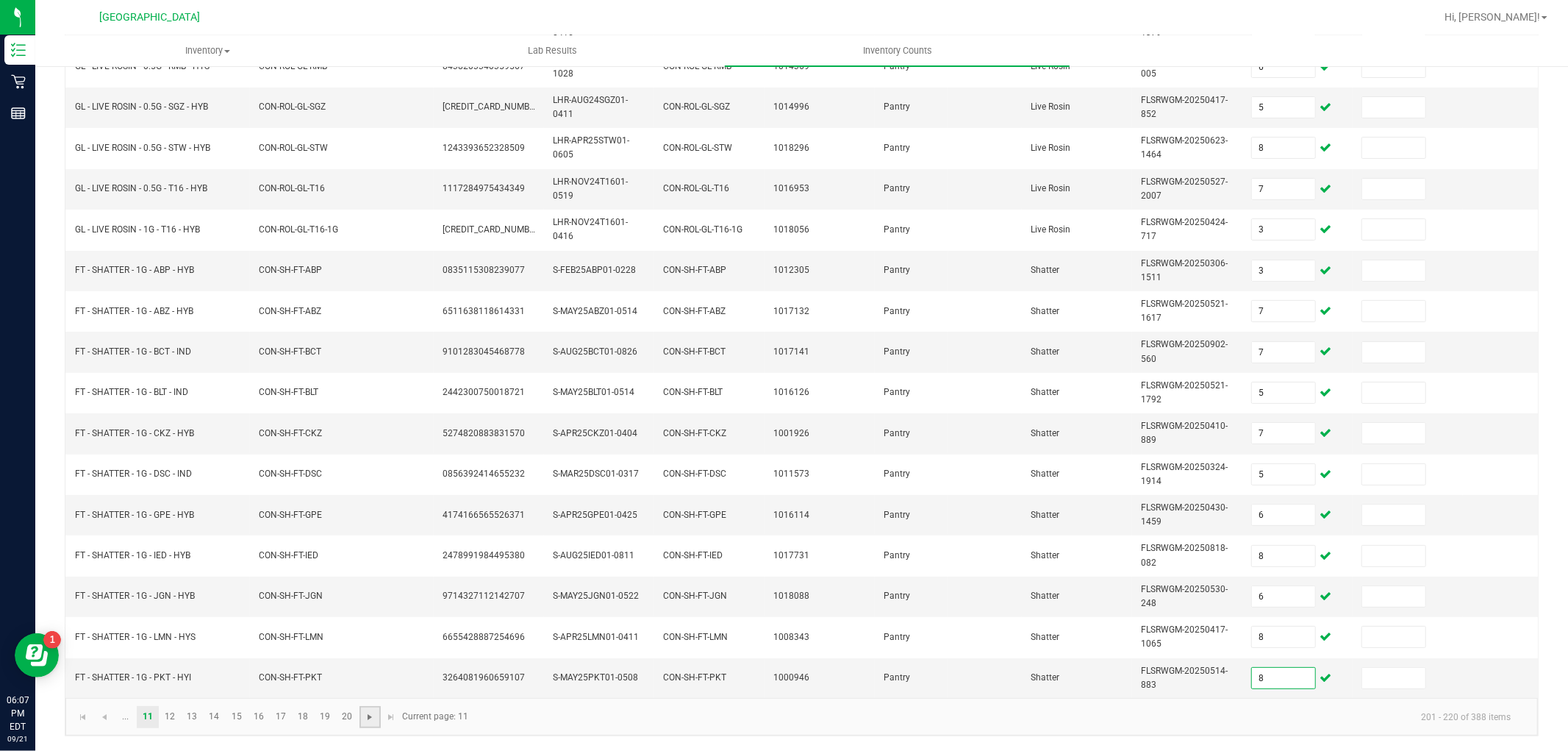
click at [373, 716] on span "Go to the next page" at bounding box center [369, 717] width 12 height 12
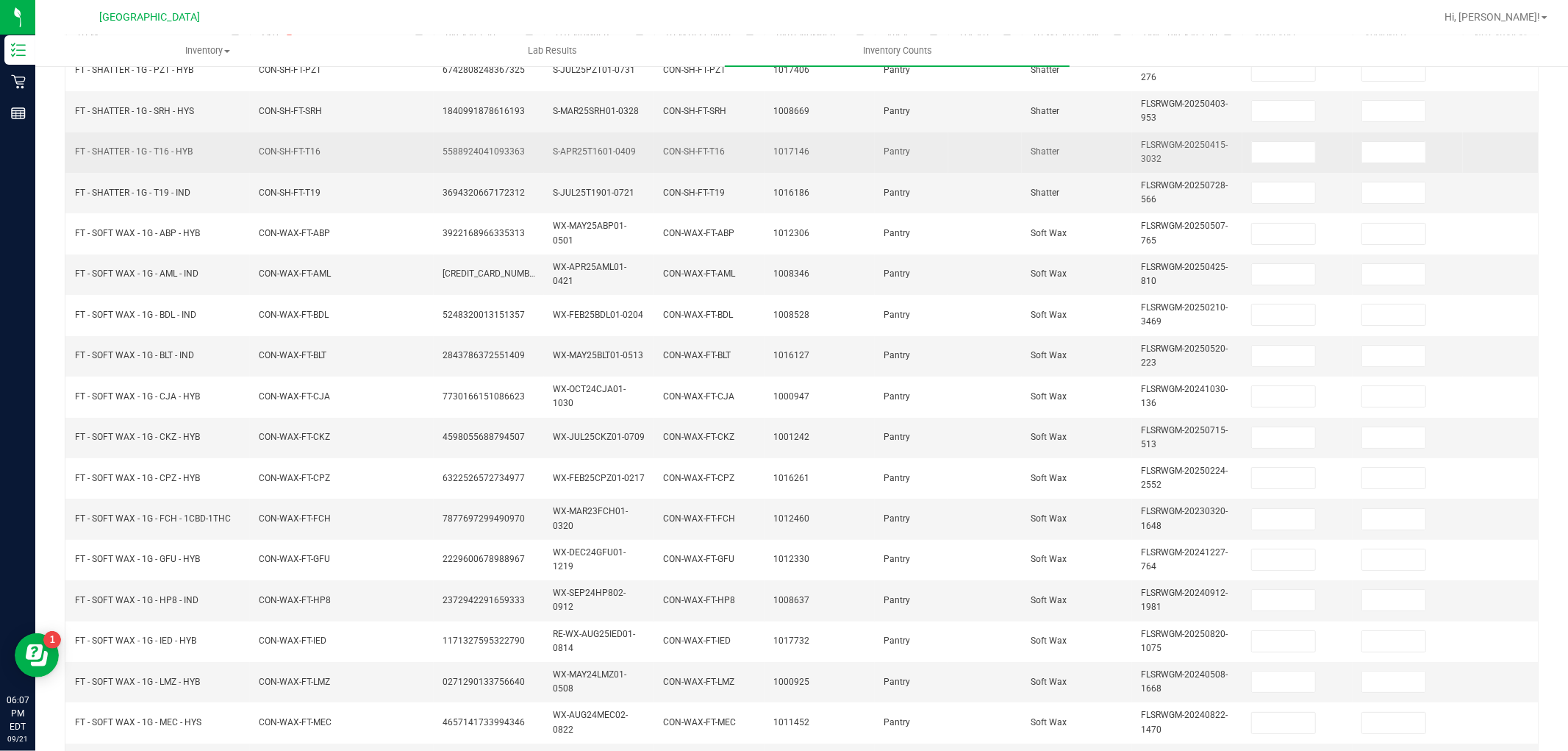
scroll to position [0, 0]
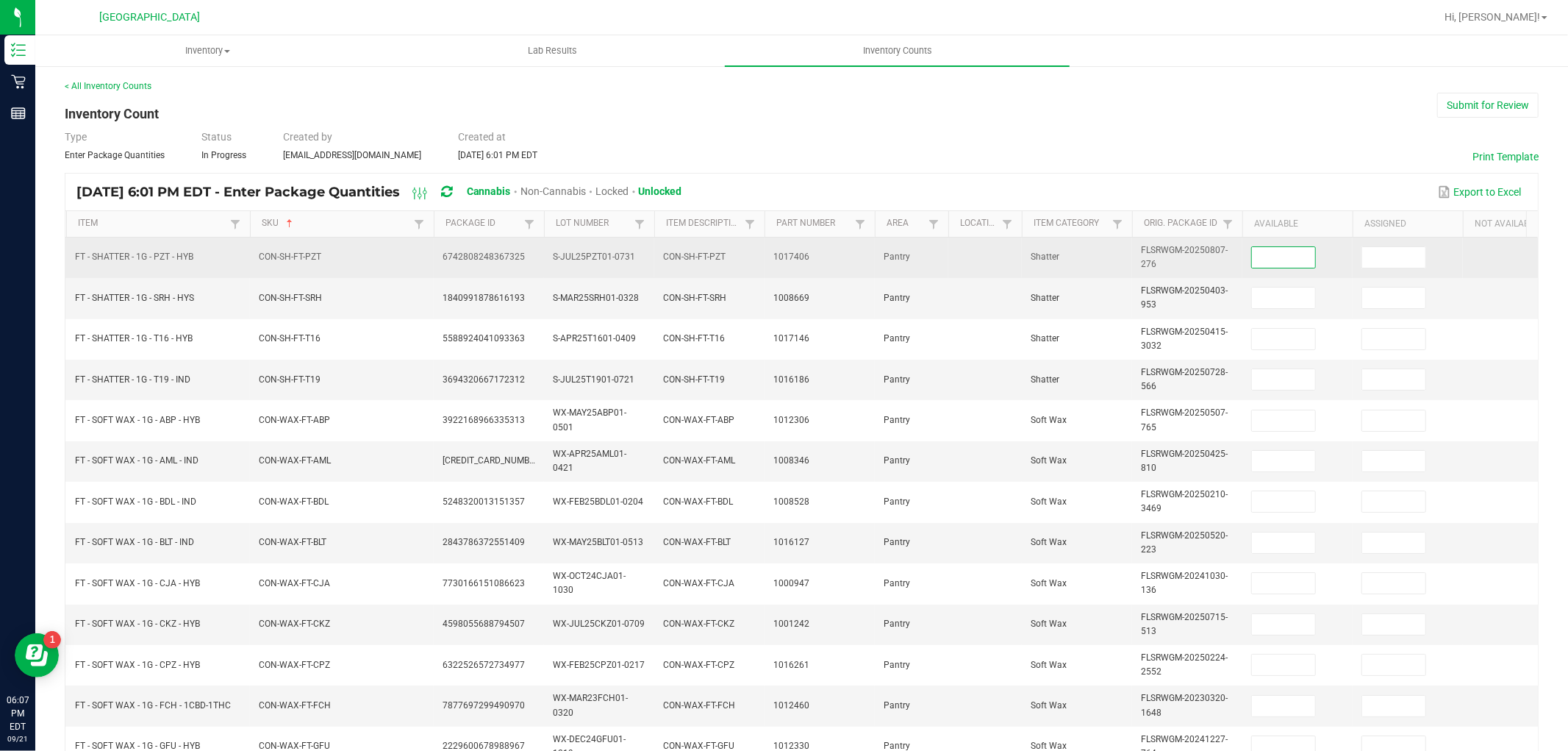
click at [1268, 259] on input at bounding box center [1283, 257] width 64 height 20
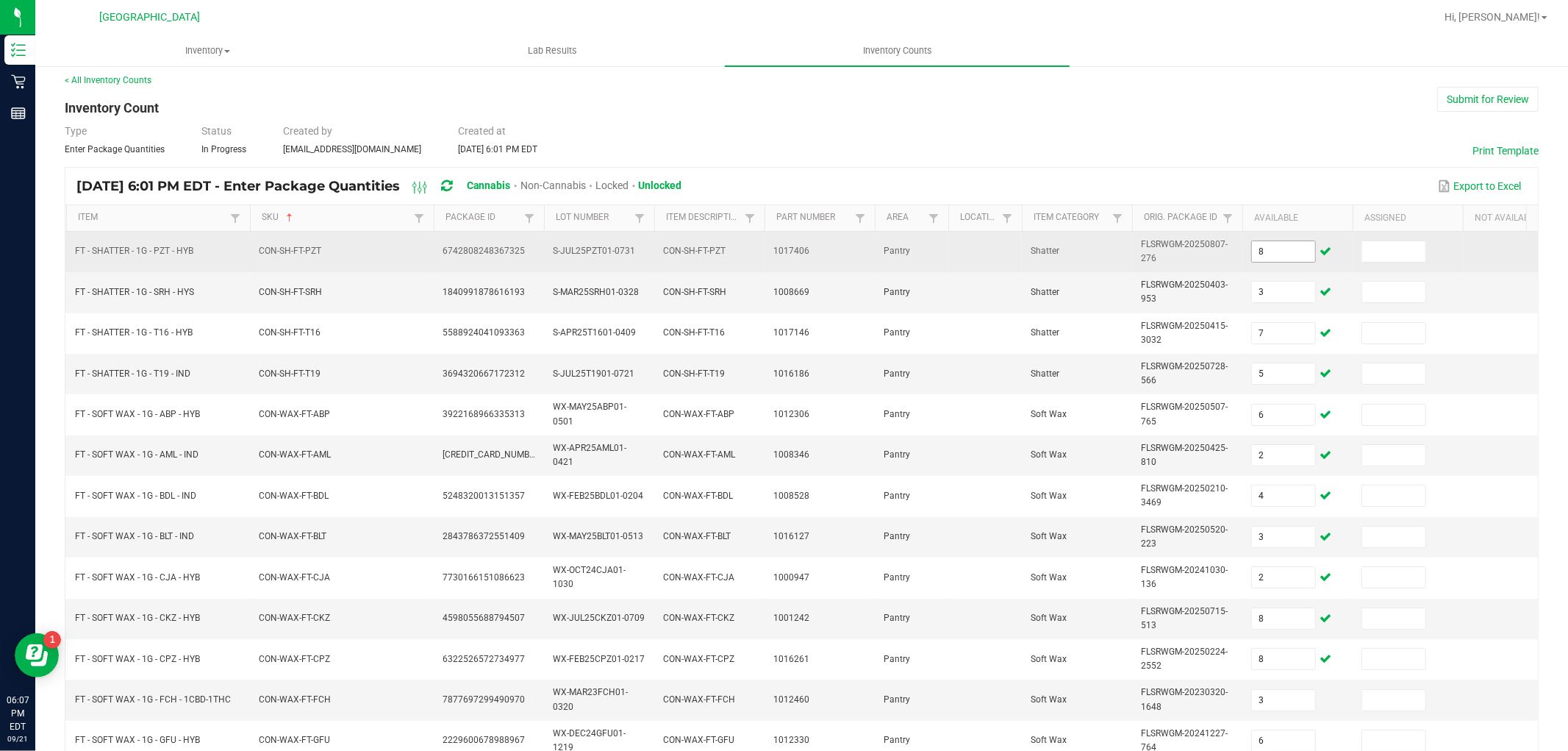
scroll to position [367, 0]
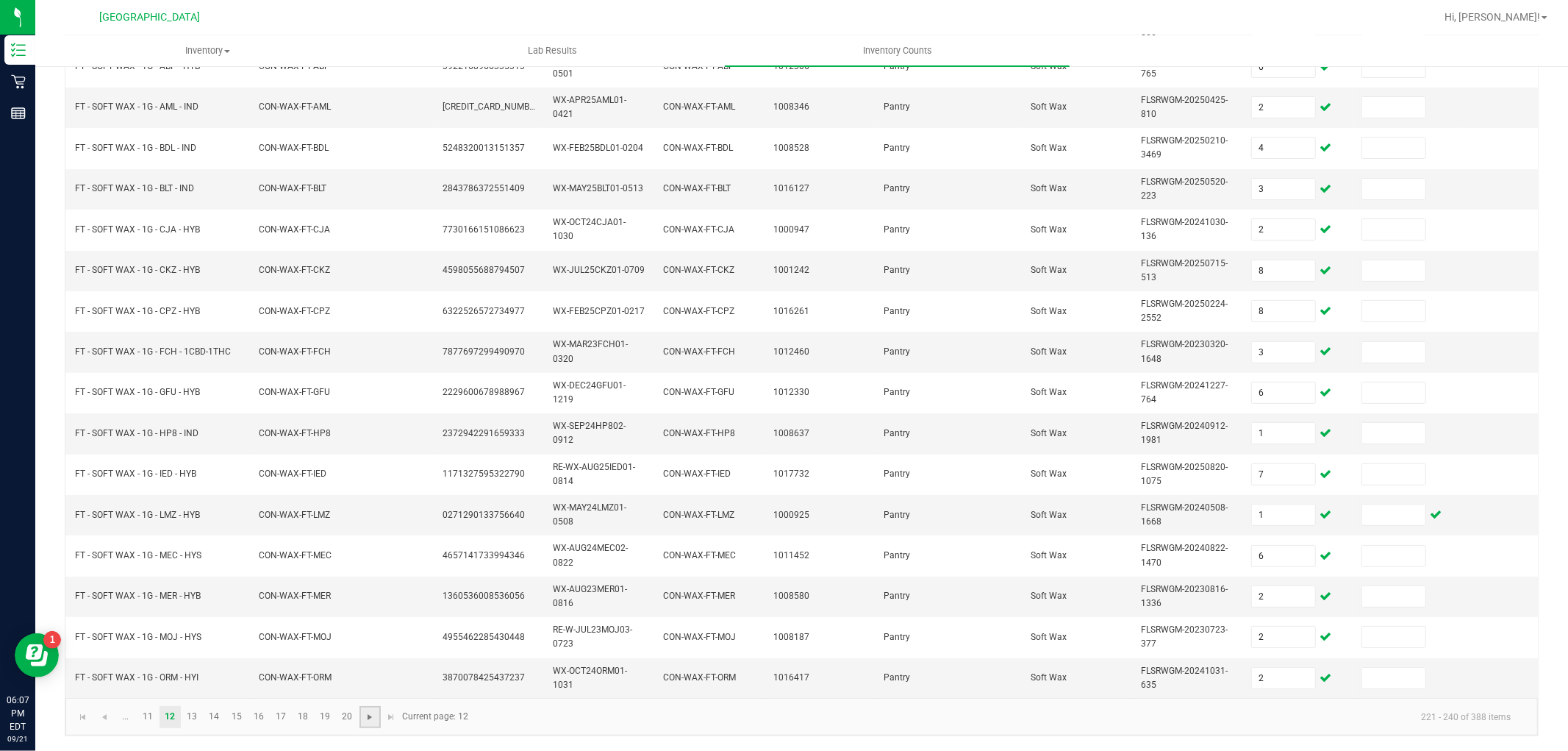
click at [367, 714] on span "Go to the next page" at bounding box center [369, 717] width 12 height 12
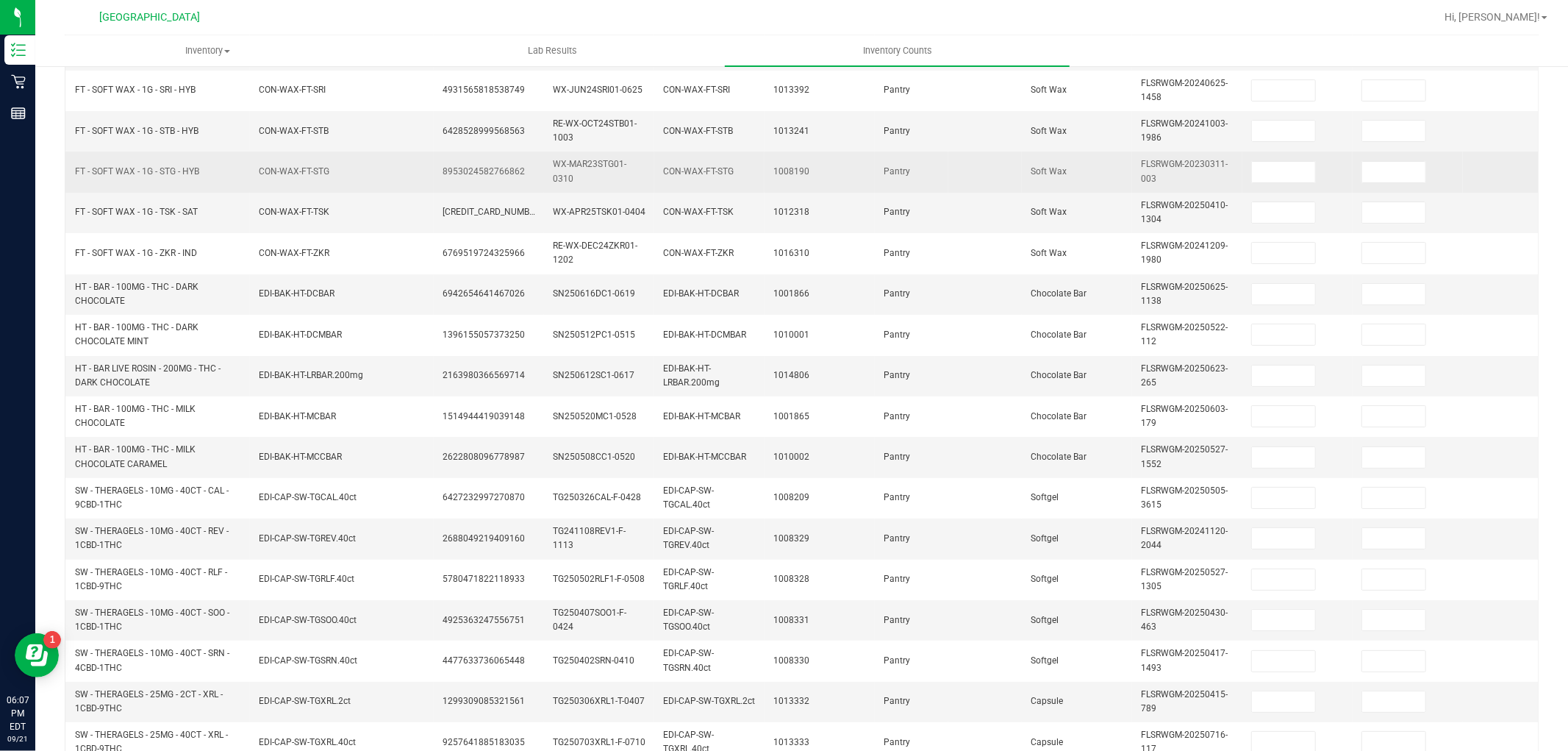
scroll to position [41, 0]
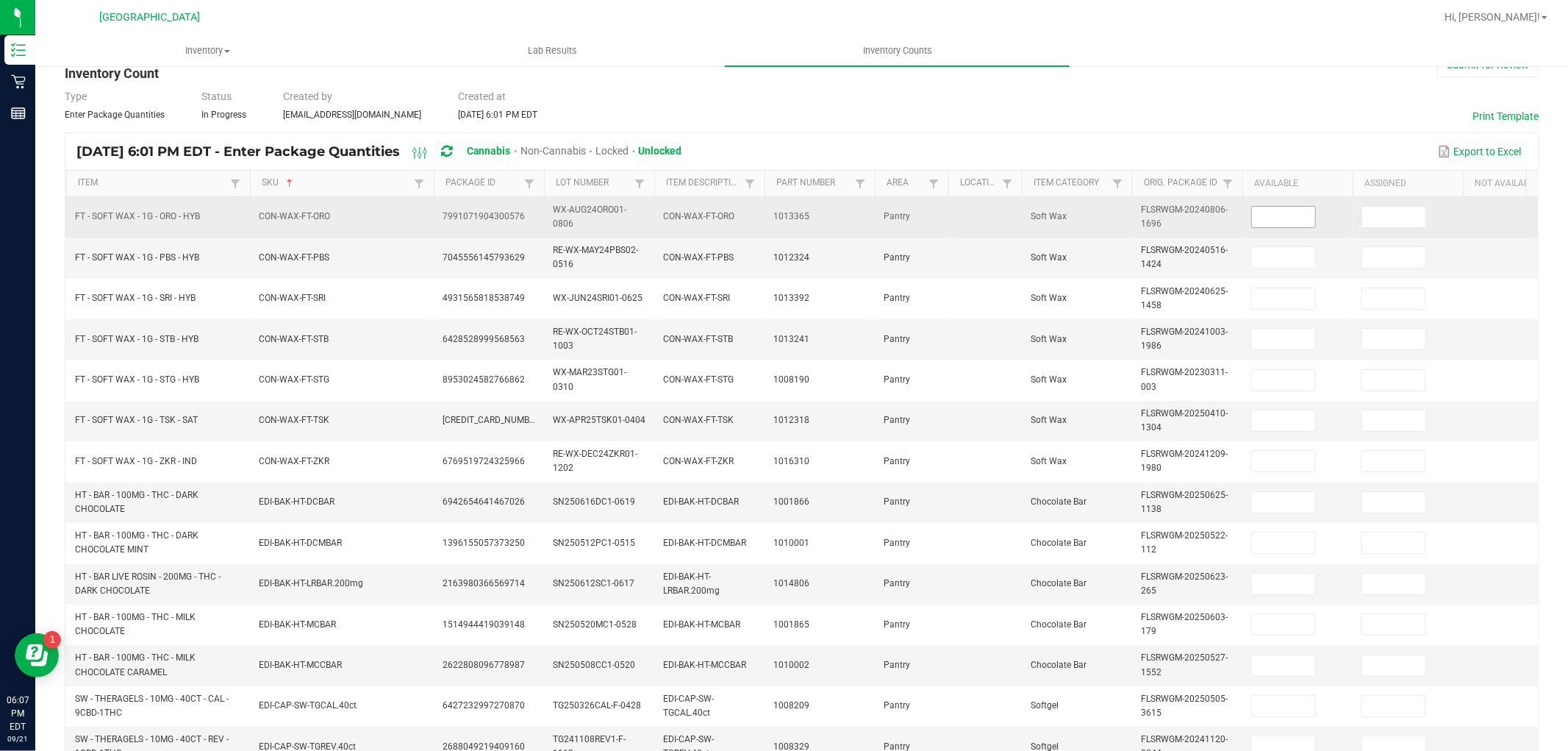
click at [1305, 224] on input at bounding box center [1283, 217] width 64 height 20
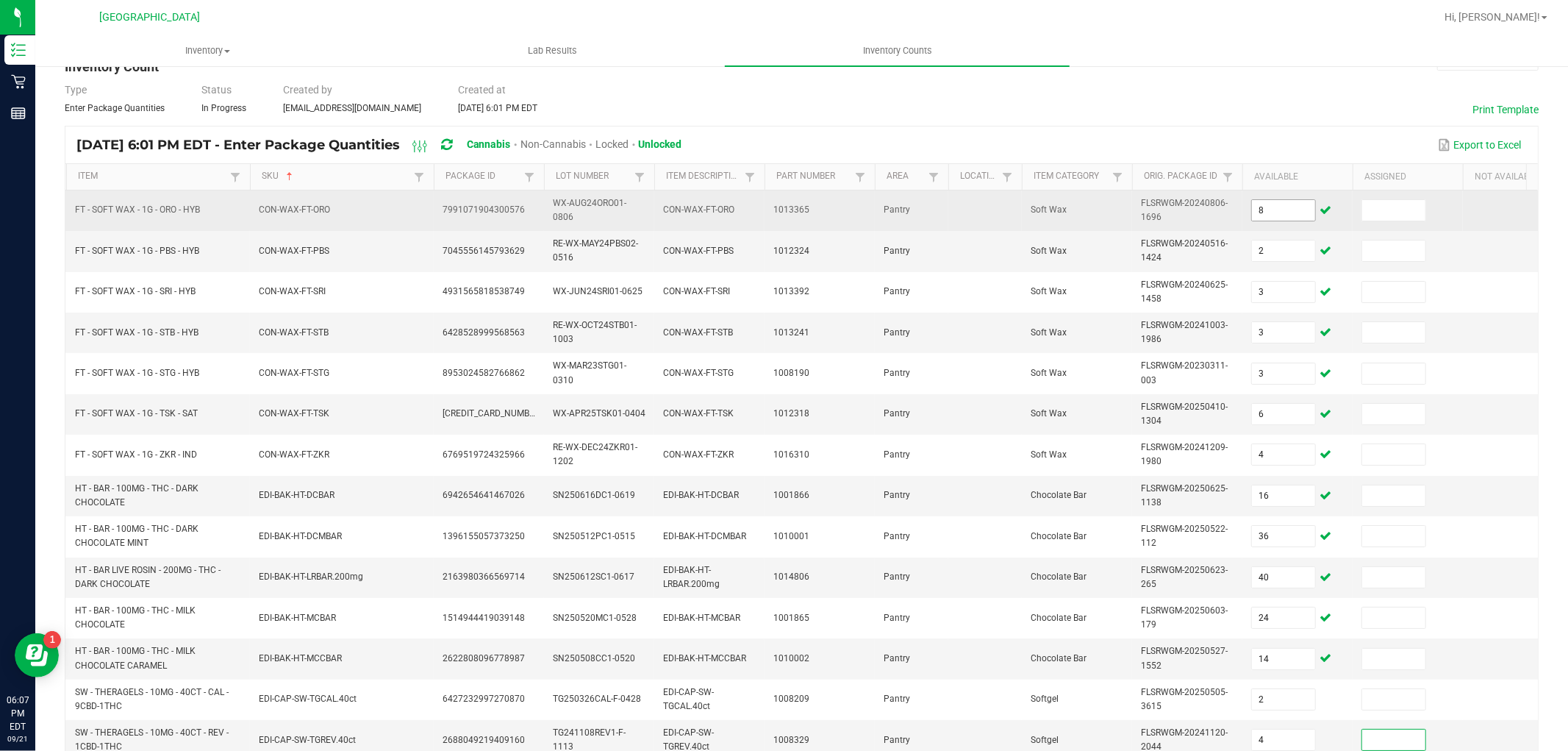
scroll to position [367, 0]
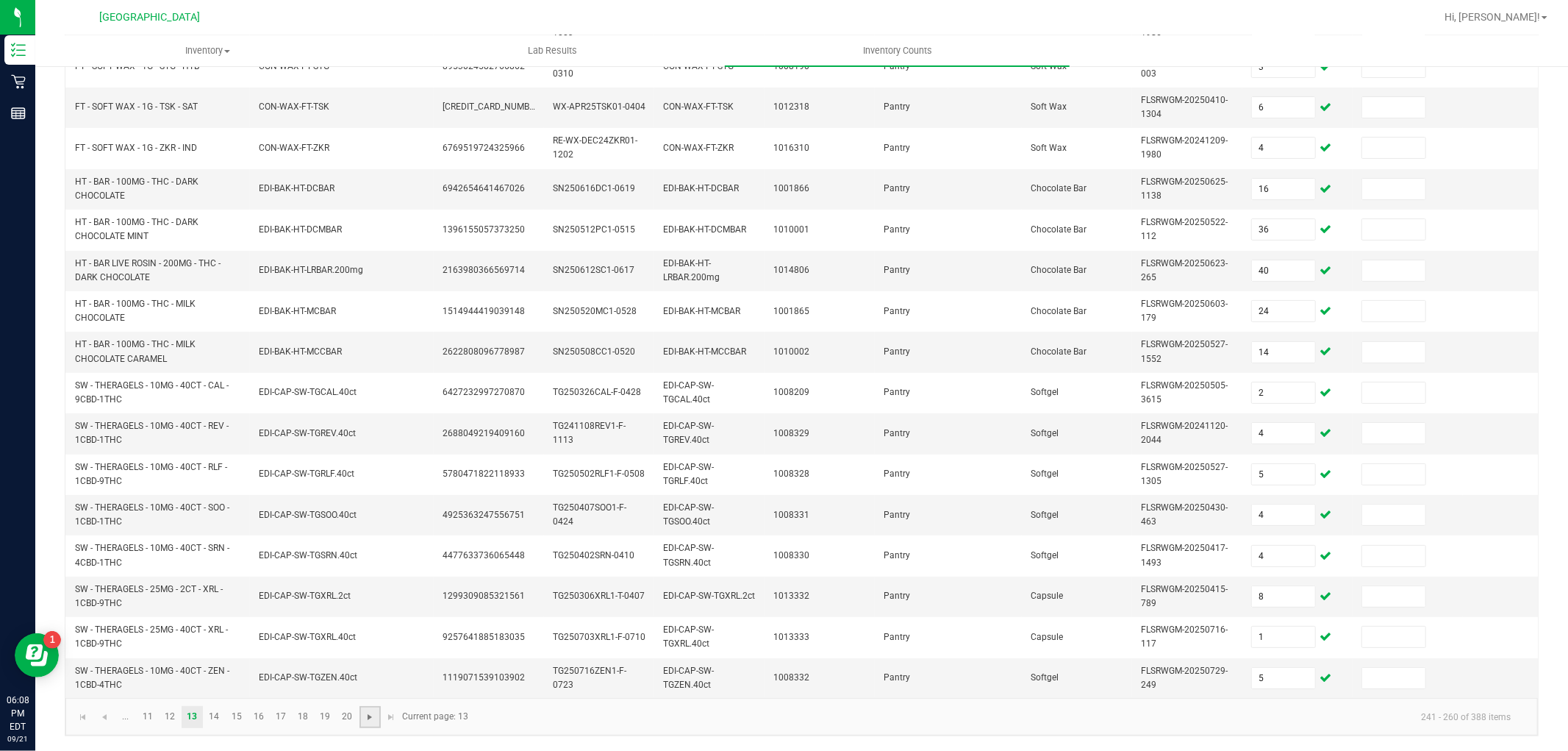
click at [363, 713] on span "Go to the next page" at bounding box center [369, 717] width 12 height 12
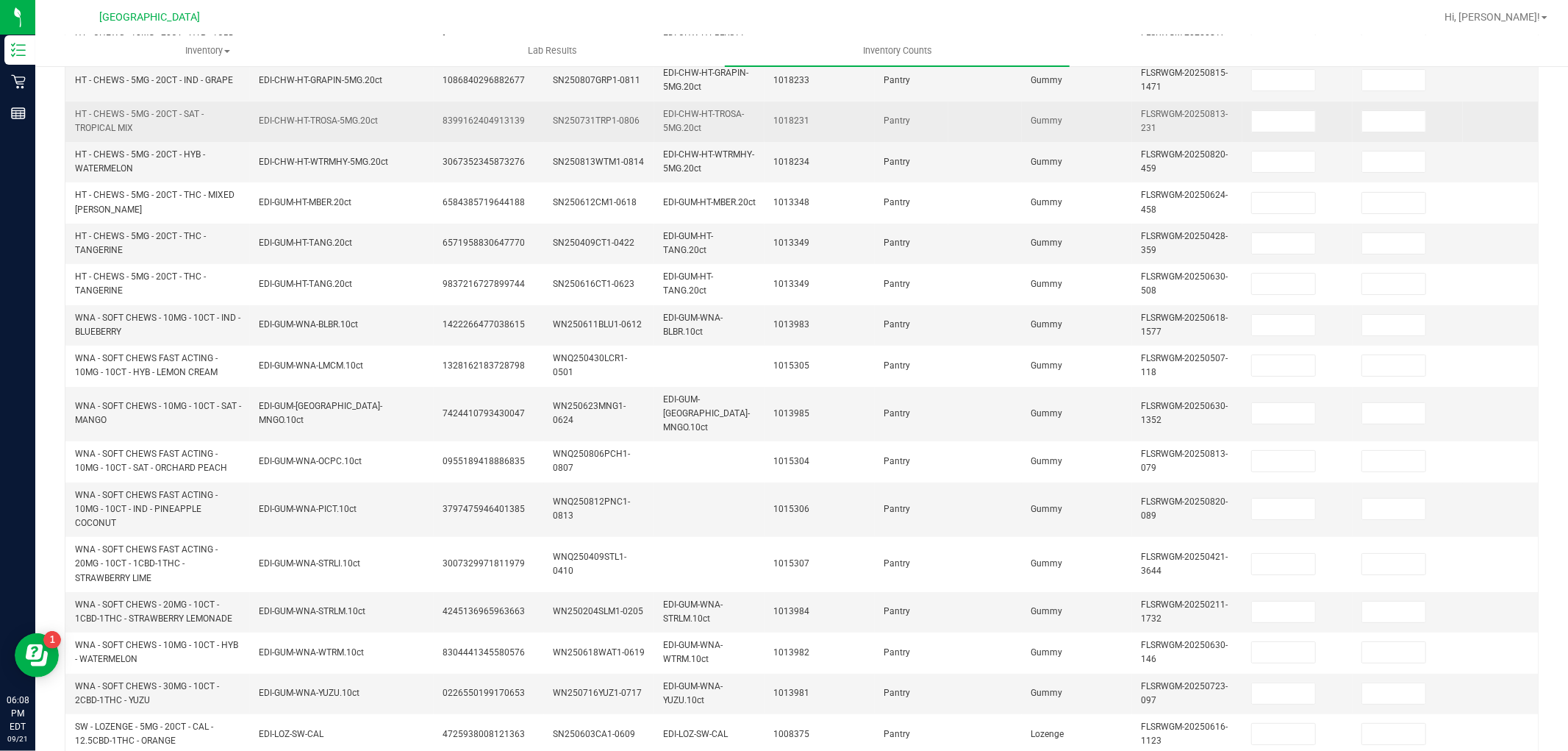
scroll to position [0, 0]
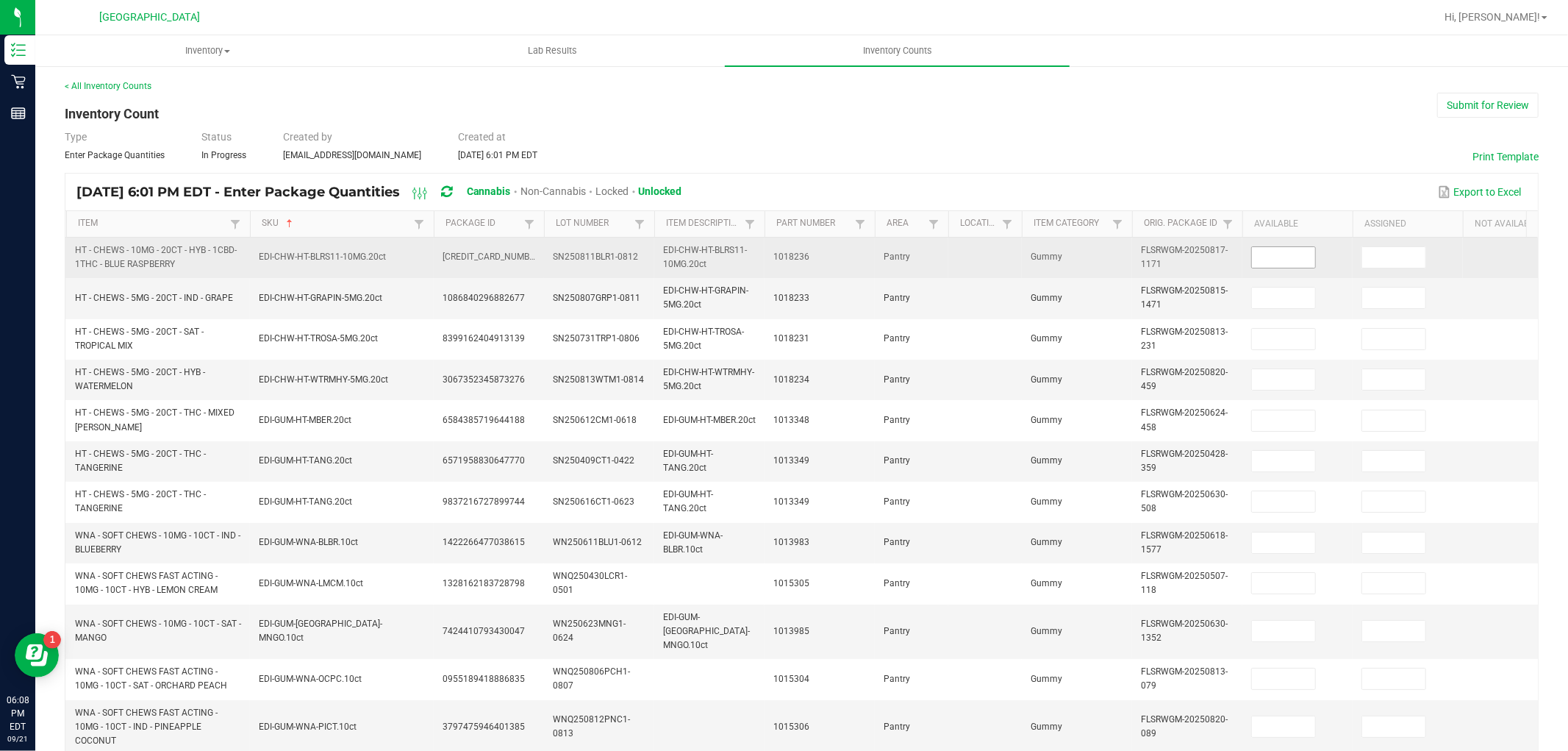
click at [1292, 246] on span at bounding box center [1283, 257] width 65 height 22
click at [1291, 265] on input at bounding box center [1283, 257] width 64 height 20
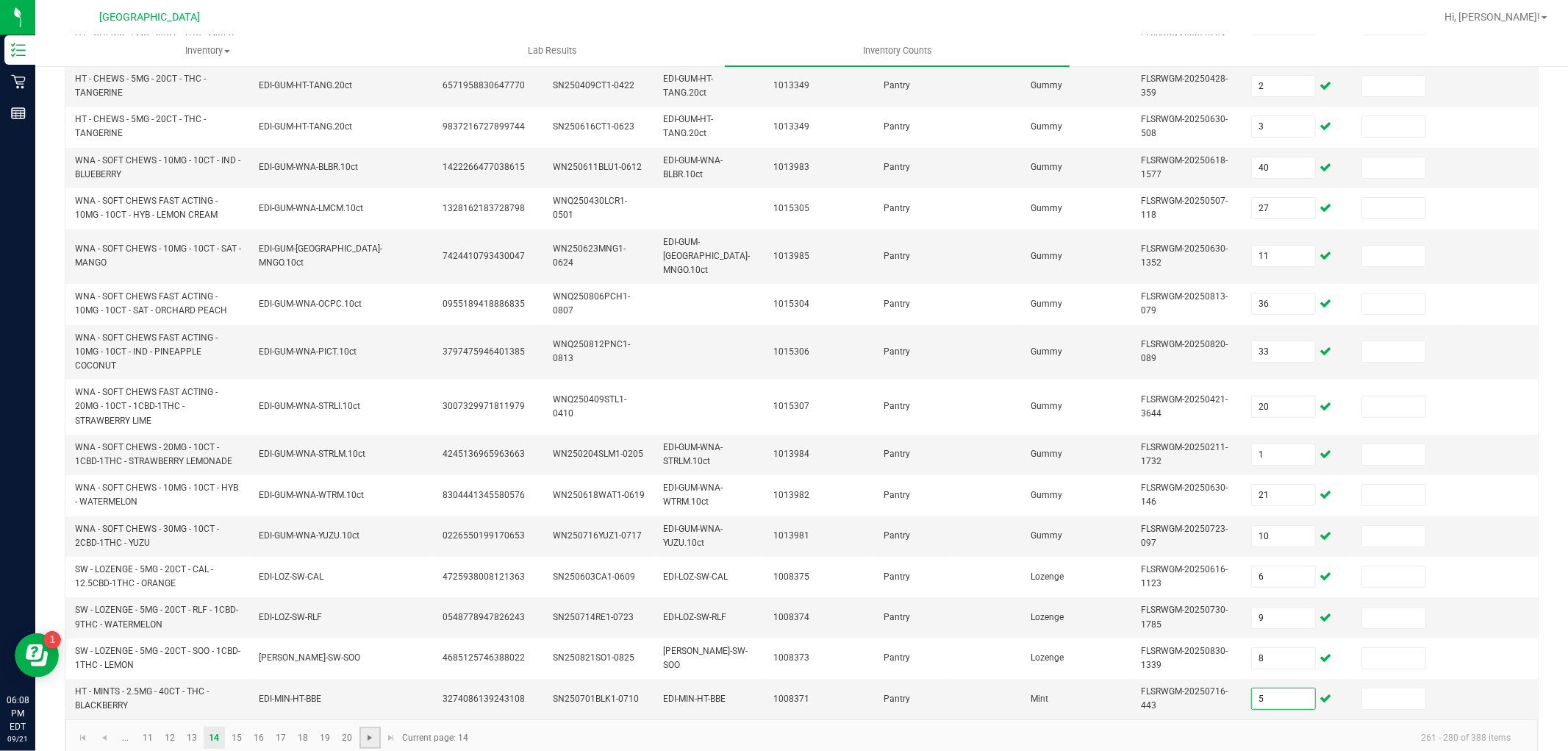
click at [372, 736] on span "Go to the next page" at bounding box center [369, 737] width 12 height 12
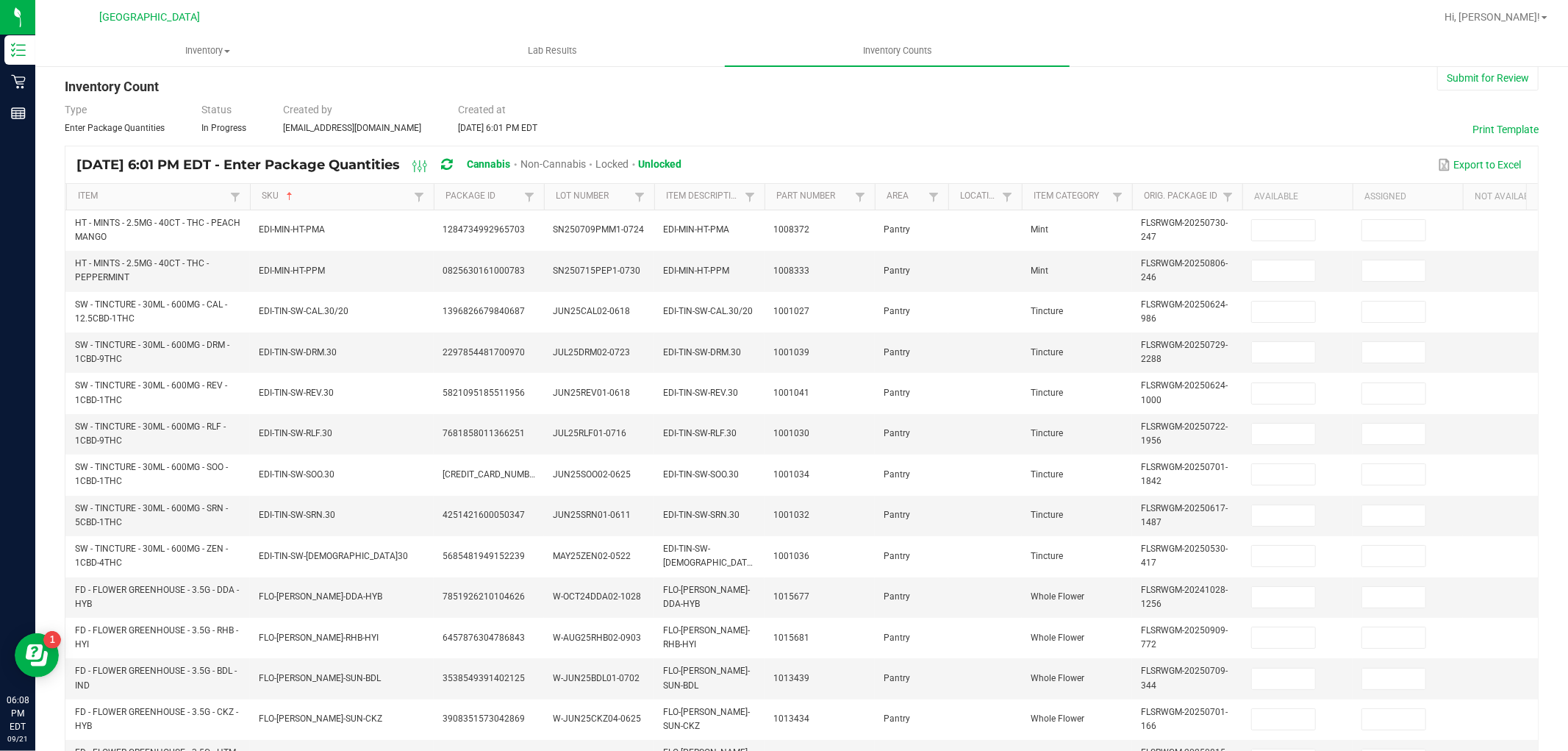
scroll to position [0, 0]
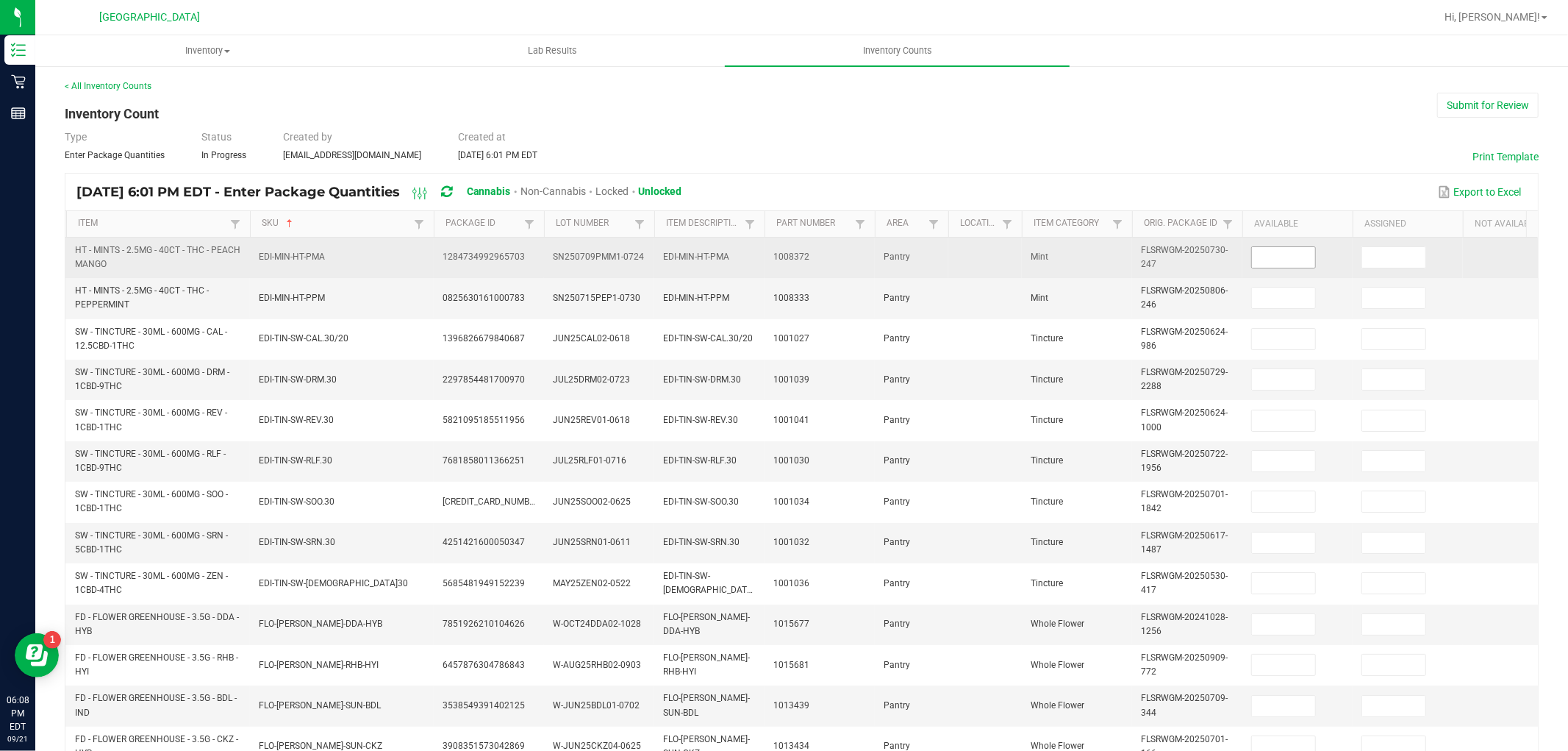
click at [1290, 262] on input at bounding box center [1283, 257] width 64 height 20
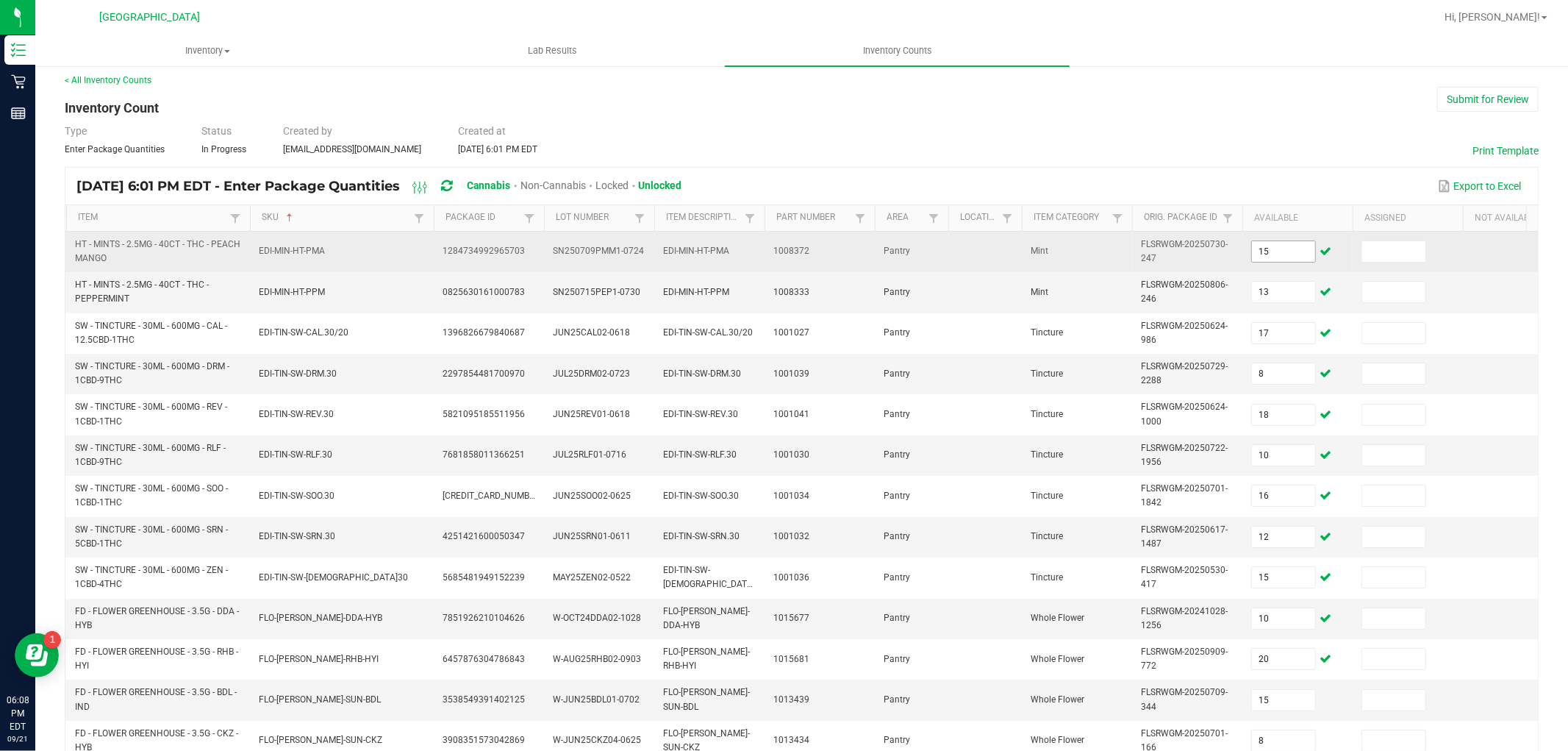
scroll to position [367, 0]
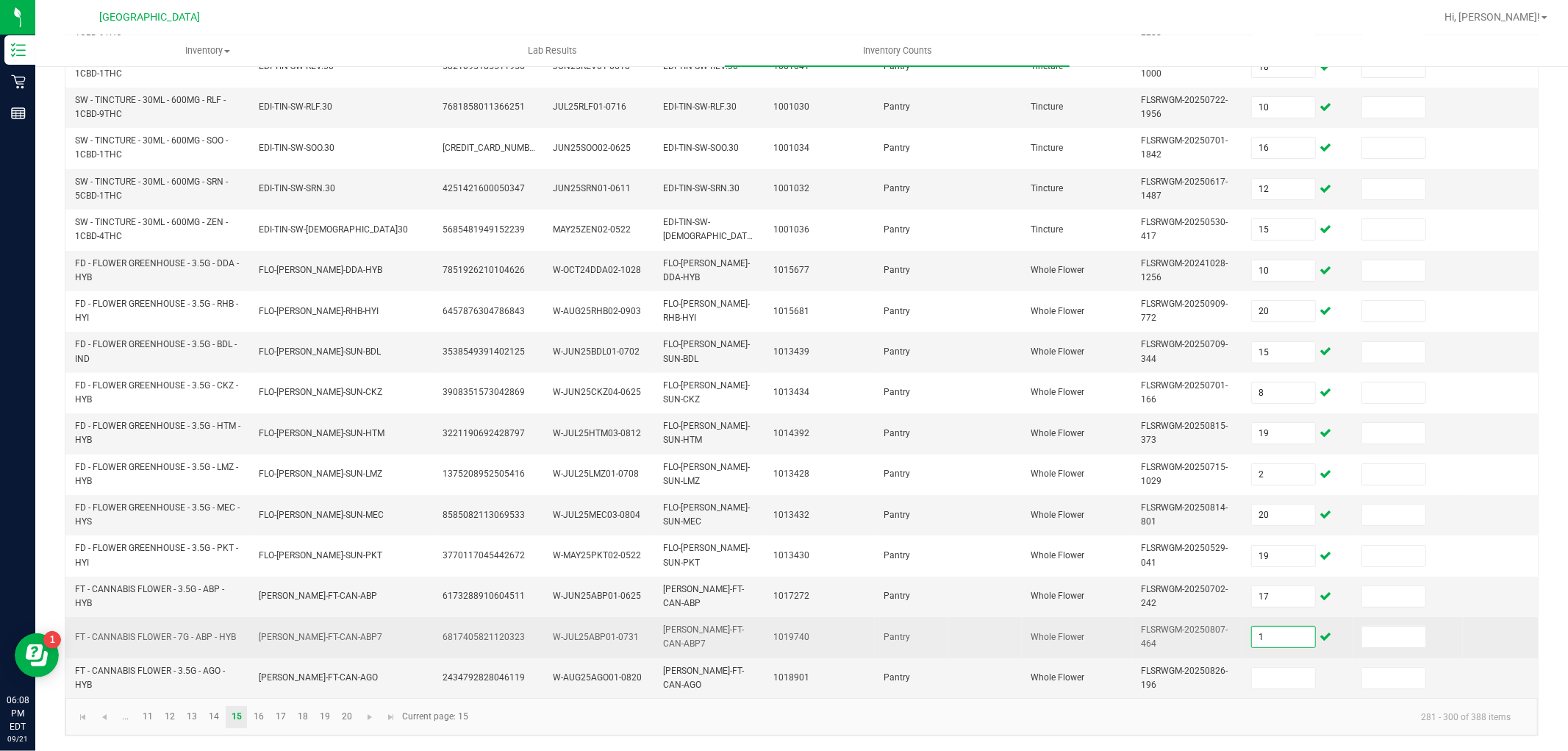
click at [1296, 628] on input "1" at bounding box center [1283, 637] width 64 height 20
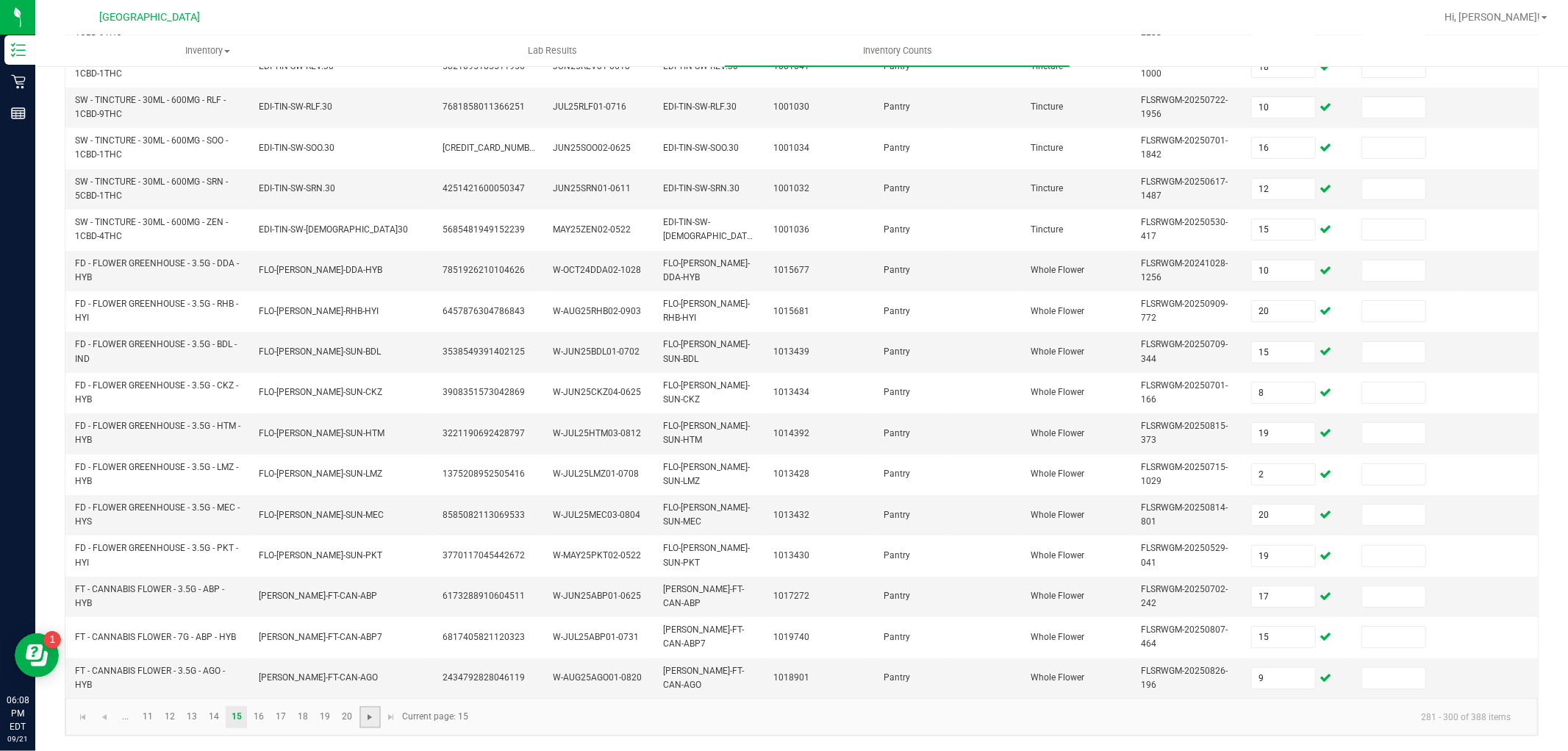
click at [374, 718] on span "Go to the next page" at bounding box center [369, 717] width 12 height 12
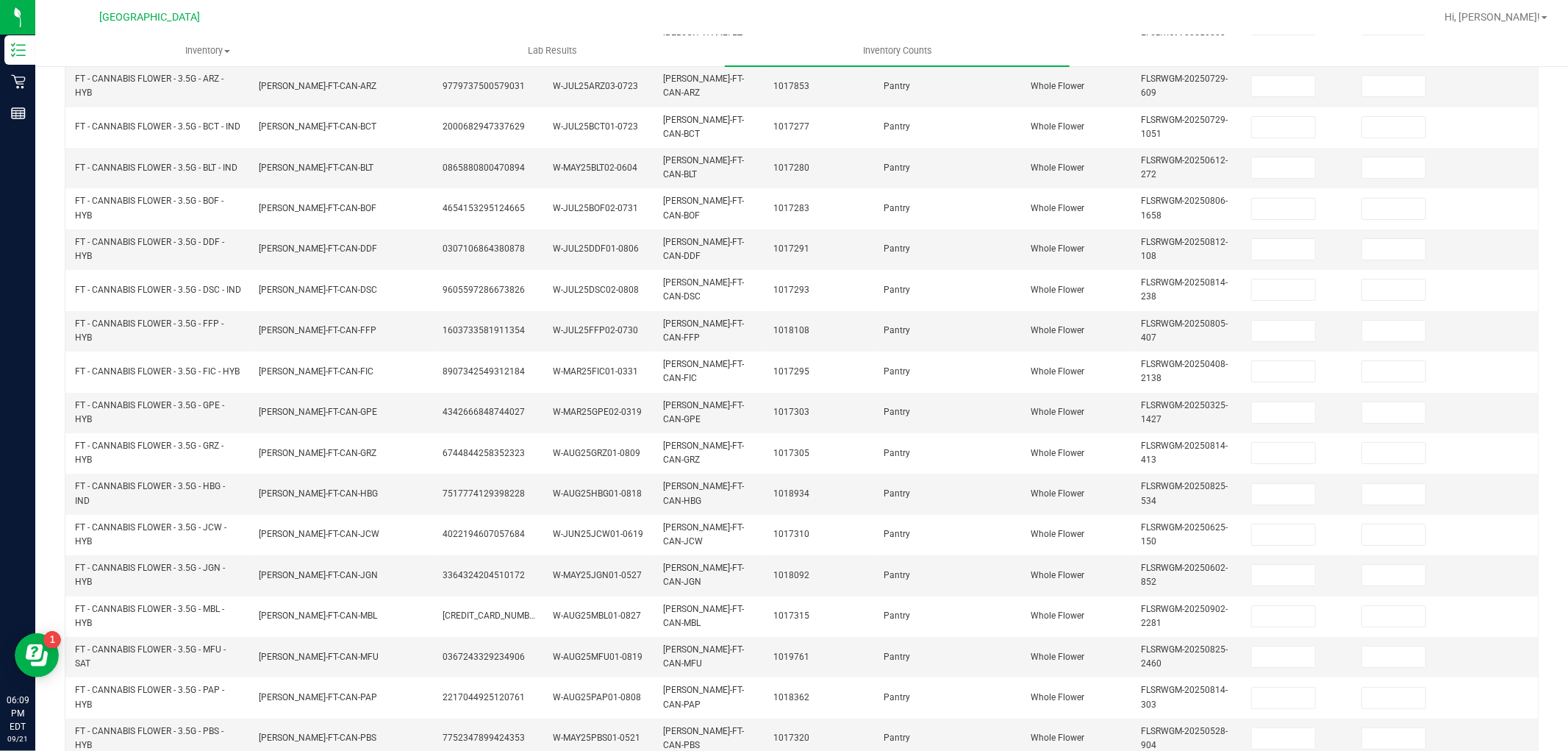
scroll to position [41, 0]
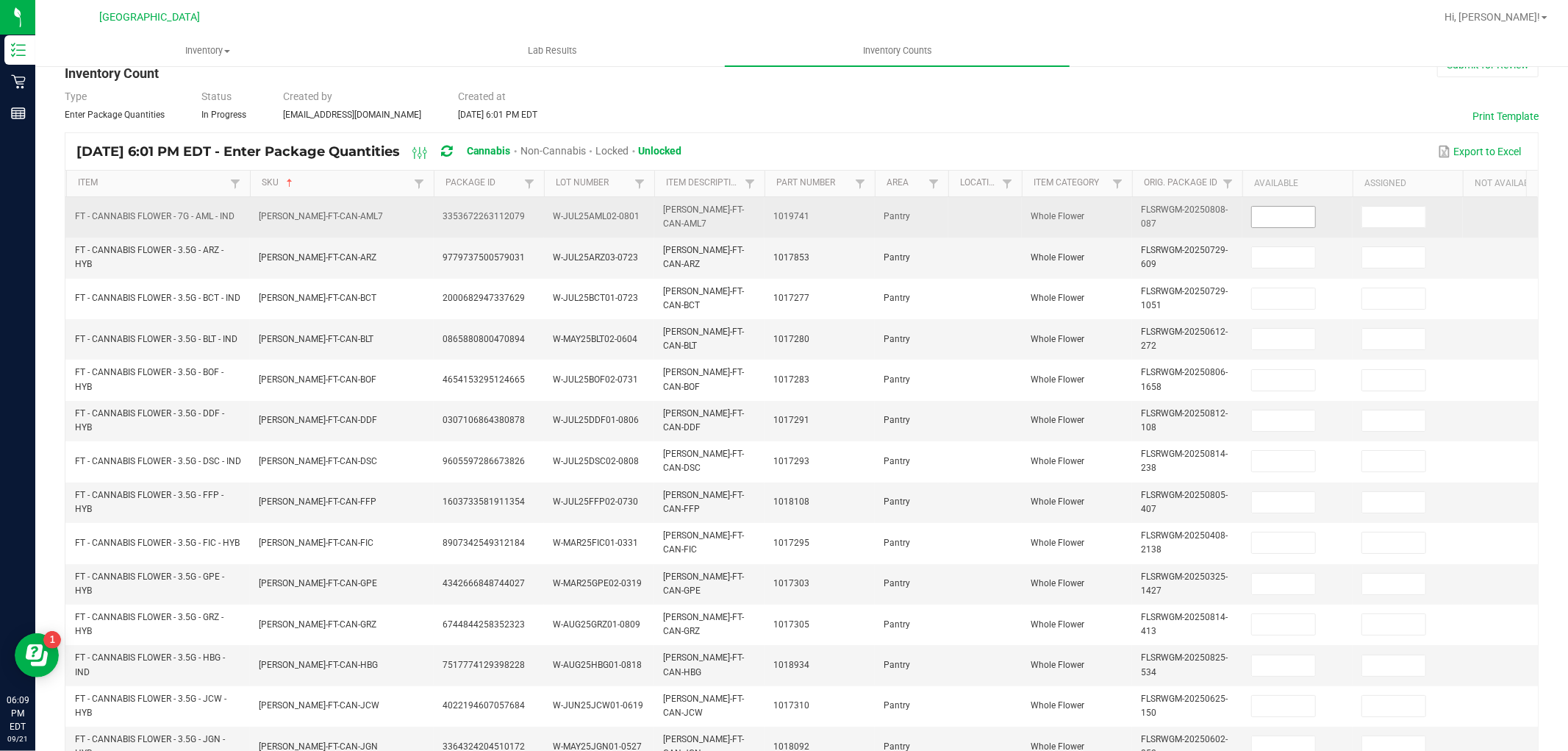
click at [1309, 209] on input at bounding box center [1283, 217] width 64 height 20
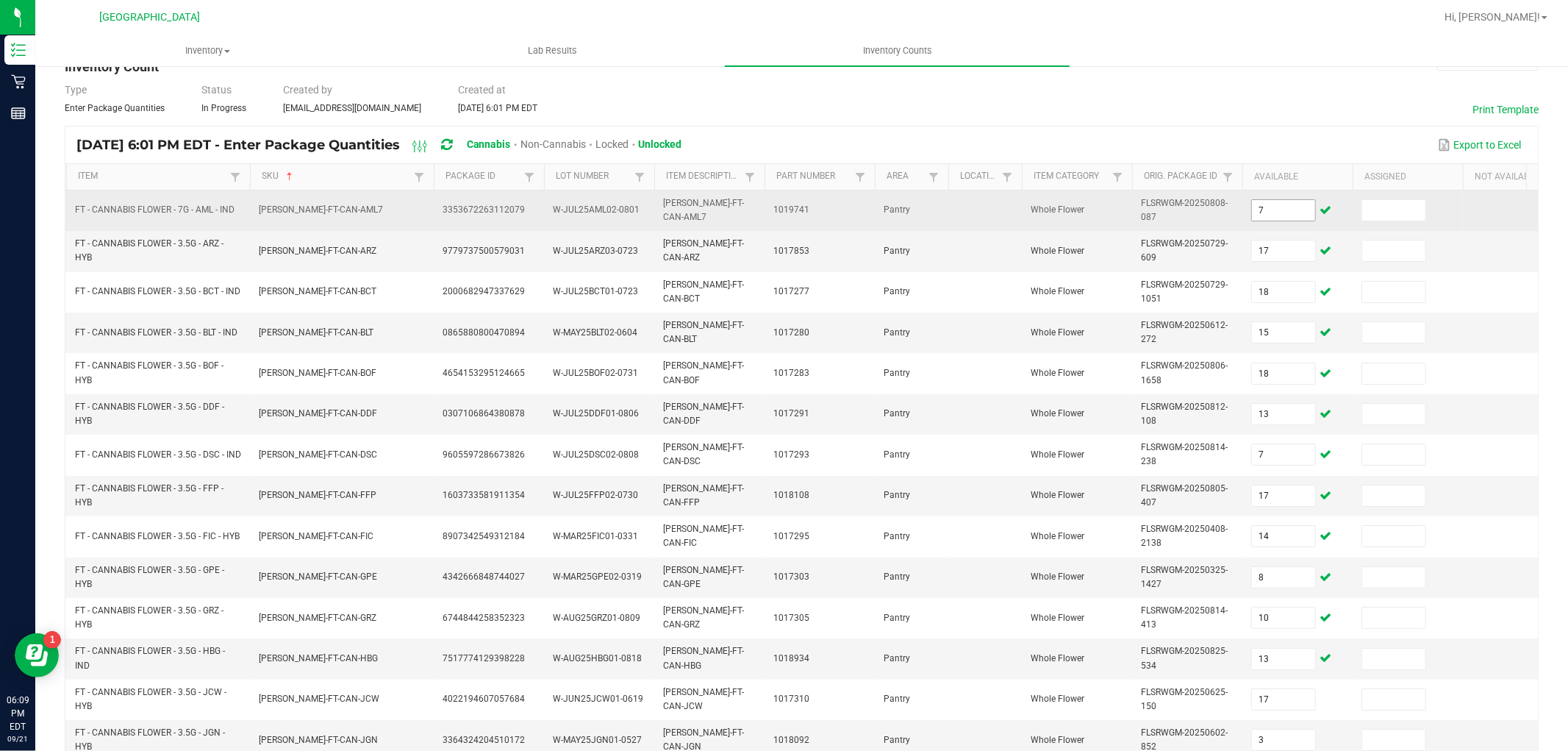
scroll to position [367, 0]
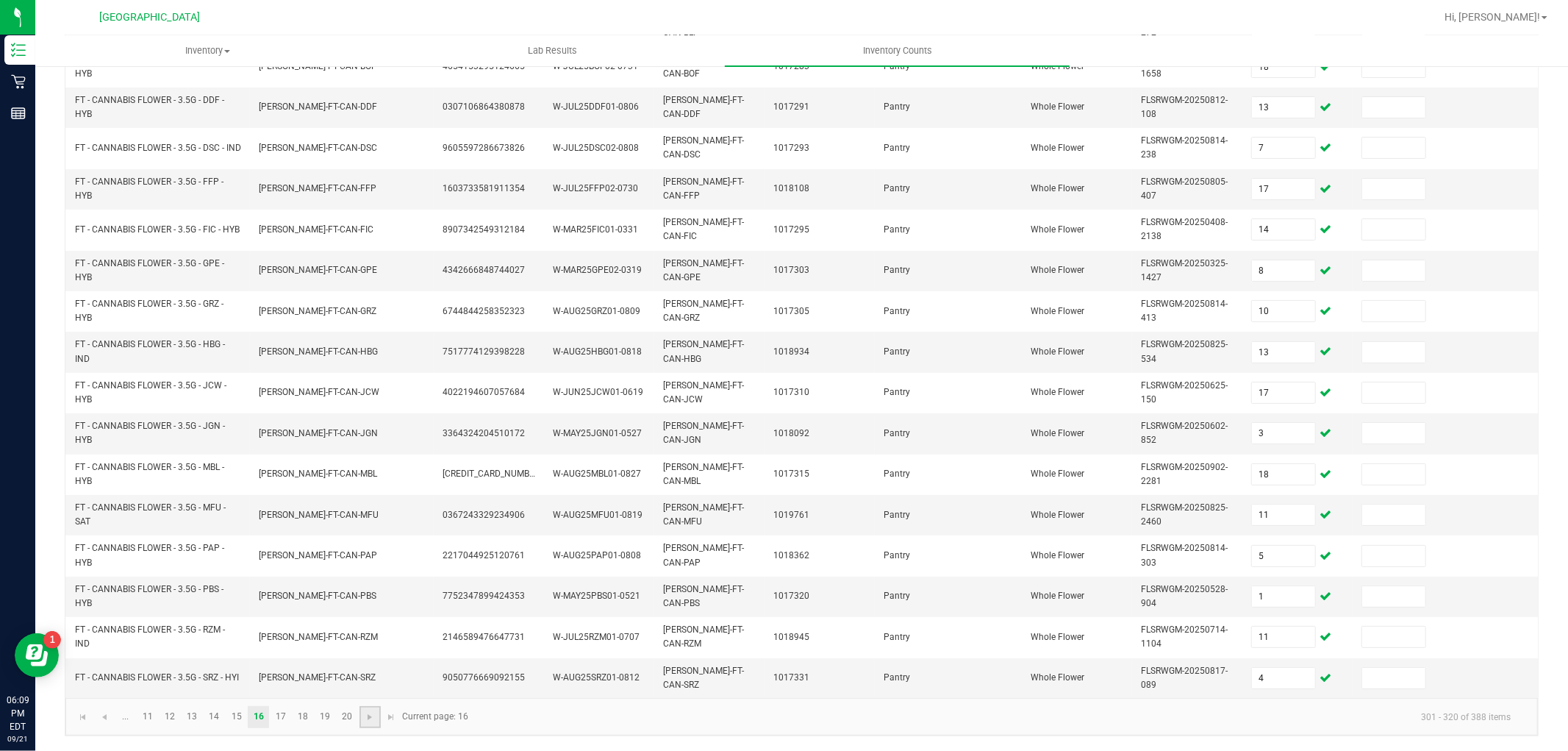
click at [362, 715] on link at bounding box center [370, 717] width 21 height 22
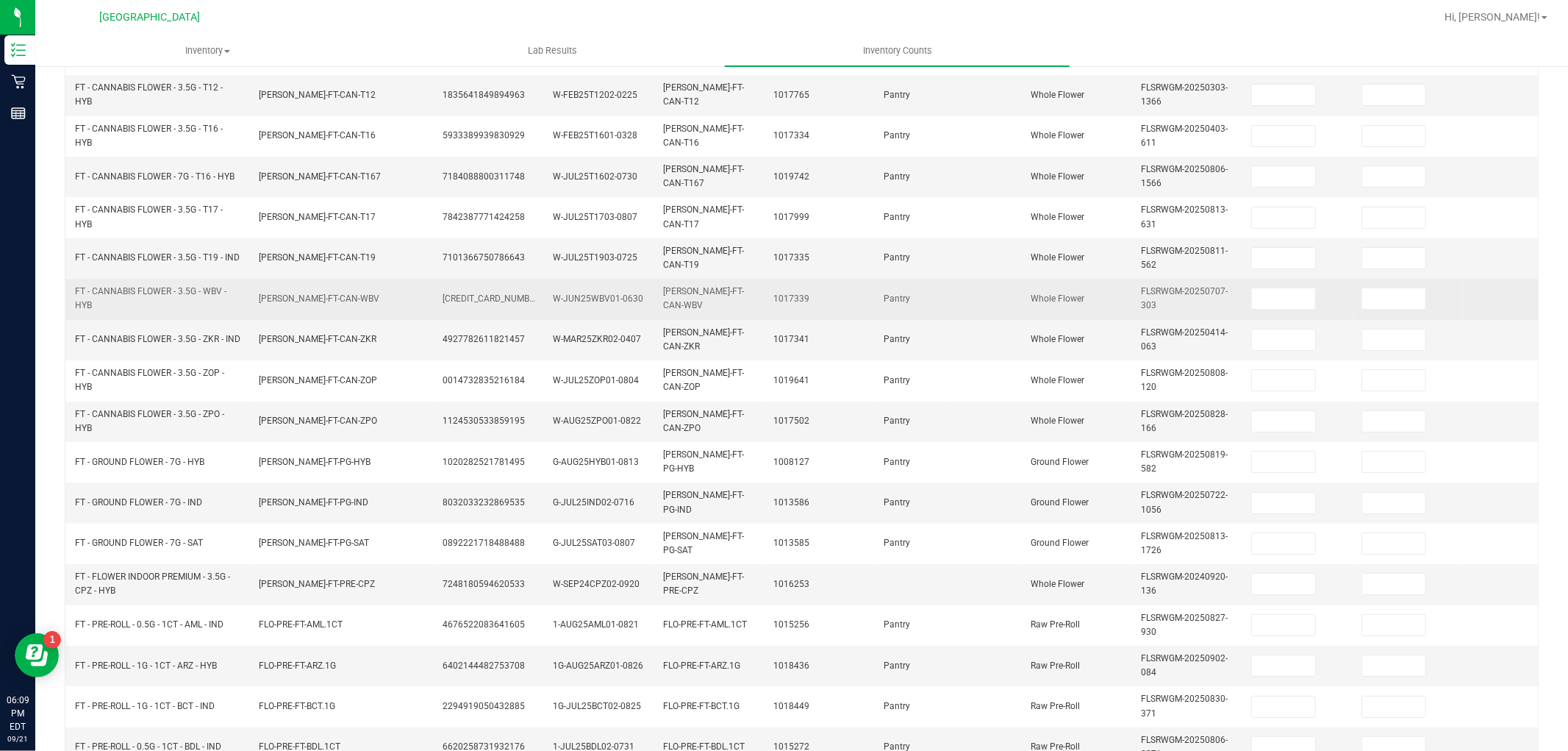
scroll to position [0, 0]
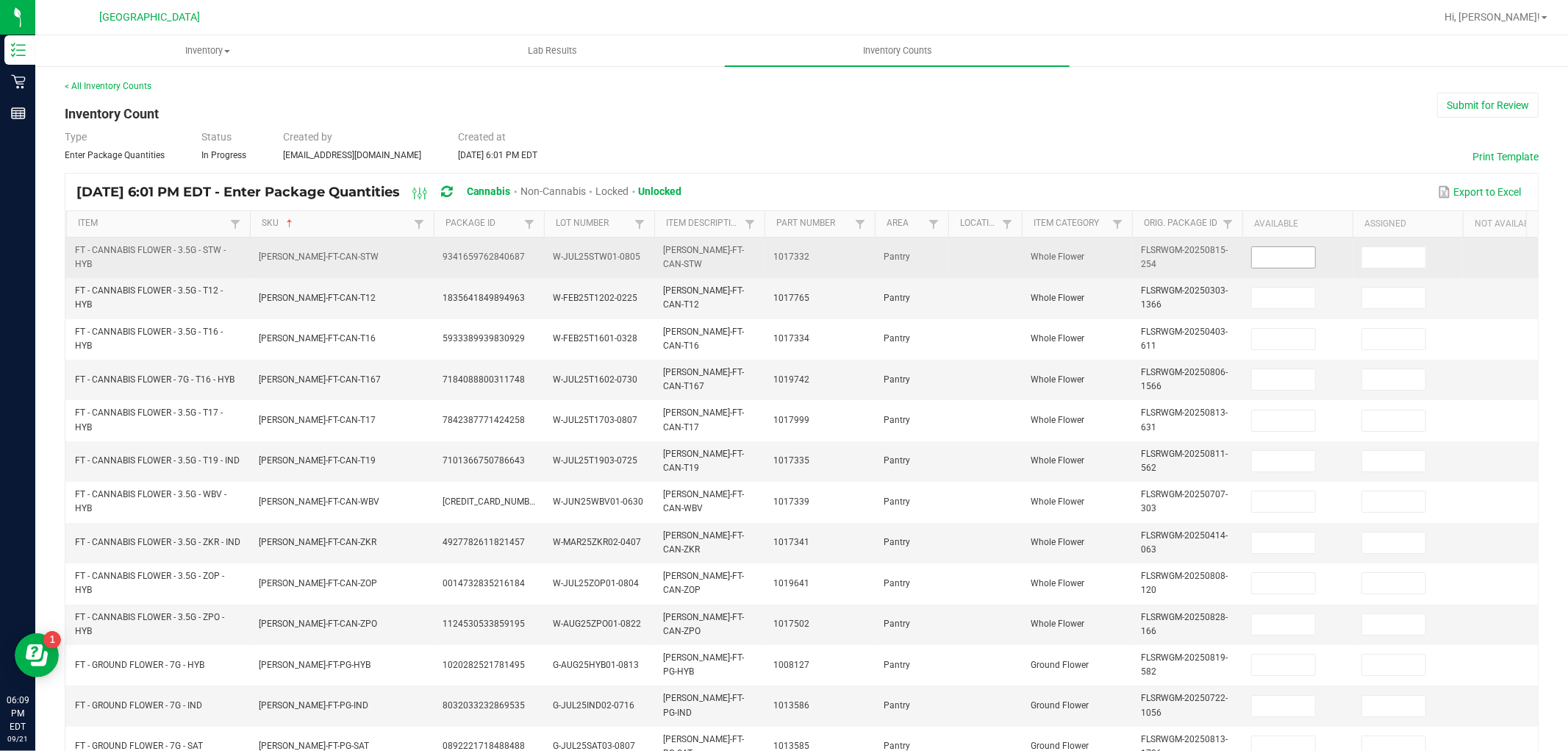
click at [1258, 268] on span at bounding box center [1283, 257] width 65 height 22
click at [1261, 258] on input at bounding box center [1283, 257] width 64 height 20
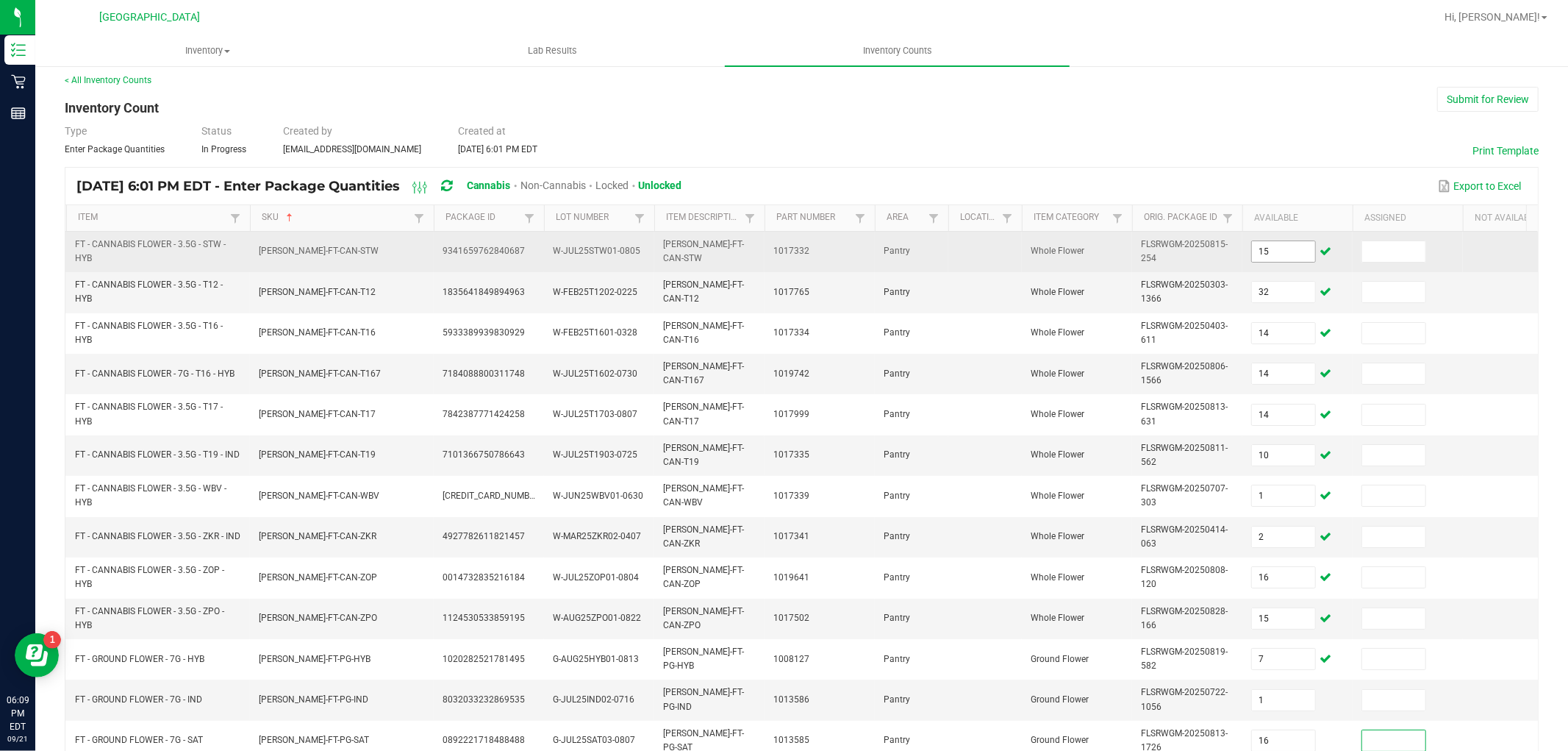
scroll to position [367, 0]
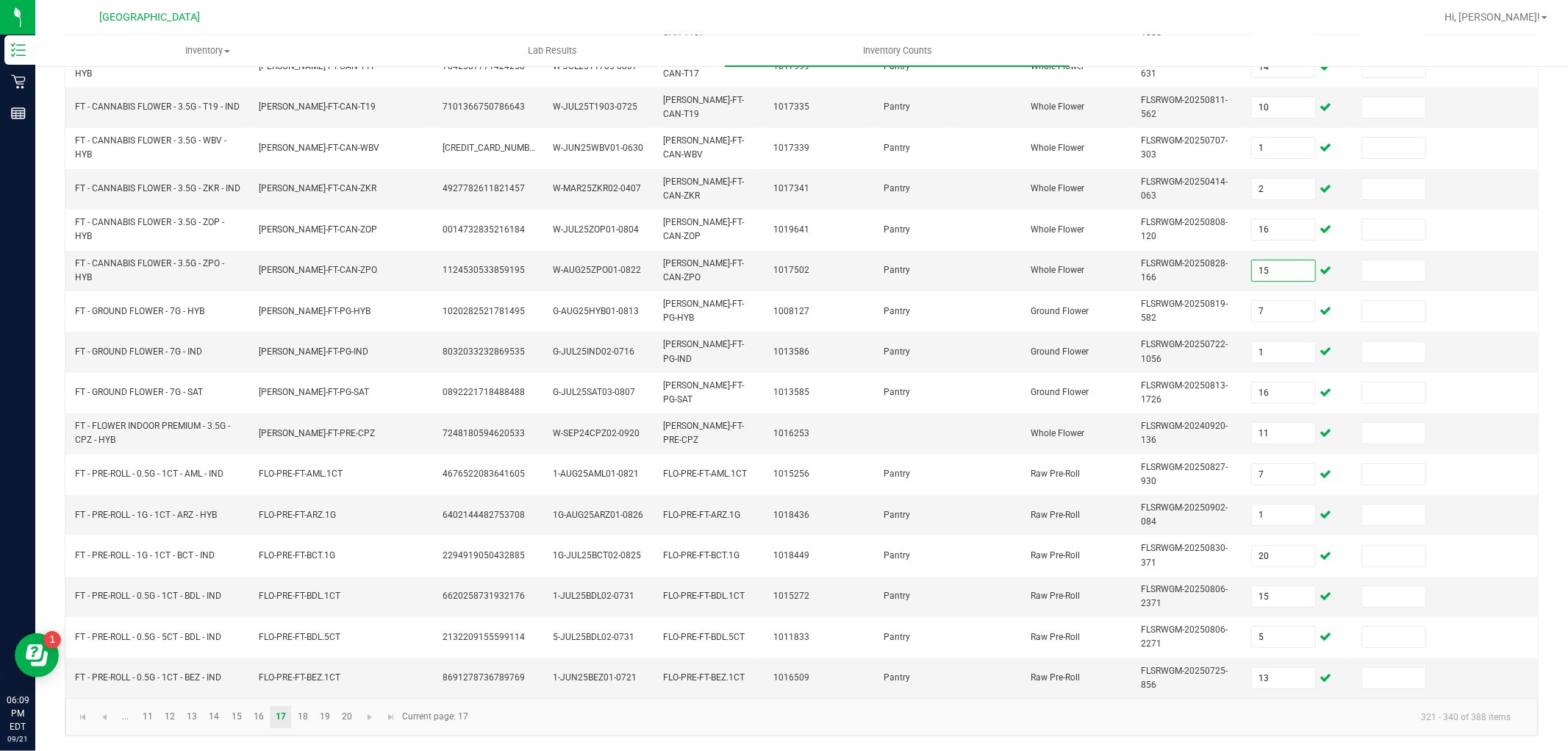
drag, startPoint x: 1255, startPoint y: 260, endPoint x: 494, endPoint y: 709, distance: 883.6
click at [569, 709] on kendo-pager-info "321 - 340 of 388 items" at bounding box center [999, 716] width 1045 height 24
click at [362, 717] on link at bounding box center [370, 717] width 21 height 22
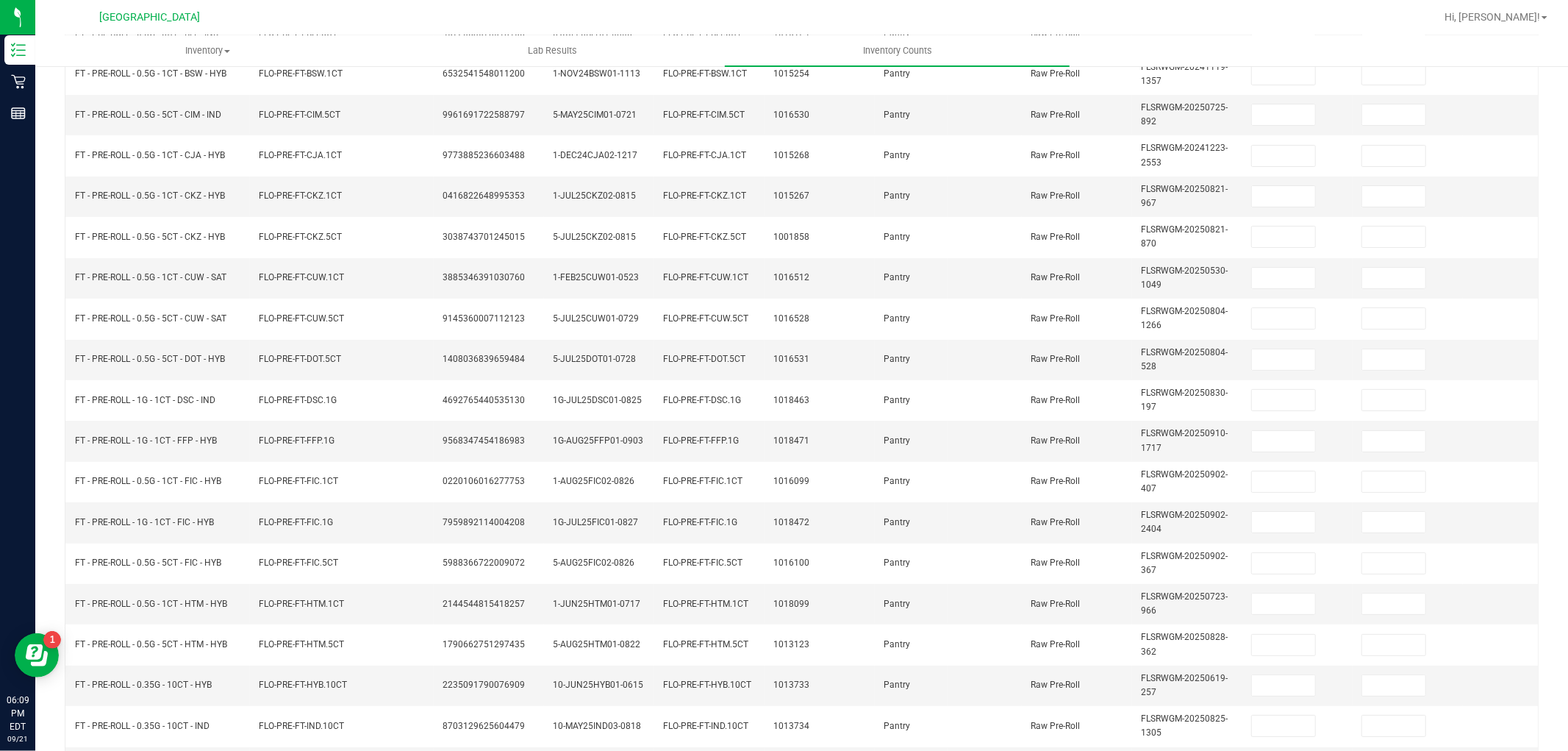
scroll to position [41, 0]
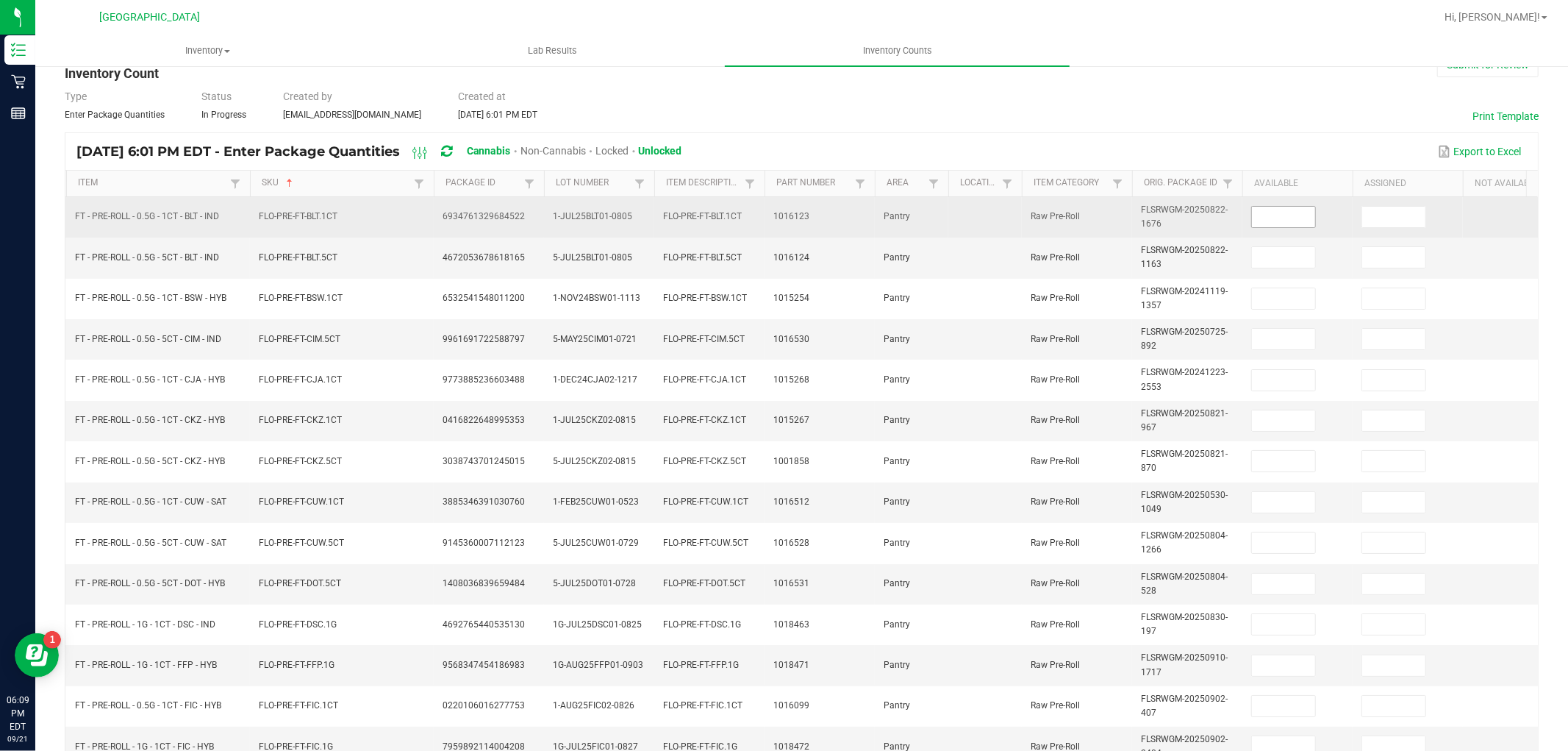
click at [1269, 216] on input at bounding box center [1283, 217] width 64 height 20
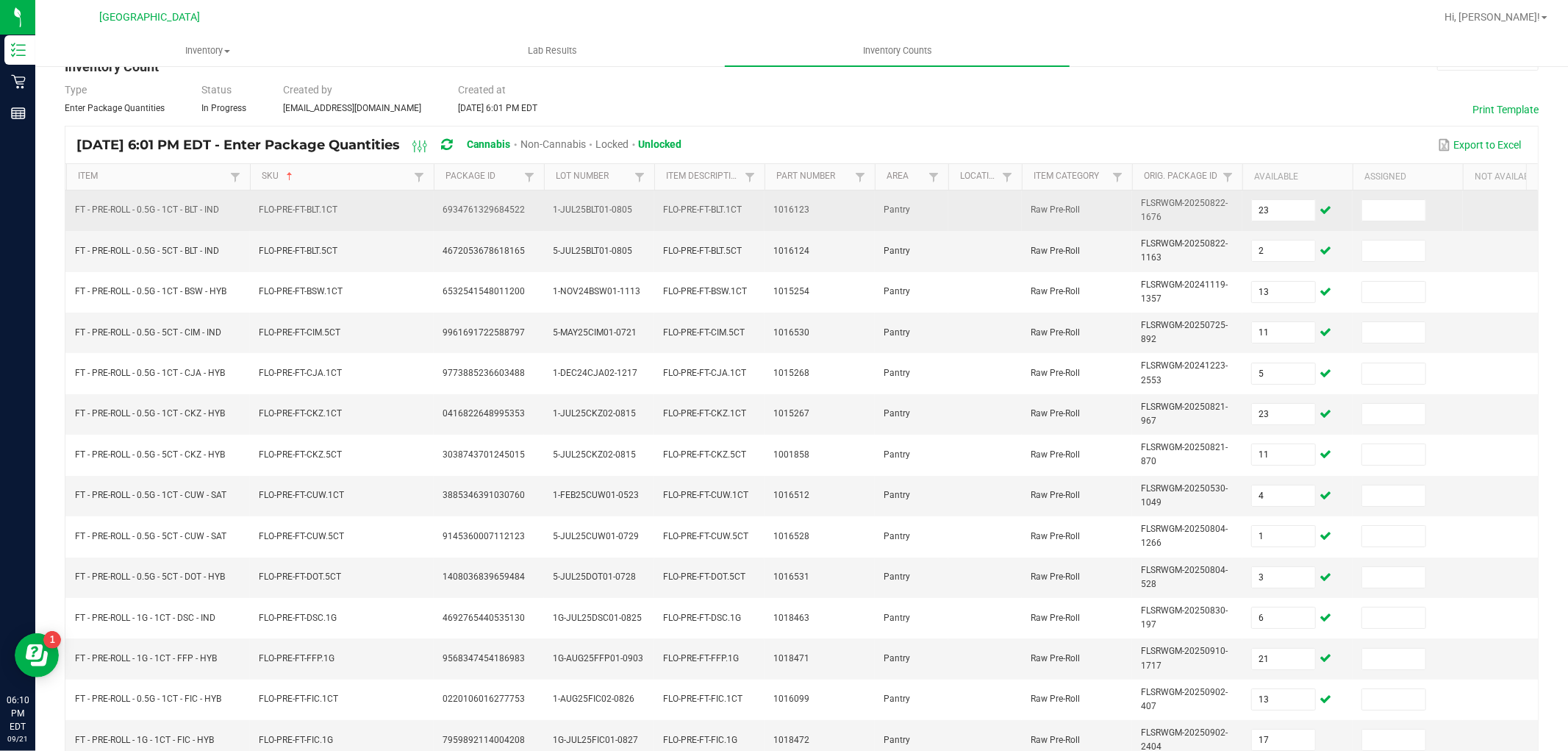
scroll to position [367, 0]
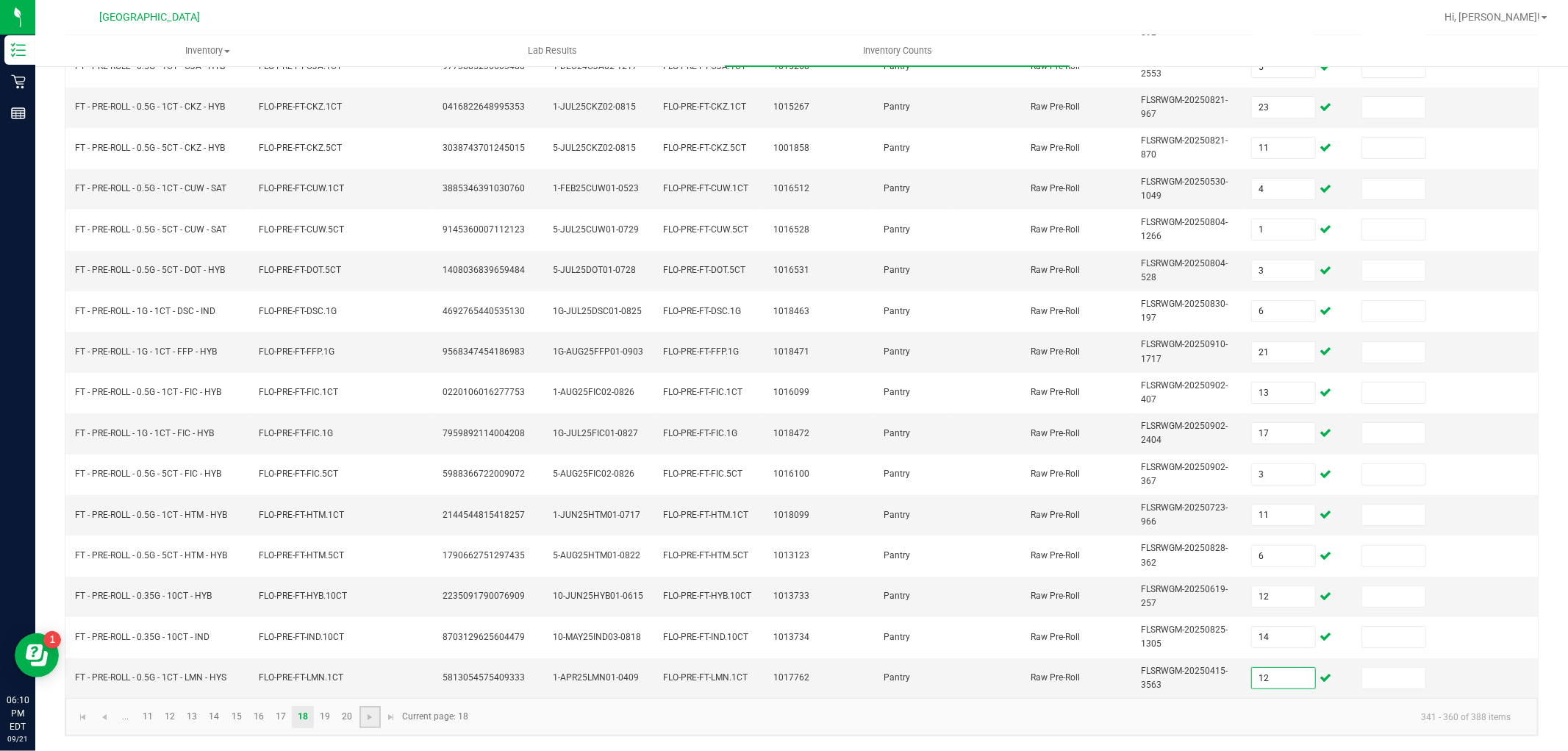
click at [362, 715] on link at bounding box center [370, 717] width 21 height 22
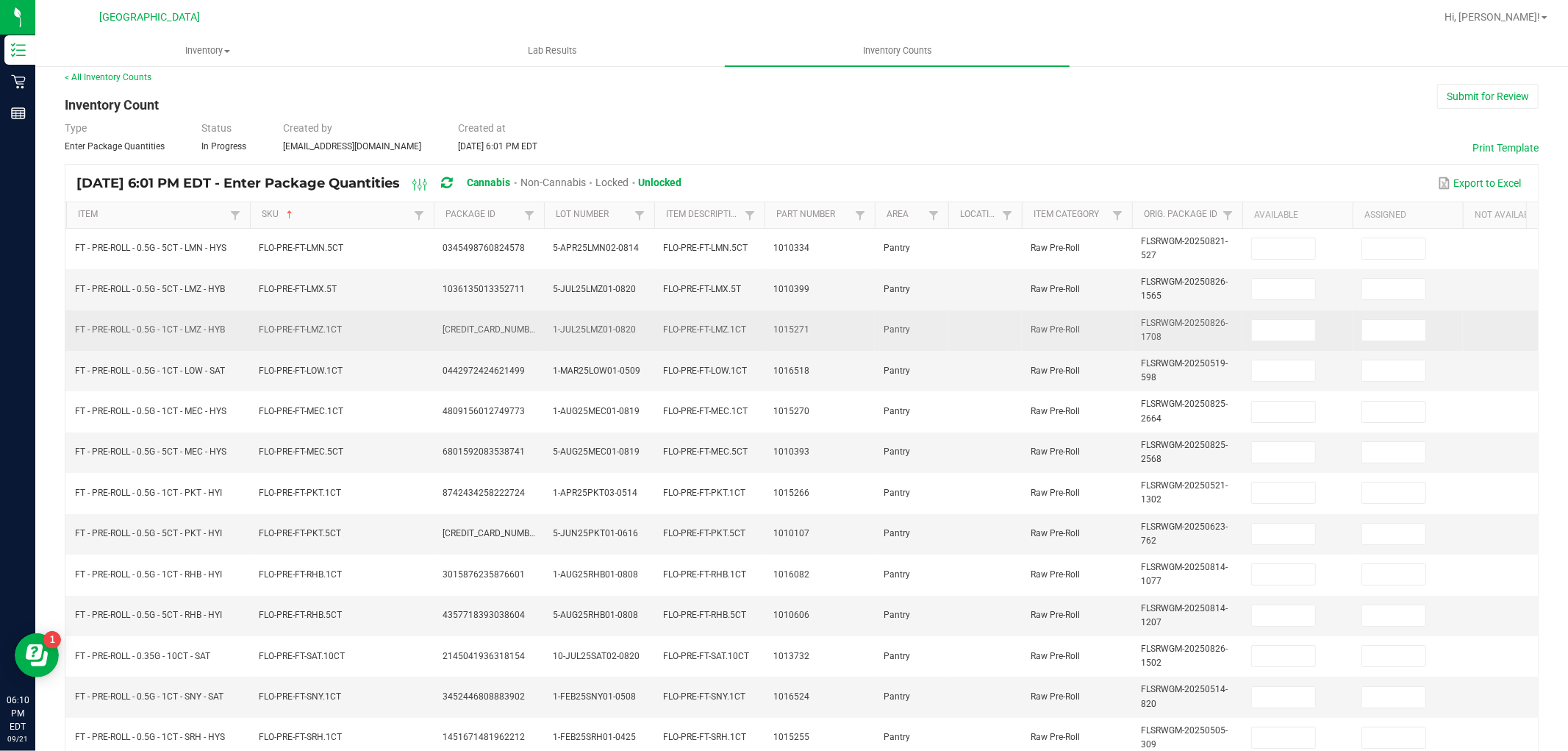
scroll to position [0, 0]
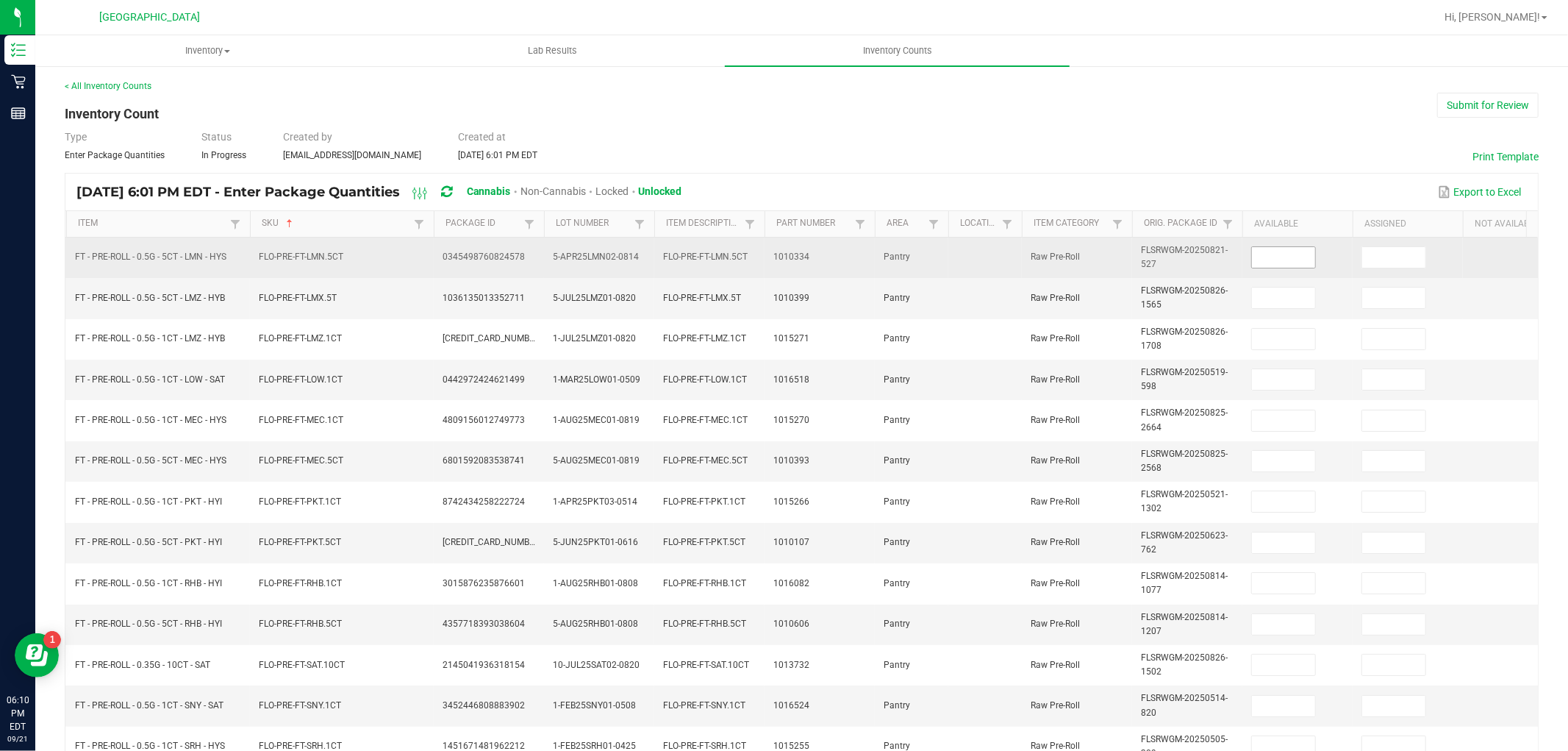
click at [1272, 267] on input at bounding box center [1283, 257] width 64 height 20
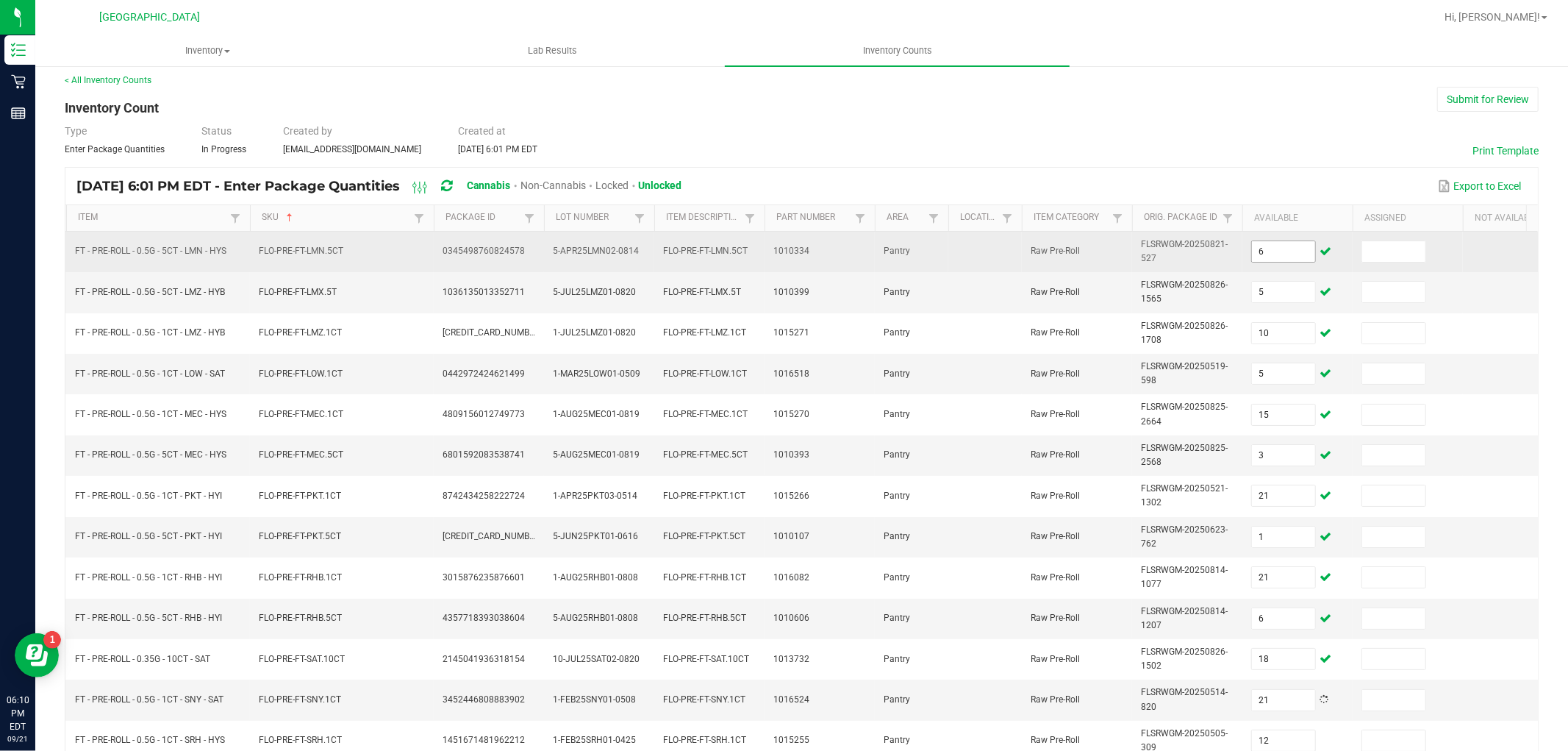
scroll to position [367, 0]
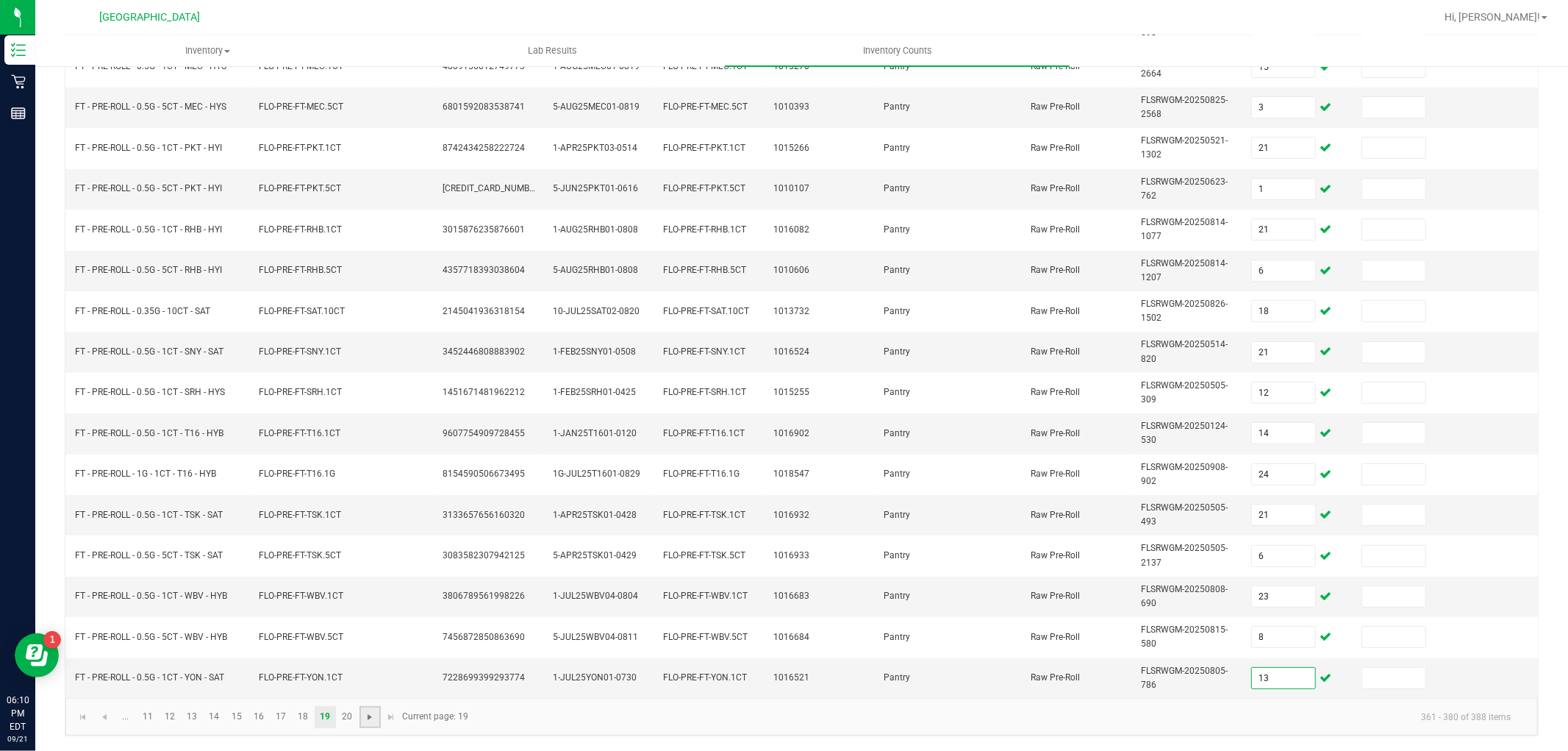
click at [368, 719] on span "Go to the next page" at bounding box center [369, 717] width 12 height 12
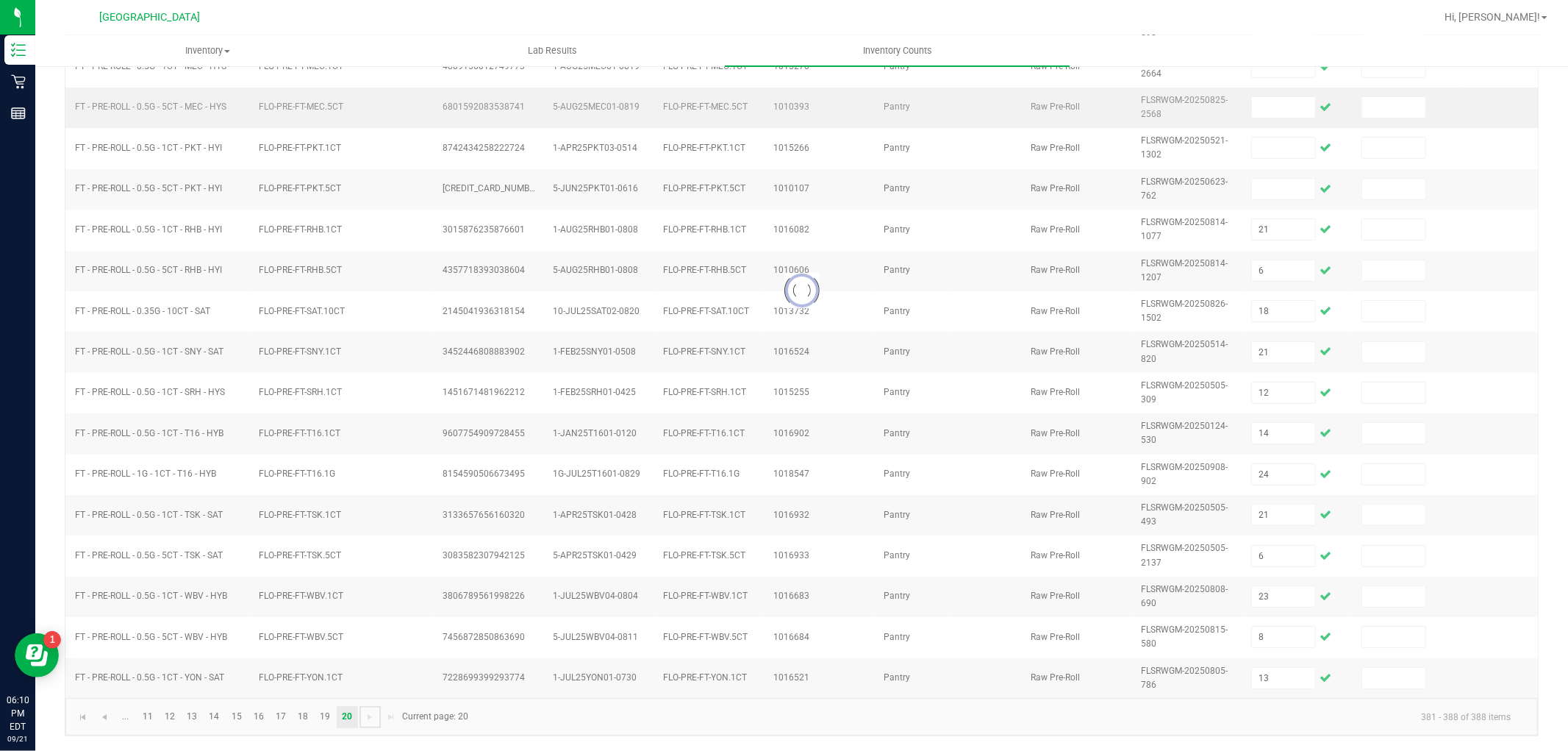
scroll to position [0, 0]
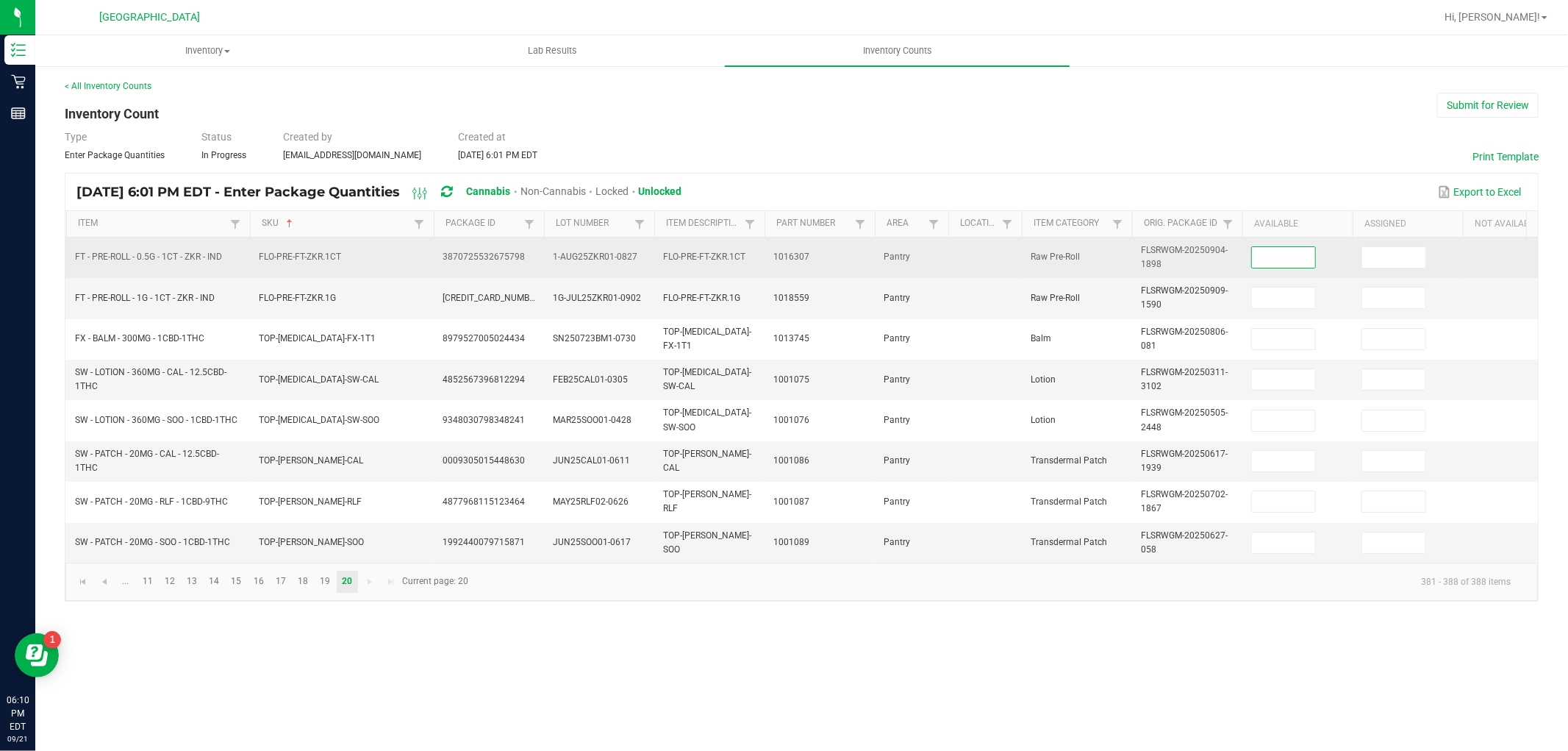
click at [1284, 266] on input at bounding box center [1283, 257] width 64 height 20
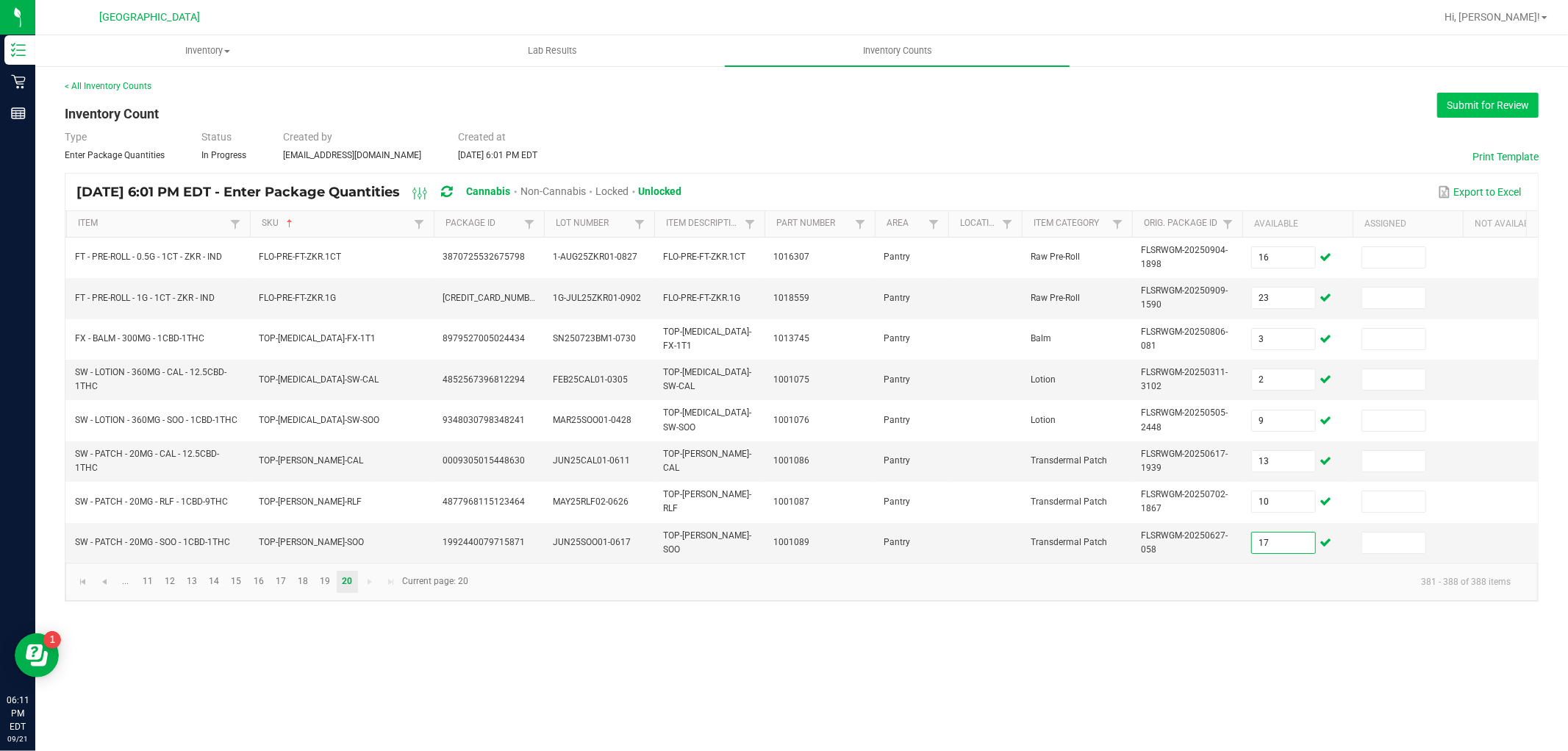
click at [1533, 93] on button "Submit for Review" at bounding box center [1488, 104] width 101 height 25
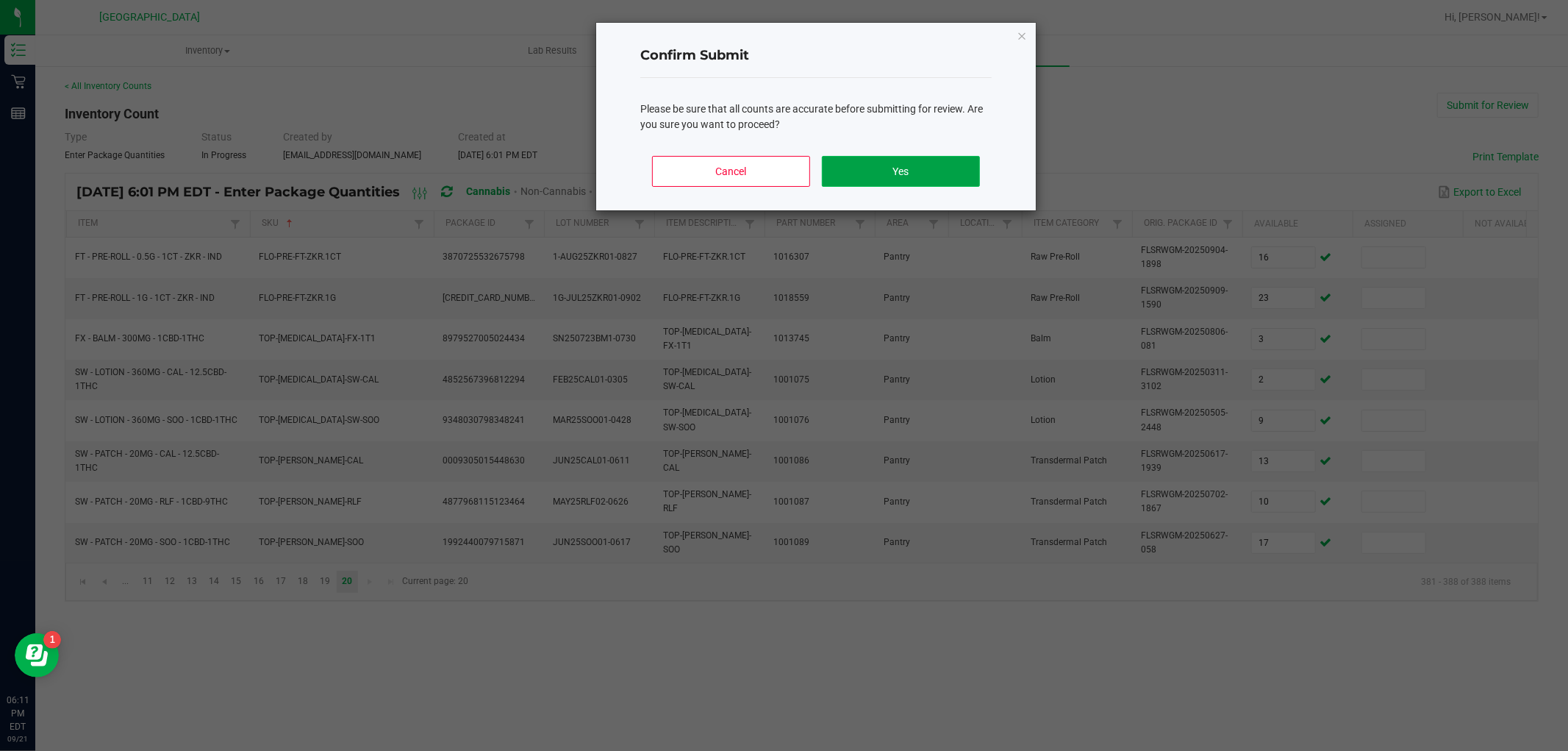
click at [918, 185] on button "Yes" at bounding box center [900, 171] width 158 height 30
